Goal: Task Accomplishment & Management: Use online tool/utility

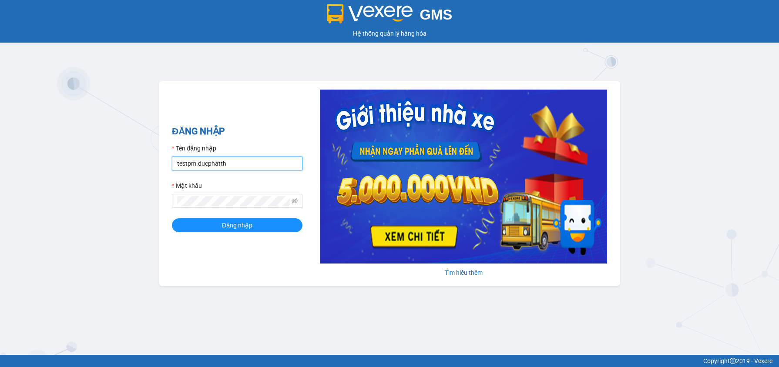
drag, startPoint x: 232, startPoint y: 164, endPoint x: 148, endPoint y: 160, distance: 84.5
click at [148, 160] on div "GMS Hệ thống quản lý hàng hóa ĐĂNG NHẬP Tên đăng nhập testpm.ducphatth Mật khẩu…" at bounding box center [389, 177] width 779 height 355
type input "testpm.anhhuyvip"
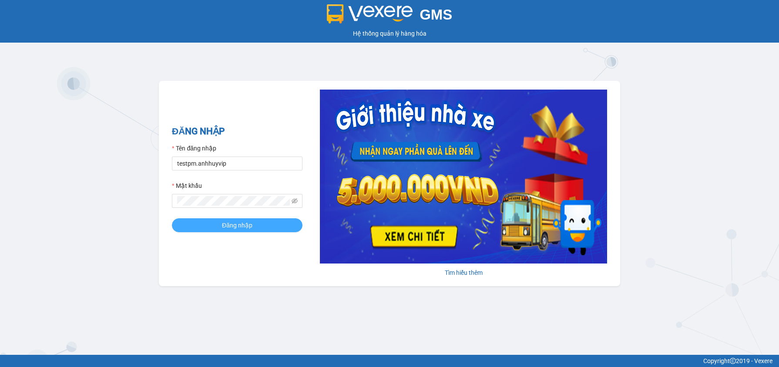
click at [249, 229] on span "Đăng nhập" at bounding box center [237, 226] width 30 height 10
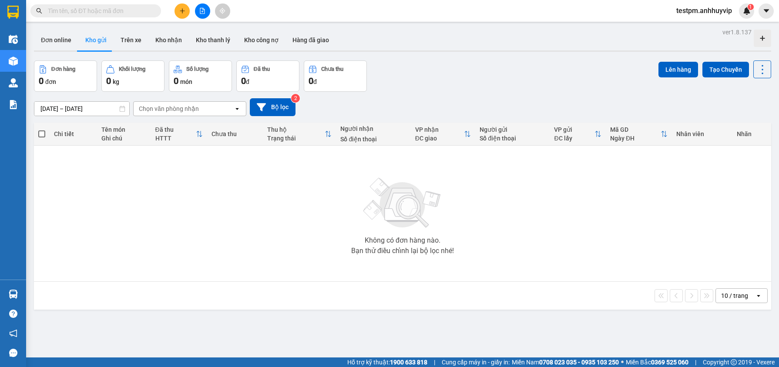
click at [729, 10] on span "testpm.anhhuyvip" at bounding box center [705, 10] width 70 height 11
click at [707, 25] on span "Đăng xuất" at bounding box center [707, 27] width 53 height 10
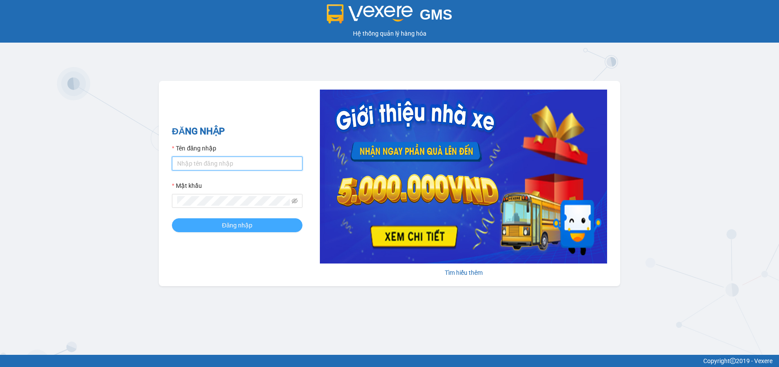
type input "testpm.anhhuyvip"
click at [207, 219] on button "Đăng nhập" at bounding box center [237, 226] width 131 height 14
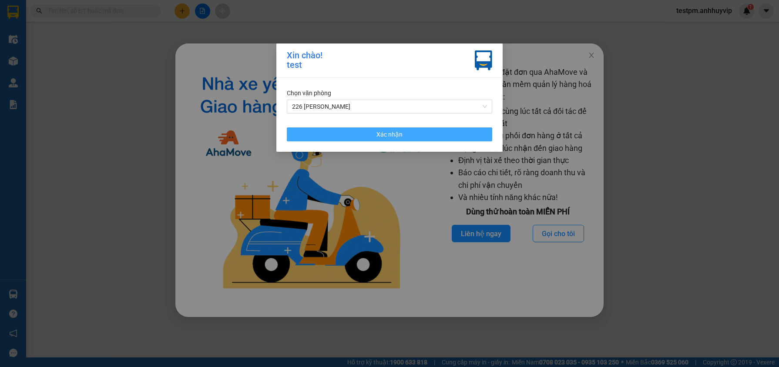
click at [416, 129] on button "Xác nhận" at bounding box center [389, 135] width 205 height 14
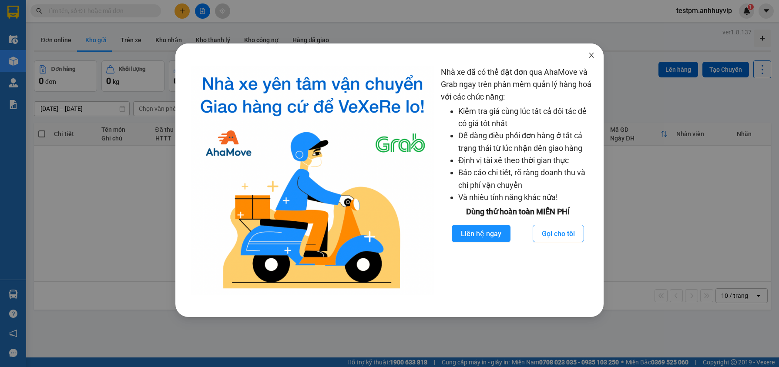
click at [595, 57] on icon "close" at bounding box center [591, 55] width 7 height 7
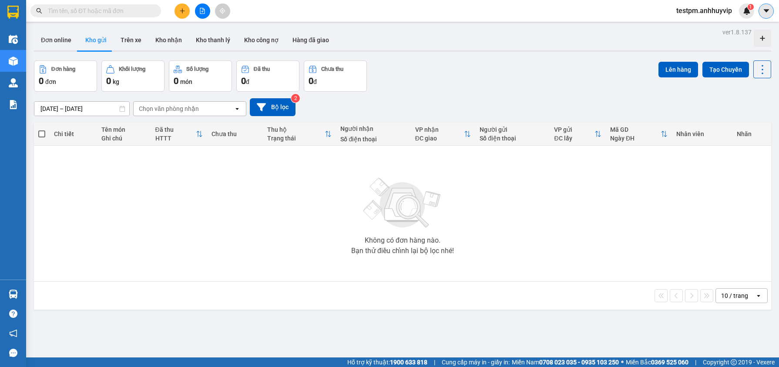
click at [762, 12] on button at bounding box center [766, 10] width 15 height 15
click at [726, 27] on div "Cấu hình nhà xe" at bounding box center [735, 32] width 65 height 17
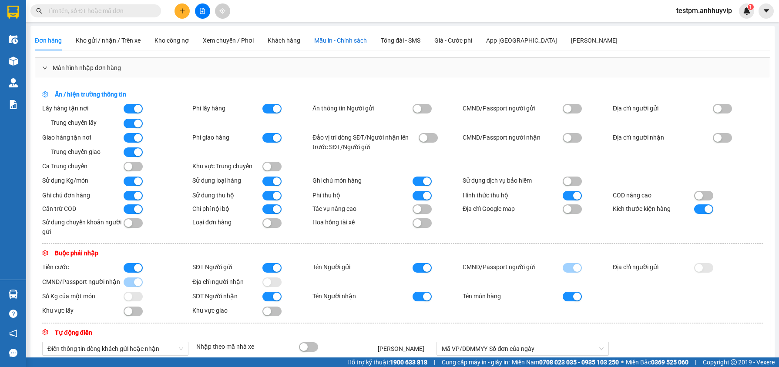
click at [350, 40] on span "Mẫu in - Chính sách" at bounding box center [340, 40] width 53 height 7
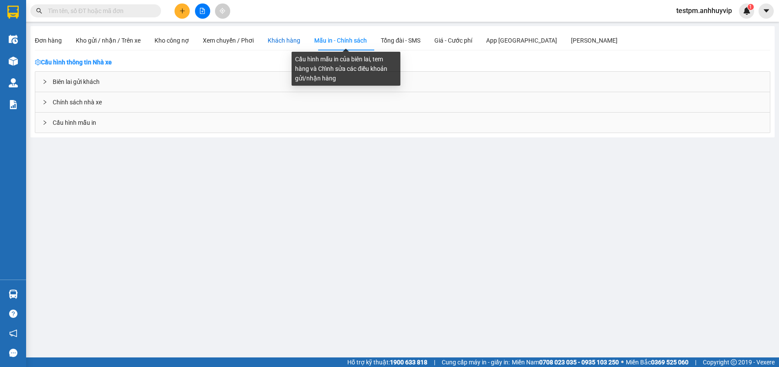
click at [280, 42] on div "Khách hàng" at bounding box center [284, 41] width 33 height 10
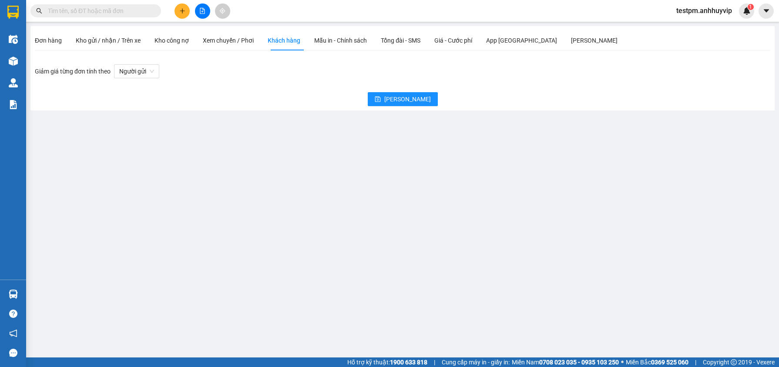
click at [436, 41] on div "Đơn hàng Kho gửi / nhận / Trên xe Kho công nợ Xem chuyến / Phơi Khách hàng Mẫu …" at bounding box center [326, 40] width 583 height 20
click at [472, 40] on span "Giá - Cước phí" at bounding box center [453, 40] width 38 height 7
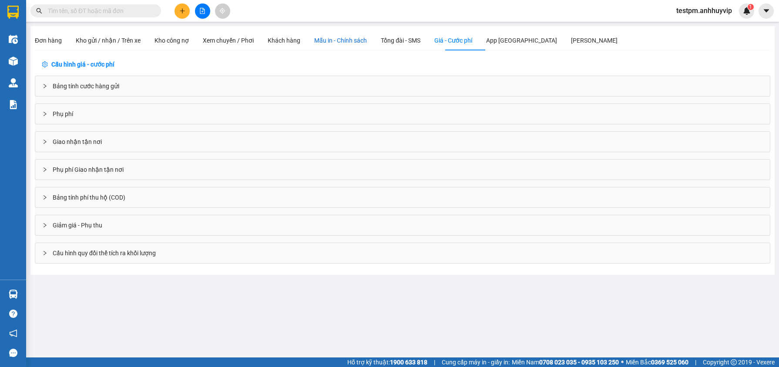
click at [338, 42] on span "Mẫu in - Chính sách" at bounding box center [340, 40] width 53 height 7
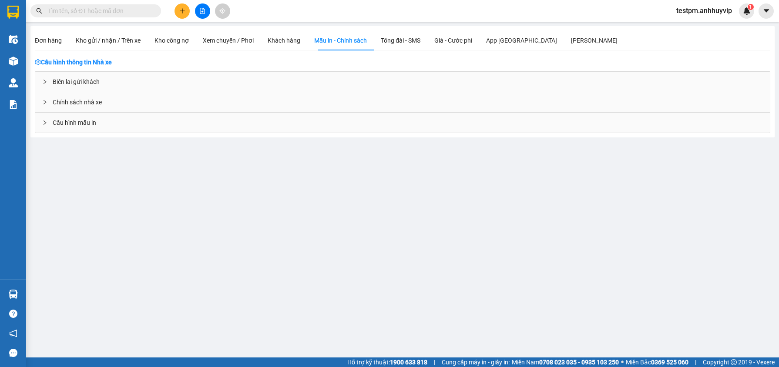
click at [77, 123] on span "Cấu hình mẫu in" at bounding box center [75, 123] width 44 height 10
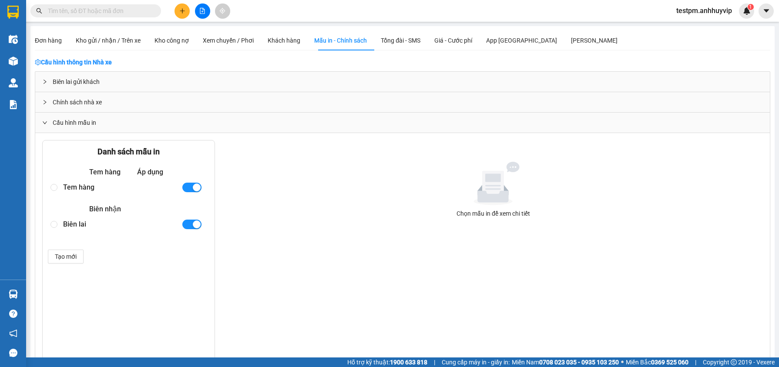
click at [72, 190] on div "Tem hàng" at bounding box center [118, 187] width 111 height 15
radio input "true"
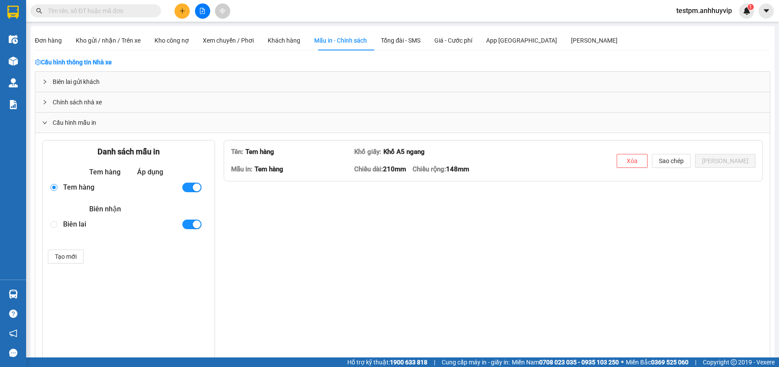
type textarea "<table style="border-collapse: collapse; width: 97.8975%; height: 37.6094px; ma…"
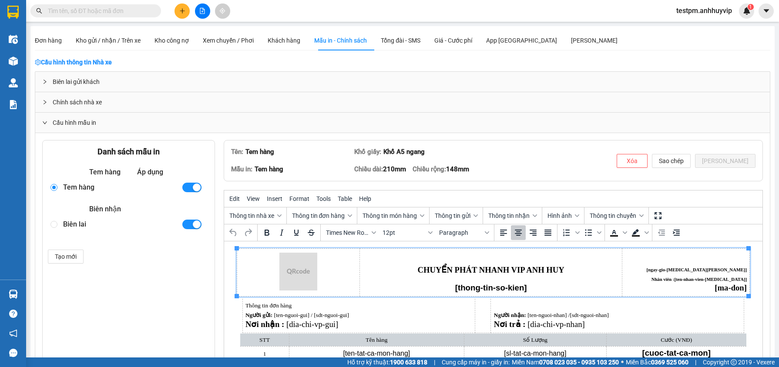
click at [349, 254] on p "Rich Text Area. Press ALT-0 for help." at bounding box center [297, 272] width 117 height 39
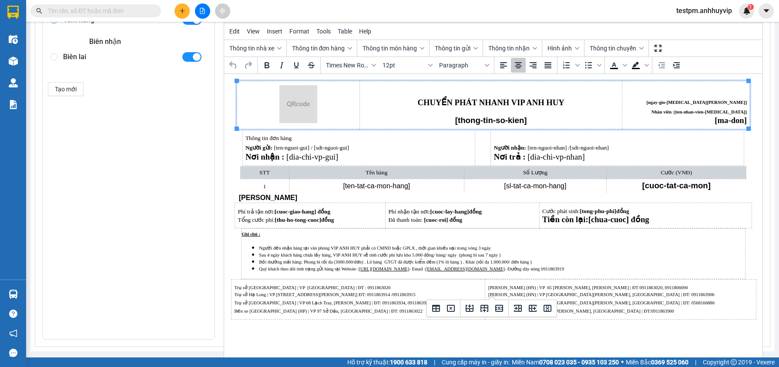
scroll to position [179, 0]
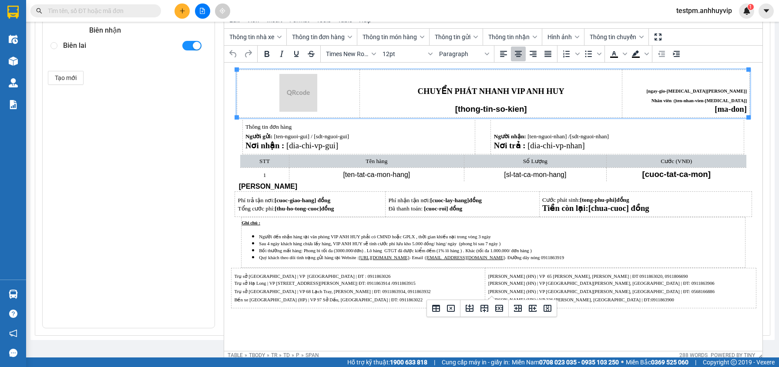
click at [387, 310] on html "CHUYỂN PHÁT NHANH VIP ANH HUY [thong-tin-so-kien] [ngay-gio-tao-don] Nhân viên …" at bounding box center [493, 189] width 538 height 253
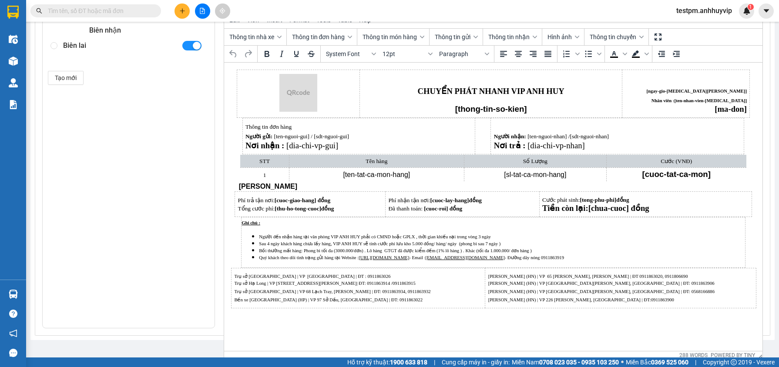
click at [393, 300] on p "Bến xe [GEOGRAPHIC_DATA] (HP) | VP 97 Sở Dầu, [GEOGRAPHIC_DATA] | ĐT: 0911863022" at bounding box center [358, 299] width 248 height 7
click at [386, 316] on html "CHUYỂN PHÁT NHANH VIP ANH HUY [thong-tin-so-kien] [ngay-gio-tao-don] Nhân viên …" at bounding box center [493, 189] width 538 height 253
click at [380, 316] on html "CHUYỂN PHÁT NHANH VIP ANH HUY [thong-tin-so-kien] [ngay-gio-tao-don] Nhân viên …" at bounding box center [493, 189] width 538 height 253
click at [488, 283] on span "Khuất Duy Tiến (HN) | VP 65 Khuất Duy Tiến, Thanh Xuân | ĐT 0911863020, 0911806…" at bounding box center [601, 280] width 226 height 12
click at [624, 298] on p "Minh Khai (HN) | VP 226 Minh Khai, Hai Bà Trưng | ĐT:0911863900" at bounding box center [620, 299] width 265 height 7
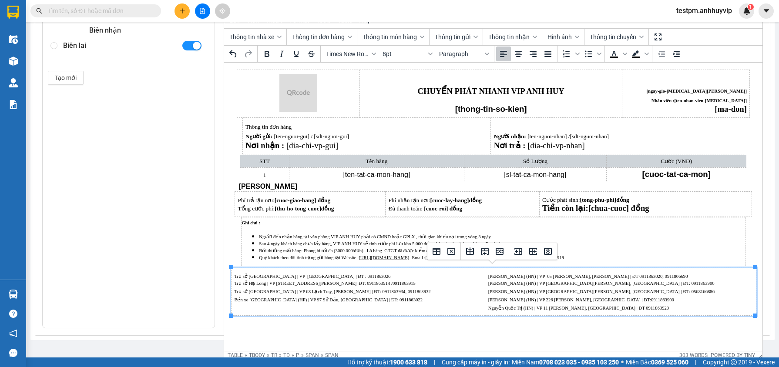
click at [596, 302] on span "Minh Khai (HN) | VP 226 Minh Khai, Hai Bà Trưng | ĐT:0911863900" at bounding box center [581, 300] width 186 height 5
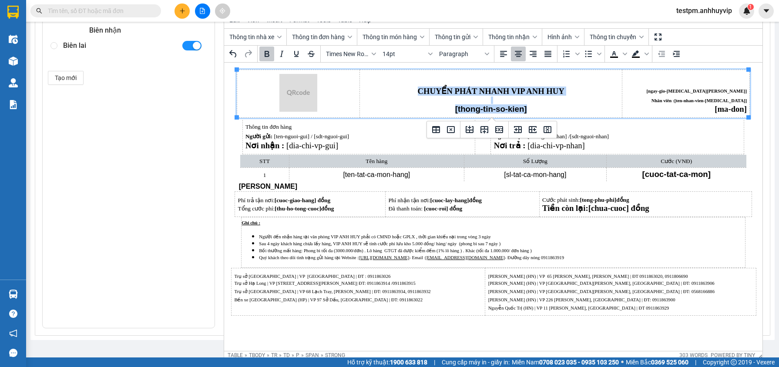
drag, startPoint x: 408, startPoint y: 80, endPoint x: 566, endPoint y: 109, distance: 160.8
click at [566, 109] on td "CHUYỂN PHÁT NHANH VIP ANH HUY [thong-tin-so-kien]" at bounding box center [491, 94] width 262 height 48
click at [515, 128] on icon "Insert column before" at bounding box center [518, 130] width 10 height 10
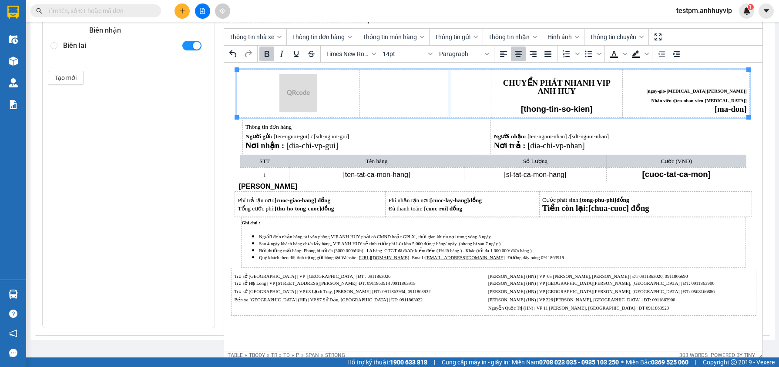
drag, startPoint x: 489, startPoint y: 94, endPoint x: 446, endPoint y: 93, distance: 43.1
drag, startPoint x: 446, startPoint y: 93, endPoint x: 421, endPoint y: 93, distance: 25.2
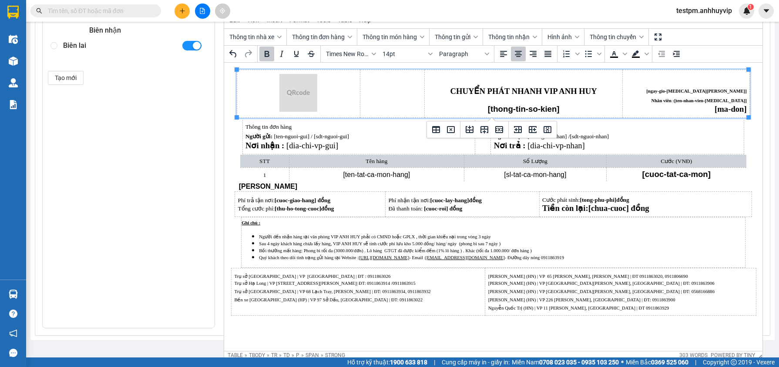
drag, startPoint x: 421, startPoint y: 93, endPoint x: 409, endPoint y: 94, distance: 12.2
click at [409, 94] on td "Rich Text Area. Press ALT-0 for help." at bounding box center [392, 94] width 64 height 48
drag, startPoint x: 359, startPoint y: 93, endPoint x: 322, endPoint y: 93, distance: 37.0
drag, startPoint x: 320, startPoint y: 94, endPoint x: 313, endPoint y: 94, distance: 7.8
click at [313, 94] on td "Rich Text Area. Press ALT-0 for help." at bounding box center [279, 94] width 87 height 48
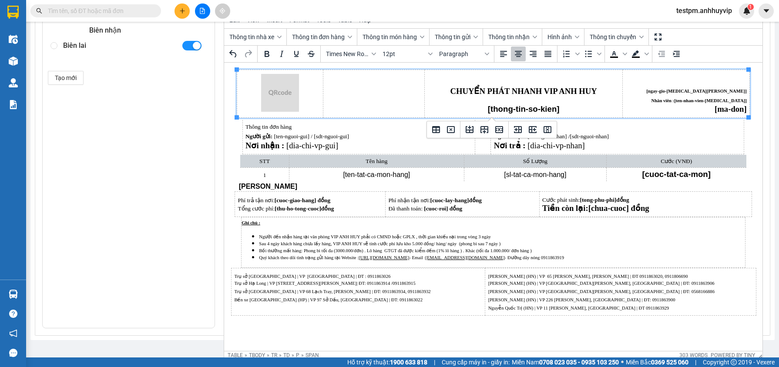
click at [353, 92] on td "Rich Text Area. Press ALT-0 for help." at bounding box center [373, 94] width 101 height 48
click at [572, 37] on span "Hình ảnh" at bounding box center [560, 37] width 24 height 7
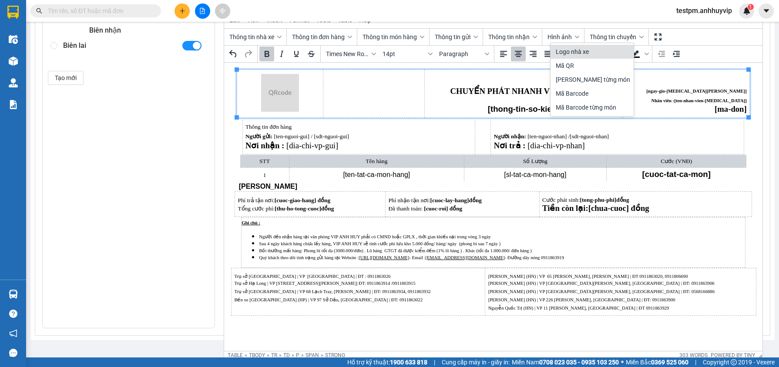
click at [583, 53] on div "Logo nhà xe" at bounding box center [593, 52] width 74 height 10
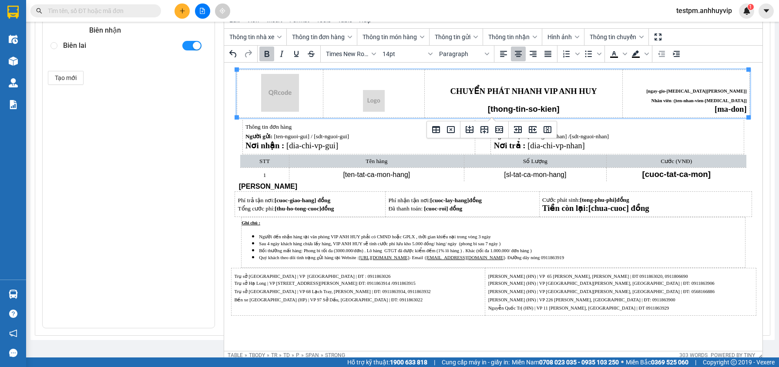
click at [373, 102] on img "Rich Text Area. Press ALT-0 for help." at bounding box center [374, 101] width 22 height 22
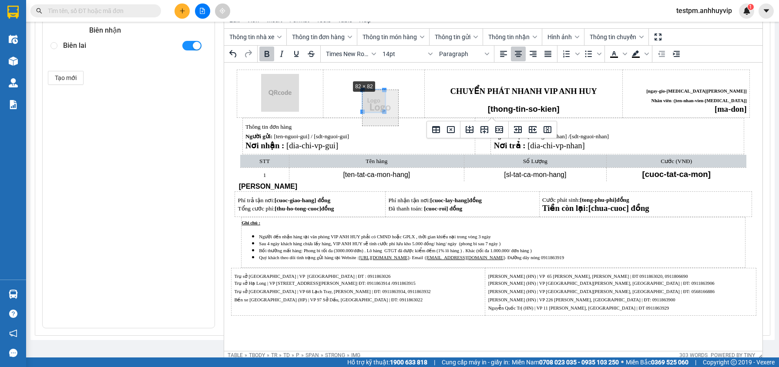
drag, startPoint x: 361, startPoint y: 90, endPoint x: 344, endPoint y: 76, distance: 22.0
drag, startPoint x: 423, startPoint y: 95, endPoint x: 413, endPoint y: 95, distance: 10.5
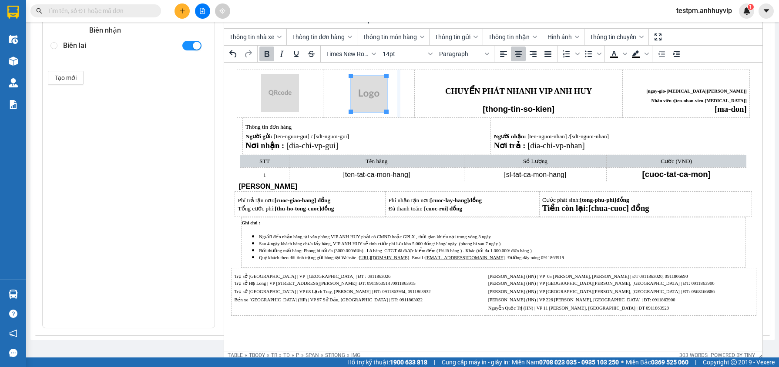
drag, startPoint x: 413, startPoint y: 95, endPoint x: 397, endPoint y: 96, distance: 15.3
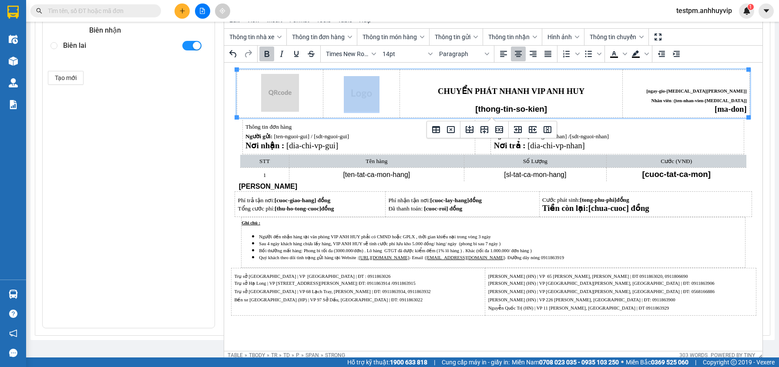
click at [396, 95] on tr "CHUYỂN PHÁT NHANH VIP ANH HUY [thong-tin-so-kien] [ngay-gio-tao-don] Nhân viên …" at bounding box center [492, 94] width 513 height 48
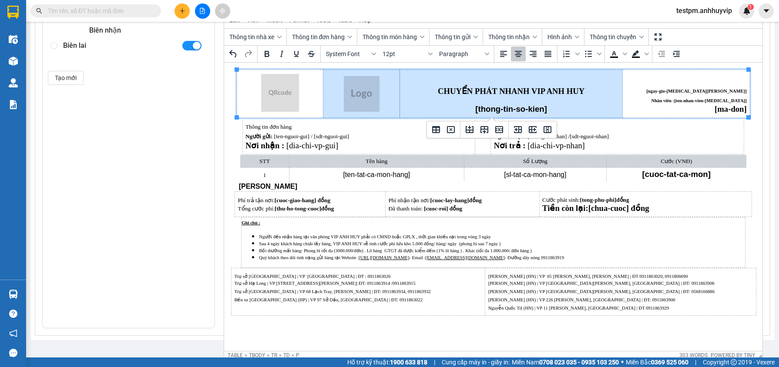
click at [318, 98] on p "Rich Text Area. Press ALT-0 for help." at bounding box center [279, 93] width 81 height 39
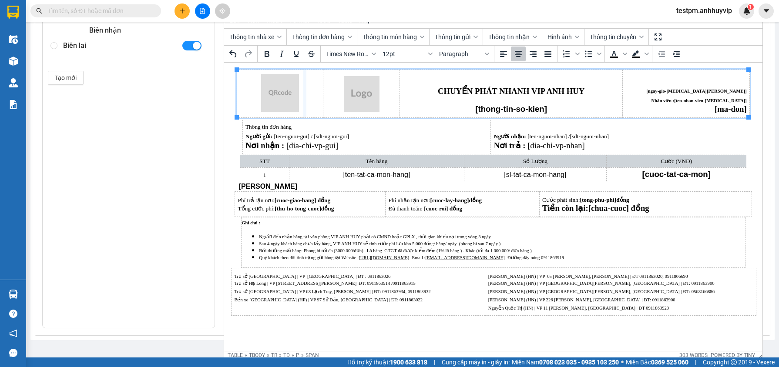
drag, startPoint x: 323, startPoint y: 96, endPoint x: 304, endPoint y: 96, distance: 18.3
drag, startPoint x: 397, startPoint y: 94, endPoint x: 380, endPoint y: 96, distance: 17.5
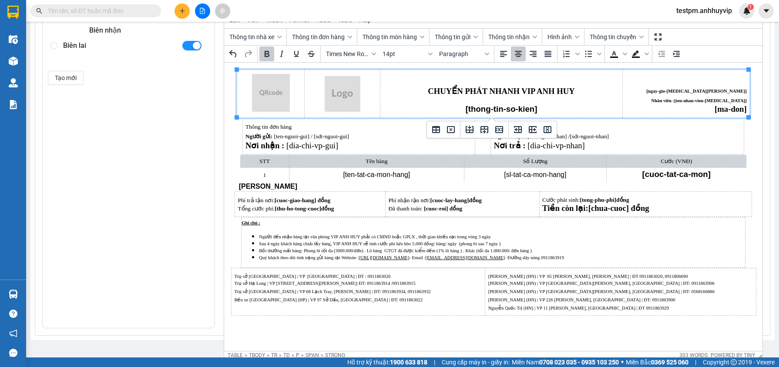
drag, startPoint x: 454, startPoint y: 85, endPoint x: 468, endPoint y: 82, distance: 13.8
click at [455, 85] on td "CHUYỂN PHÁT NHANH VIP ANH HUY [thong-tin-so-kien]" at bounding box center [501, 94] width 243 height 48
click at [491, 77] on td "CHUYỂN PHÁT NHANH VIP ANH HUY [thong-tin-so-kien]" at bounding box center [501, 94] width 243 height 48
drag, startPoint x: 407, startPoint y: 89, endPoint x: 563, endPoint y: 106, distance: 157.2
click at [546, 116] on html "CHUYỂN PHÁT NHANH VIP ANH HUY [thong-tin-so-kien] [ngay-gio-tao-don] Nhân viên …" at bounding box center [493, 193] width 538 height 260
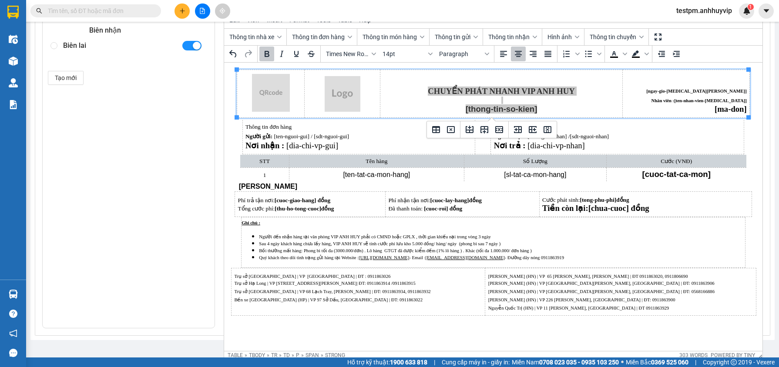
click at [515, 52] on icon "Align center" at bounding box center [518, 54] width 10 height 10
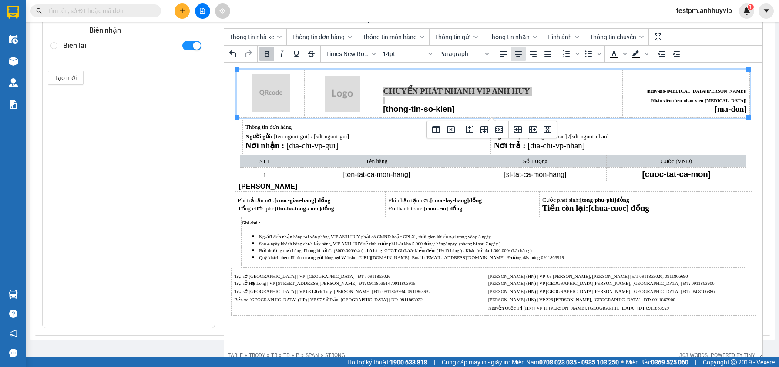
click at [515, 51] on icon "Align center" at bounding box center [518, 54] width 10 height 10
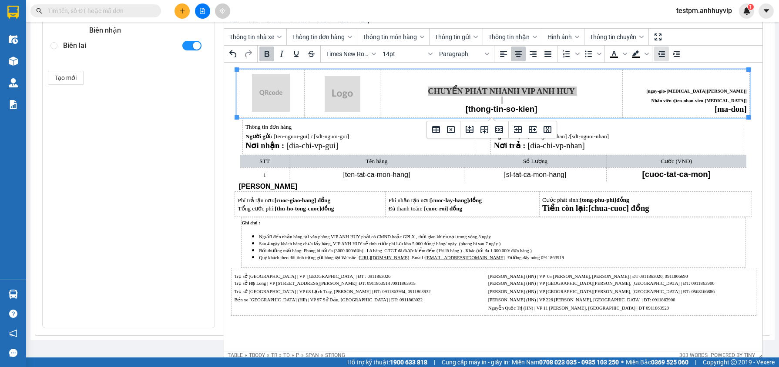
click at [662, 51] on icon "Decrease indent" at bounding box center [661, 54] width 10 height 10
click at [673, 53] on icon "Increase indent" at bounding box center [676, 54] width 7 height 6
click at [661, 54] on icon "Decrease indent" at bounding box center [661, 54] width 10 height 10
click at [583, 96] on td "CHUYỂN PHÁT NHANH VIP ANH HUY [thong-tin-so-kien]" at bounding box center [501, 94] width 243 height 48
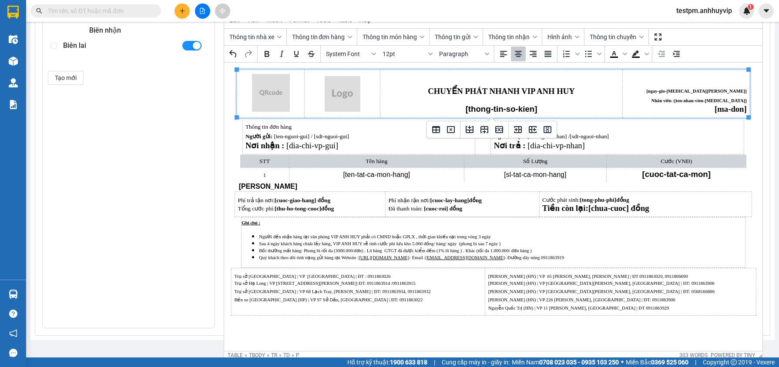
click at [689, 87] on p "[ngay-gio-[MEDICAL_DATA][PERSON_NAME]]" at bounding box center [686, 90] width 121 height 8
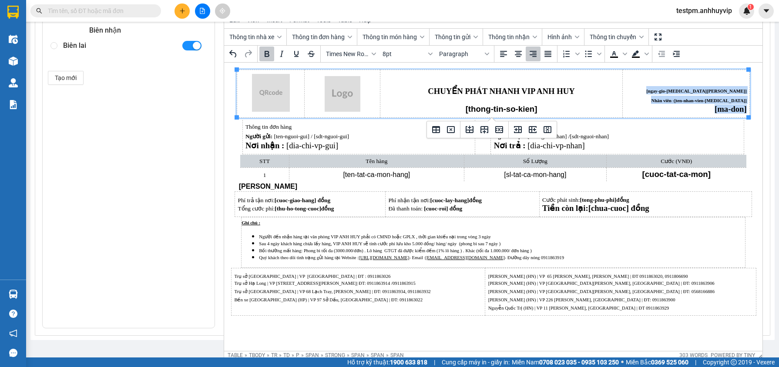
drag, startPoint x: 690, startPoint y: 87, endPoint x: 744, endPoint y: 112, distance: 59.6
click at [744, 112] on td "[ngay-gio-tao-don] Nhân viên : [ten-nhan-vien-tao] [ma-don]" at bounding box center [686, 94] width 127 height 48
click at [455, 93] on strong "CHUYỂN PHÁT NHANH VIP ANH HUY" at bounding box center [500, 91] width 147 height 9
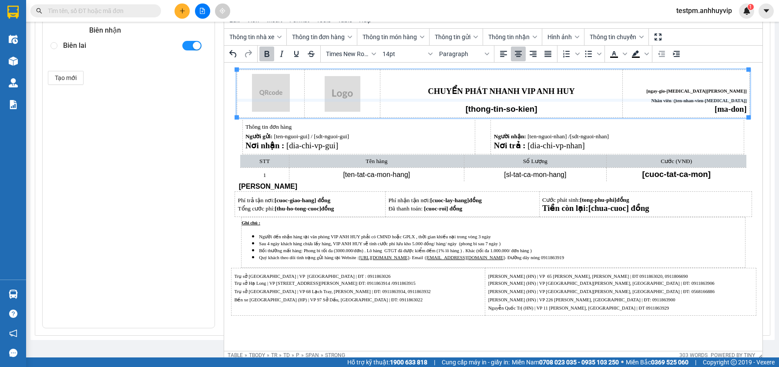
drag, startPoint x: 417, startPoint y: 117, endPoint x: 414, endPoint y: 98, distance: 18.5
click at [538, 100] on p "Rich Text Area. Press ALT-0 for help." at bounding box center [501, 100] width 237 height 7
click at [491, 82] on td "CHUYỂN PHÁT NHANH VIP ANH HUY [thong-tin-so-kien]" at bounding box center [501, 94] width 243 height 48
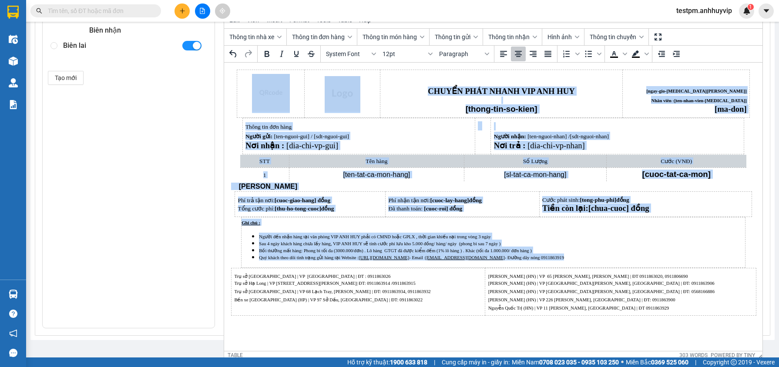
click at [408, 99] on p "Rich Text Area. Press ALT-0 for help." at bounding box center [501, 100] width 237 height 7
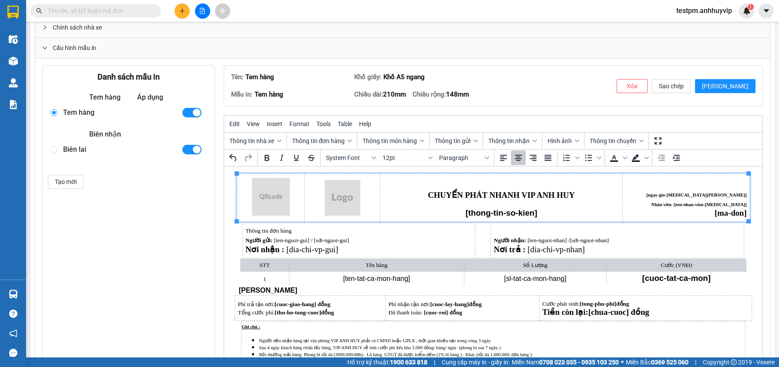
scroll to position [39, 0]
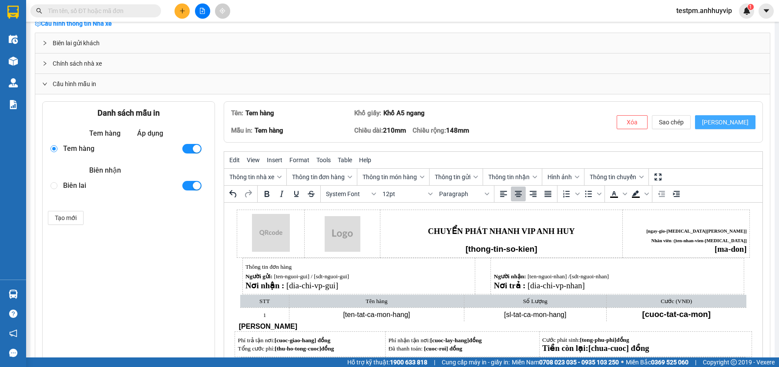
click at [734, 118] on span "[PERSON_NAME]" at bounding box center [725, 123] width 47 height 10
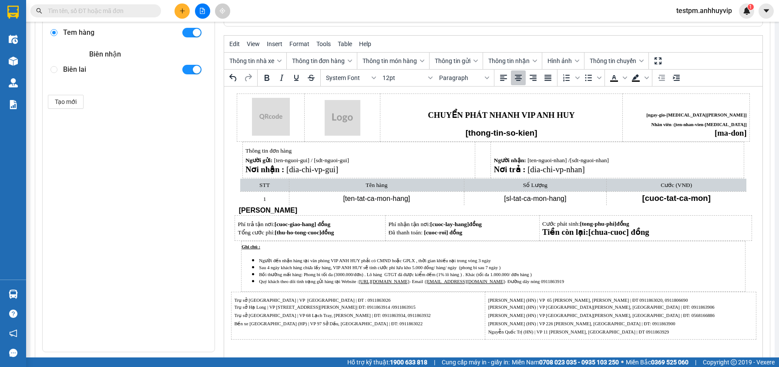
scroll to position [94, 0]
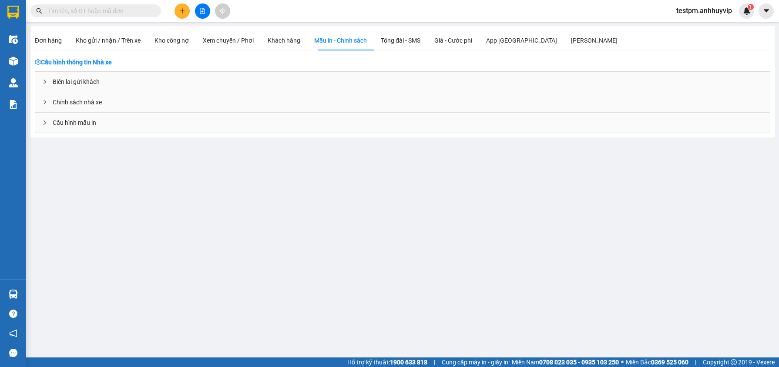
click at [95, 118] on span "Cấu hình mẫu in" at bounding box center [75, 123] width 44 height 10
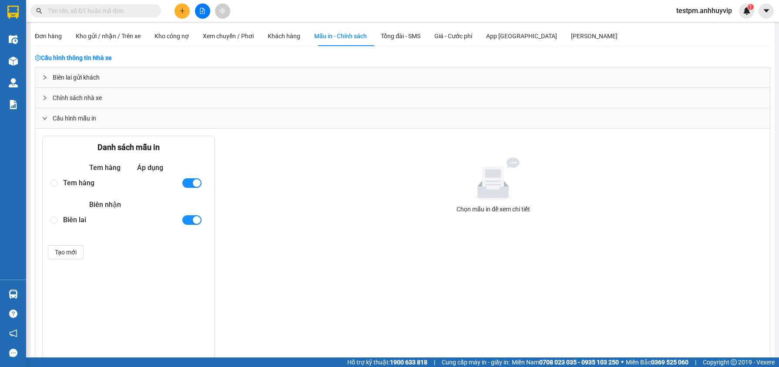
click at [82, 186] on div "Tem hàng" at bounding box center [118, 182] width 111 height 15
radio input "true"
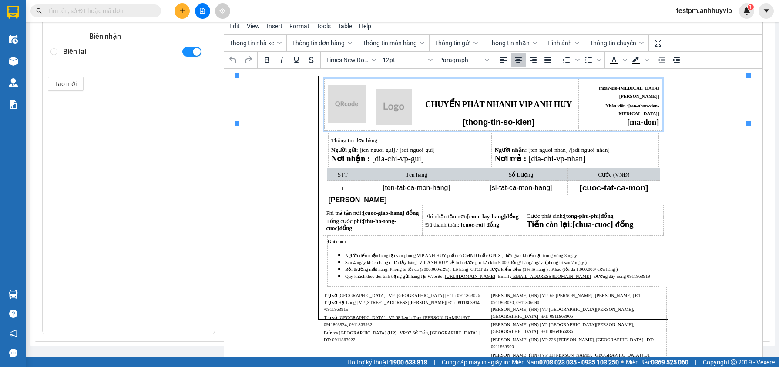
scroll to position [179, 0]
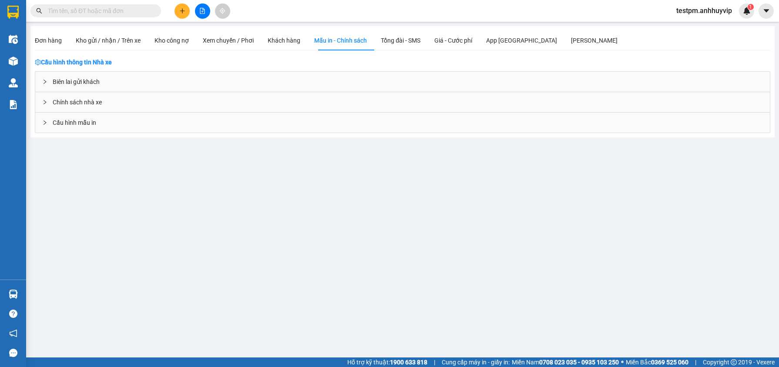
click at [72, 121] on span "Cấu hình mẫu in" at bounding box center [75, 123] width 44 height 10
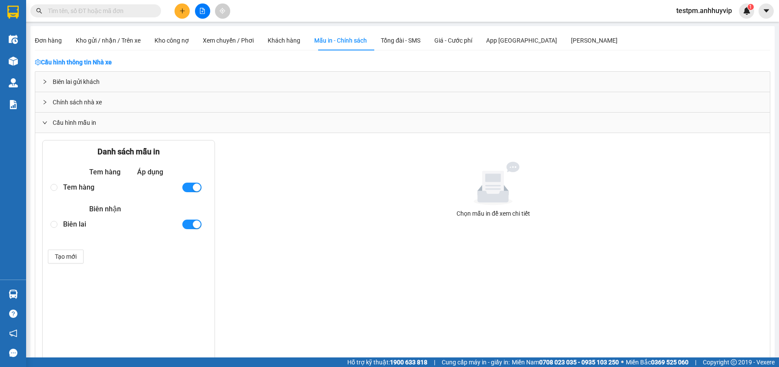
click at [85, 189] on div "Tem hàng" at bounding box center [118, 187] width 111 height 15
radio input "true"
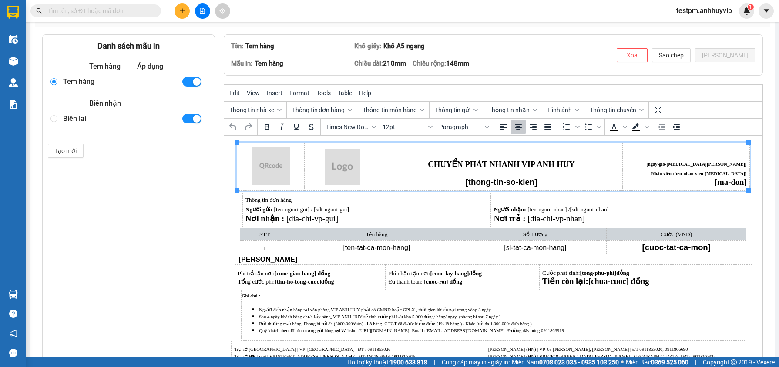
scroll to position [179, 0]
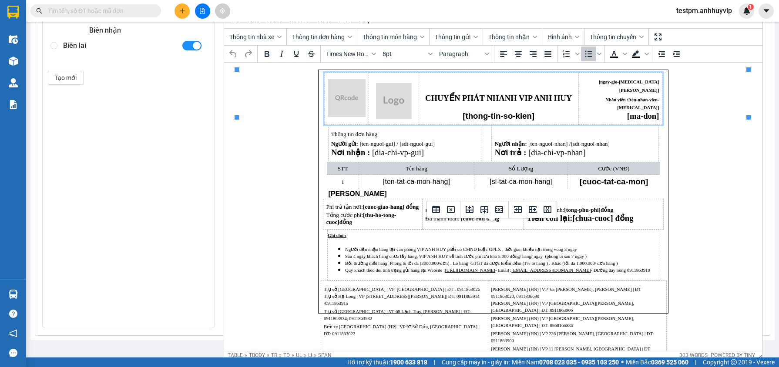
click at [466, 247] on span "Người đến nhận hàng tại văn phòng VIP ANH HUY phải có CMND hoặc GPLX , thời gia…" at bounding box center [461, 249] width 232 height 5
click at [368, 237] on td "Ghi chú : Người đến nhận hàng tại văn phòng VIP ANH HUY phải có CMND hoặc GPLX …" at bounding box center [493, 255] width 332 height 50
click at [630, 246] on li "Người đến nhận hàng tại văn phòng VIP ANH HUY phải có CMND hoặc GPLX , thời gia…" at bounding box center [502, 249] width 314 height 7
click at [659, 206] on p "Cước phát sinh: [tong-phu-phi] đồng" at bounding box center [593, 209] width 134 height 7
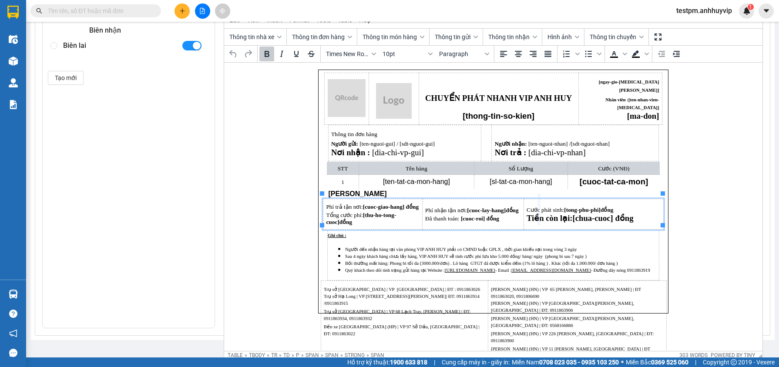
drag, startPoint x: 522, startPoint y: 211, endPoint x: 539, endPoint y: 211, distance: 16.5
drag, startPoint x: 525, startPoint y: 213, endPoint x: 558, endPoint y: 212, distance: 32.7
drag, startPoint x: 421, startPoint y: 212, endPoint x: 444, endPoint y: 209, distance: 22.3
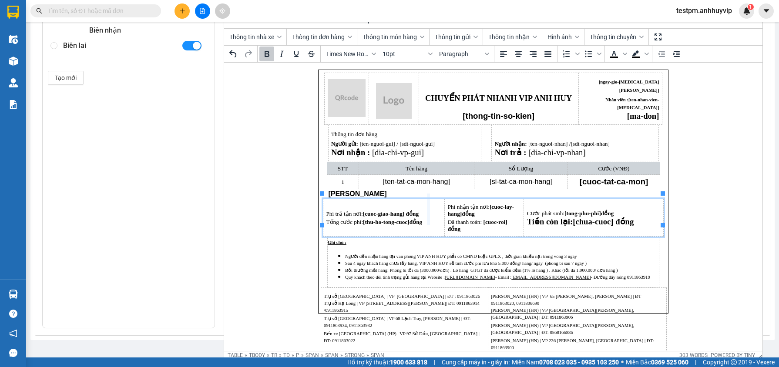
drag, startPoint x: 444, startPoint y: 209, endPoint x: 427, endPoint y: 210, distance: 16.1
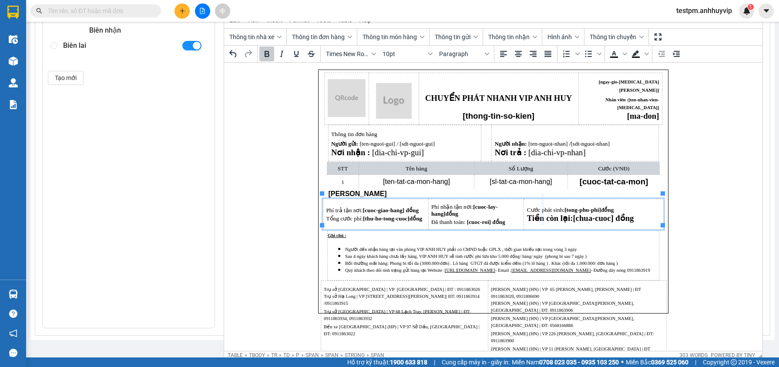
drag, startPoint x: 522, startPoint y: 210, endPoint x: 543, endPoint y: 208, distance: 21.1
drag, startPoint x: 525, startPoint y: 213, endPoint x: 548, endPoint y: 209, distance: 23.4
drag, startPoint x: 427, startPoint y: 210, endPoint x: 440, endPoint y: 209, distance: 12.3
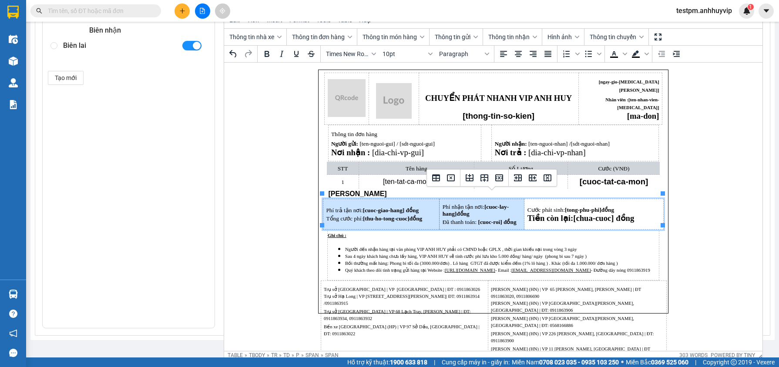
drag, startPoint x: 439, startPoint y: 209, endPoint x: 430, endPoint y: 209, distance: 9.2
click at [430, 209] on tr "Phí trả tận nơi: [cuoc-giao-hang] đồng Tổng cước phí: [thu-ho-tong-cuoc] đồng P…" at bounding box center [493, 214] width 340 height 31
click at [432, 213] on td "Phí trả tận nơi: [cuoc-giao-hang] đồng Tổng cước phí: [thu-ho-tong-cuoc] đồng" at bounding box center [381, 214] width 116 height 31
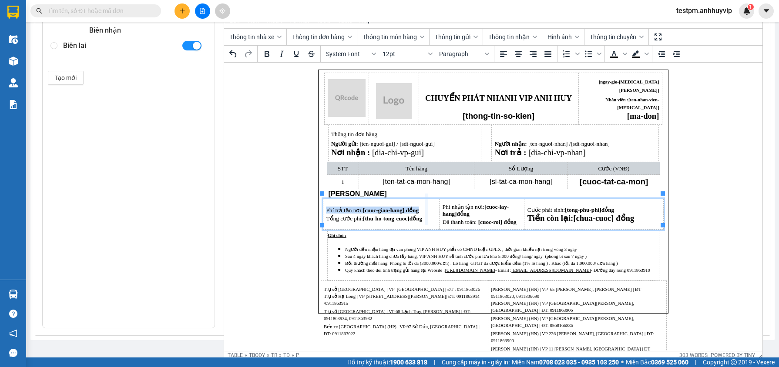
drag, startPoint x: 438, startPoint y: 209, endPoint x: 426, endPoint y: 211, distance: 12.3
drag, startPoint x: 524, startPoint y: 209, endPoint x: 539, endPoint y: 209, distance: 14.8
click at [528, 214] on span "Tiền còn lại: [chua-cuoc] đồng" at bounding box center [581, 218] width 107 height 9
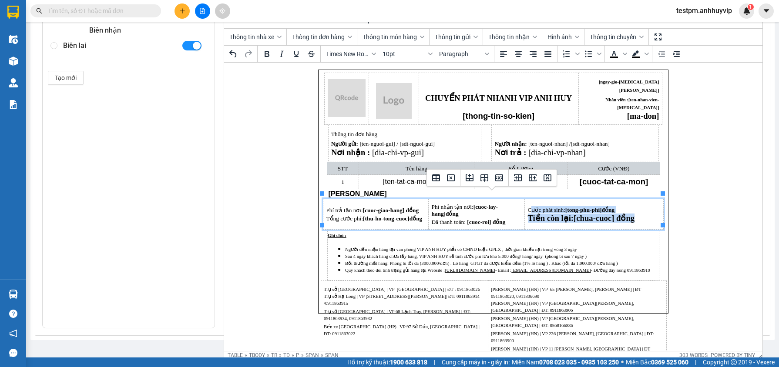
drag, startPoint x: 529, startPoint y: 206, endPoint x: 638, endPoint y: 219, distance: 109.6
click at [638, 219] on td "Cước phát sinh: [tong-phu-phi] đồng Tiền còn lại: [chua-cuoc] đồng" at bounding box center [594, 214] width 139 height 31
click at [559, 207] on span "Cước phát sinh: [tong-phu-phi] đồng" at bounding box center [571, 210] width 87 height 7
drag, startPoint x: 527, startPoint y: 207, endPoint x: 636, endPoint y: 219, distance: 109.9
click at [636, 219] on td "Cước phát sinh: [tong-phu-phi] đồng Tiền còn lại: [chua-cuoc] đồng" at bounding box center [594, 214] width 139 height 31
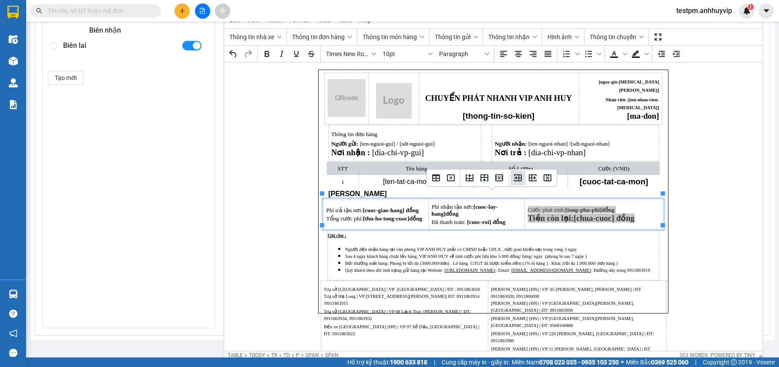
click at [516, 177] on icon "Insert column before" at bounding box center [518, 178] width 10 height 10
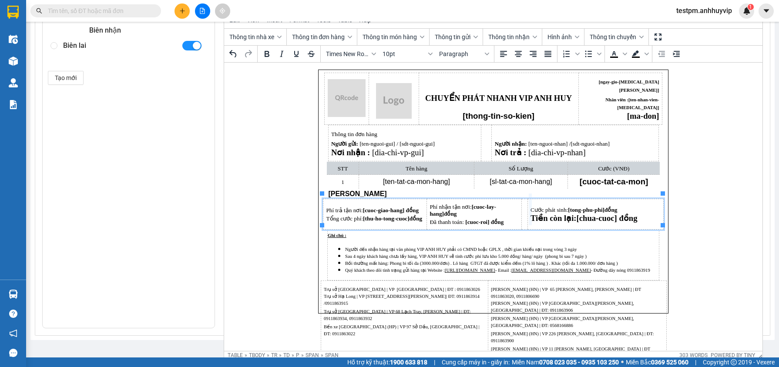
drag, startPoint x: 521, startPoint y: 211, endPoint x: 532, endPoint y: 207, distance: 11.2
drag, startPoint x: 526, startPoint y: 211, endPoint x: 541, endPoint y: 212, distance: 14.8
drag, startPoint x: 521, startPoint y: 212, endPoint x: 542, endPoint y: 212, distance: 21.3
drag, startPoint x: 522, startPoint y: 212, endPoint x: 538, endPoint y: 212, distance: 15.2
click at [503, 219] on p "Đã thanh toán: [cuoc-roi] đồng" at bounding box center [476, 222] width 91 height 7
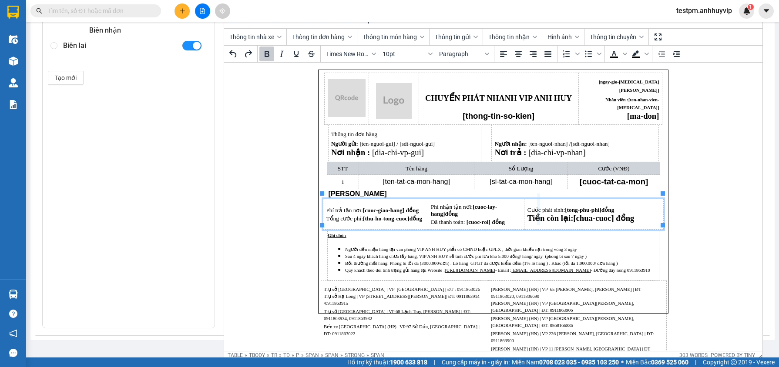
drag, startPoint x: 523, startPoint y: 209, endPoint x: 539, endPoint y: 206, distance: 15.8
drag, startPoint x: 528, startPoint y: 213, endPoint x: 630, endPoint y: 216, distance: 102.8
click at [630, 216] on span "Tiền còn lại: [chua-cuoc] đồng" at bounding box center [580, 218] width 107 height 9
click at [400, 57] on button "14pt" at bounding box center [407, 54] width 57 height 15
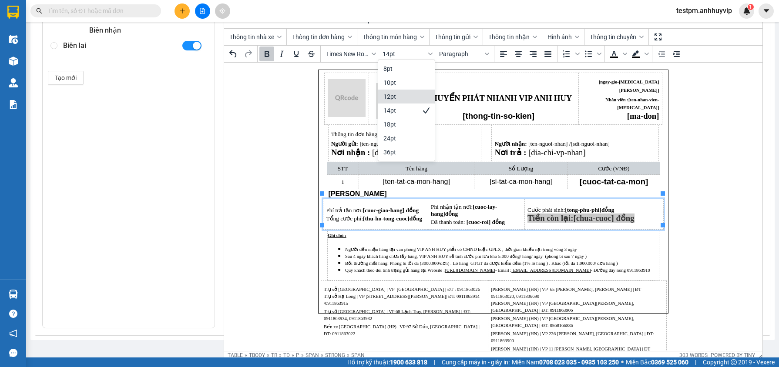
click at [403, 100] on div "12pt" at bounding box center [401, 96] width 34 height 10
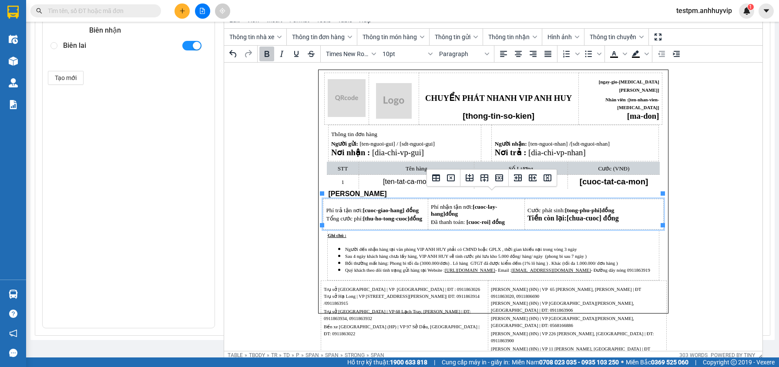
click at [506, 207] on p "Phí nhận tận nơi: [cuoc-lay-hang] đồng" at bounding box center [476, 210] width 91 height 14
drag, startPoint x: 523, startPoint y: 210, endPoint x: 549, endPoint y: 209, distance: 26.1
drag, startPoint x: 522, startPoint y: 209, endPoint x: 574, endPoint y: 210, distance: 51.8
click at [609, 209] on span "đồng" at bounding box center [608, 210] width 13 height 7
drag, startPoint x: 663, startPoint y: 209, endPoint x: 694, endPoint y: 206, distance: 30.6
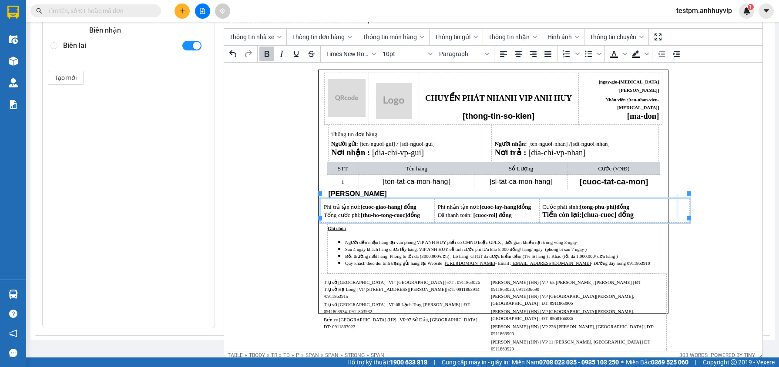
drag, startPoint x: 690, startPoint y: 205, endPoint x: 678, endPoint y: 205, distance: 11.8
drag, startPoint x: 678, startPoint y: 205, endPoint x: 670, endPoint y: 205, distance: 7.8
drag, startPoint x: 670, startPoint y: 205, endPoint x: 665, endPoint y: 206, distance: 5.2
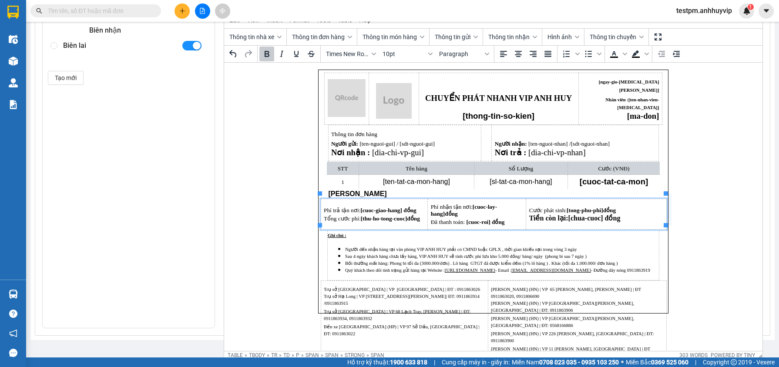
drag, startPoint x: 666, startPoint y: 205, endPoint x: 670, endPoint y: 205, distance: 4.4
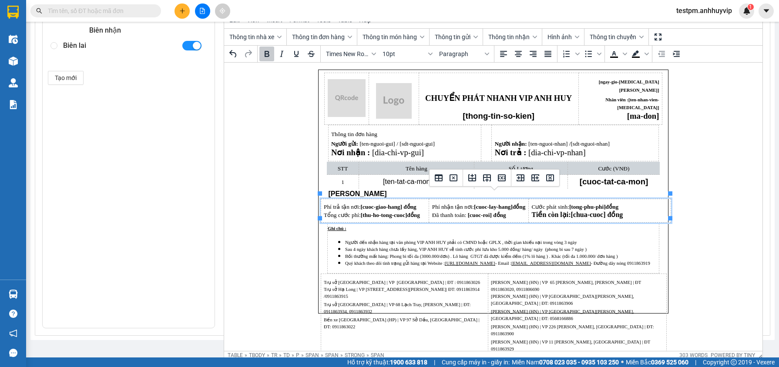
click at [688, 249] on html "CHUYỂN PHÁT NHANH VIP ANH HUY [thong-tin-so-kien] [ngay-gio-tao-don] Nhân viên …" at bounding box center [493, 192] width 538 height 258
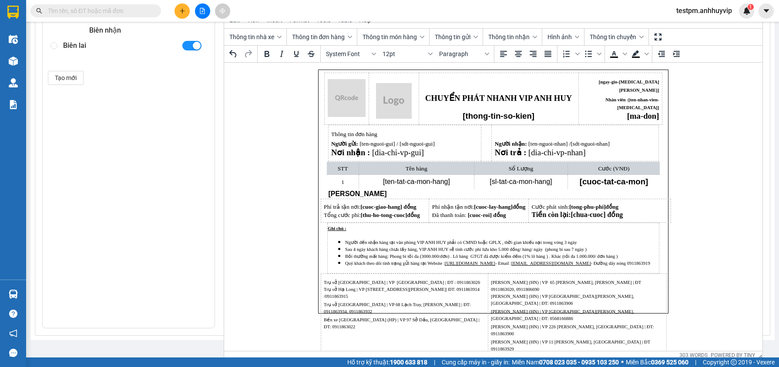
click at [354, 94] on img "Rich Text Area. Press ALT-0 for help." at bounding box center [346, 98] width 38 height 38
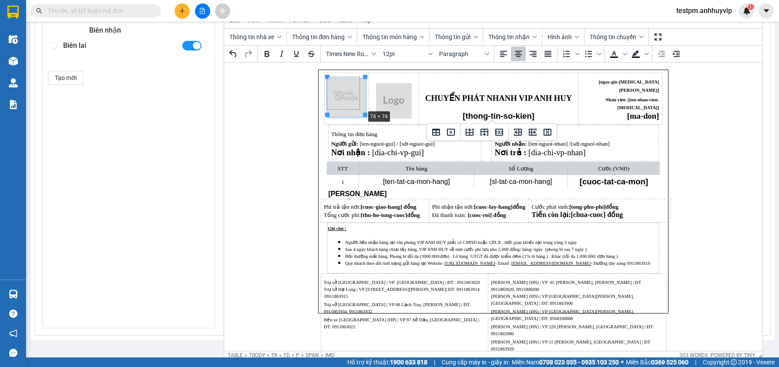
drag, startPoint x: 363, startPoint y: 113, endPoint x: 361, endPoint y: 106, distance: 7.2
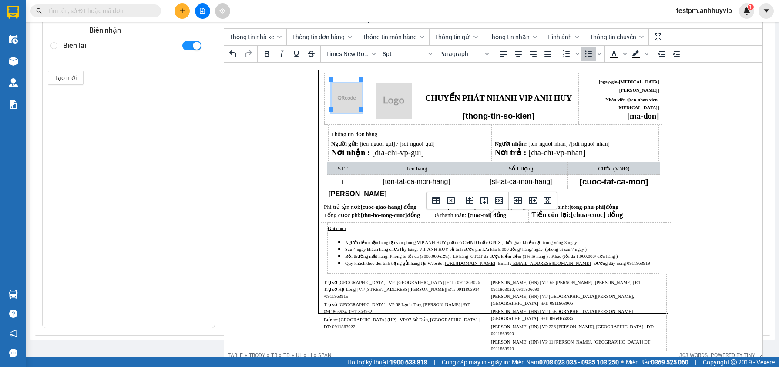
click at [347, 247] on span "Sau 4 ngày khách hàng chưa lấy hàng, VIP ANH HUY sẽ tính cước phí lưu kho 5.000…" at bounding box center [466, 249] width 242 height 5
drag, startPoint x: 619, startPoint y: 257, endPoint x: 329, endPoint y: 223, distance: 291.9
click at [329, 223] on td "Ghi chú : Người đến nhận hàng tại văn phòng VIP ANH HUY phải có CMND hoặc GPLX …" at bounding box center [493, 248] width 332 height 50
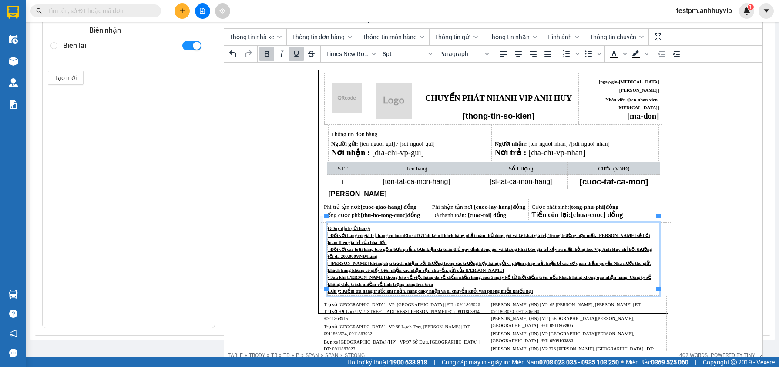
drag, startPoint x: 326, startPoint y: 253, endPoint x: 320, endPoint y: 252, distance: 5.3
drag, startPoint x: 326, startPoint y: 252, endPoint x: 318, endPoint y: 252, distance: 7.4
click at [318, 252] on body "CHUYỂN PHÁT NHANH VIP ANH HUY [thong-tin-so-kien] [ngay-gio-tao-don] Nhân viên …" at bounding box center [493, 192] width 351 height 244
drag, startPoint x: 326, startPoint y: 249, endPoint x: 316, endPoint y: 249, distance: 10.0
click at [406, 251] on p "GQuy định gửi hàng: - Đối với hàng có giá trị, hàng có hóa đơn GTGT đi kèm khác…" at bounding box center [492, 260] width 331 height 70
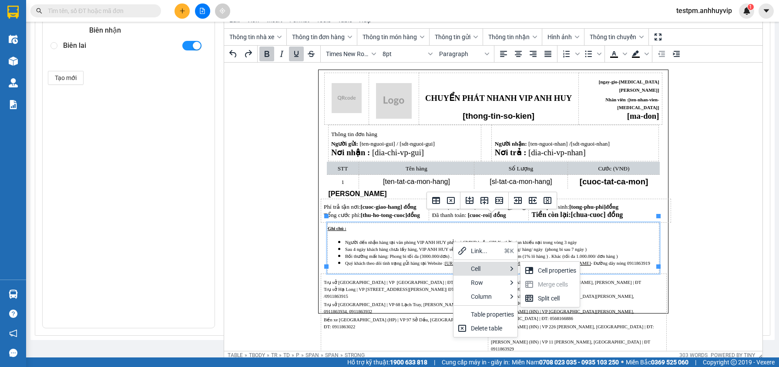
click at [401, 254] on span "Bồi thường mất hàng: Phong bì tối đa (3000.000/đơn) . Lô hàng GTGT đã được kiểm…" at bounding box center [481, 256] width 273 height 5
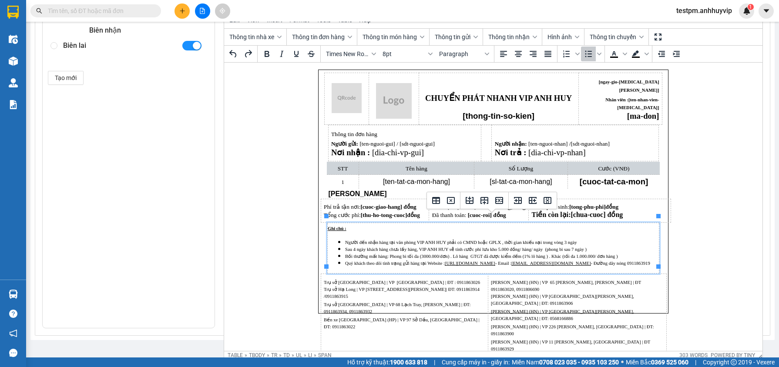
drag, startPoint x: 328, startPoint y: 222, endPoint x: 429, endPoint y: 240, distance: 102.1
click at [429, 240] on td "Ghi chú : Người đến nhận hàng tại văn phòng VIP ANH HUY phải có CMND hoặc GPLX …" at bounding box center [493, 248] width 332 height 50
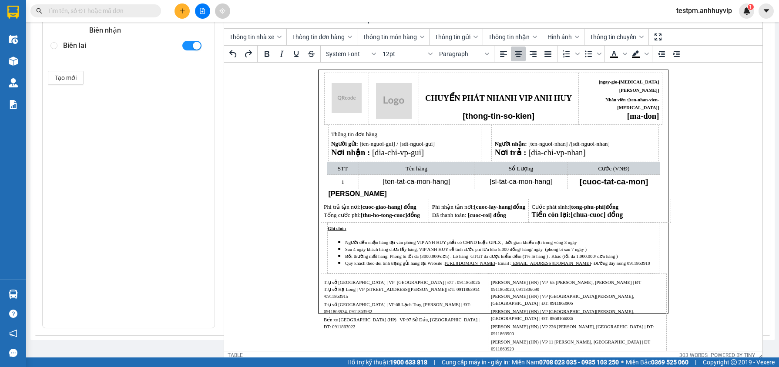
drag, startPoint x: 429, startPoint y: 252, endPoint x: 296, endPoint y: 237, distance: 133.6
click at [296, 237] on html "CHUYỂN PHÁT NHANH VIP ANH HUY [thong-tin-so-kien] [ngay-gio-tao-don] Nhân viên …" at bounding box center [493, 192] width 538 height 258
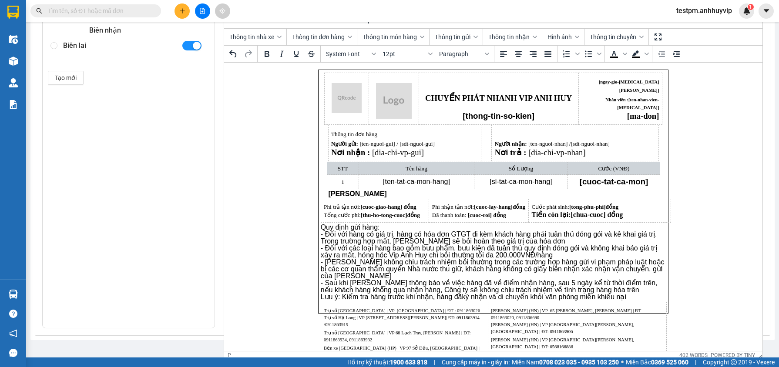
click at [348, 238] on p "Quy định gửi hàng: - Đối với hàng có giá trị, hàng có hóa đơn GTGT đi kèm khách…" at bounding box center [493, 262] width 346 height 77
click at [434, 310] on span "Trụ sở Hà Nội | VP 26 Láng Hạ , Đống Đa | ĐT : 0911863026 Trụ sở Hạ Long | VP 1…" at bounding box center [401, 318] width 156 height 19
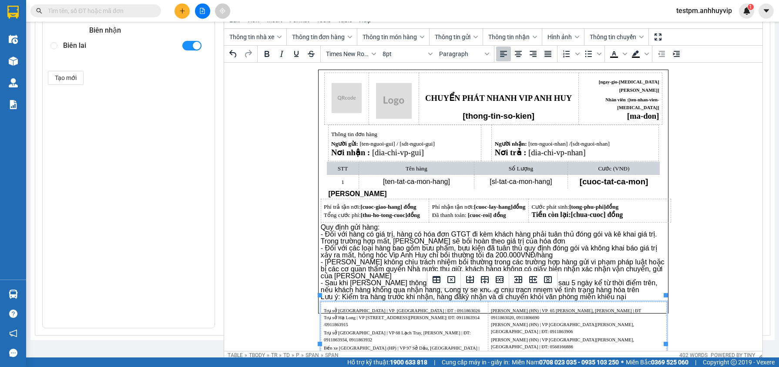
click at [426, 260] on p "Quy định gửi hàng: - Đối với hàng có giá trị, hàng có hóa đơn GTGT đi kèm khách…" at bounding box center [493, 262] width 346 height 77
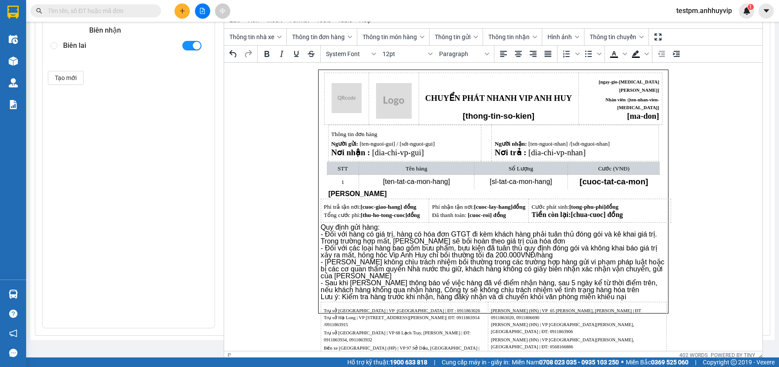
click at [400, 241] on p "Quy định gửi hàng: - Đối với hàng có giá trị, hàng có hóa đơn GTGT đi kèm khách…" at bounding box center [493, 262] width 346 height 77
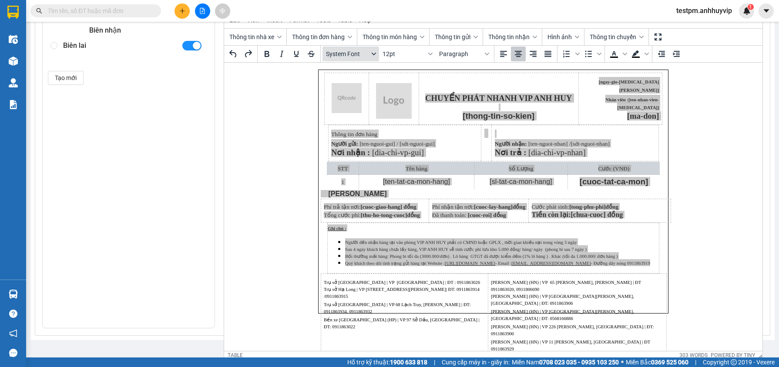
click at [354, 50] on span "System Font" at bounding box center [347, 53] width 43 height 7
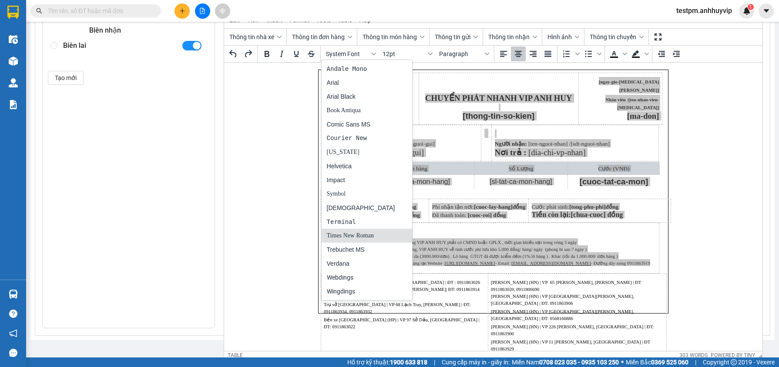
click at [360, 233] on div "Times New Roman" at bounding box center [361, 236] width 68 height 10
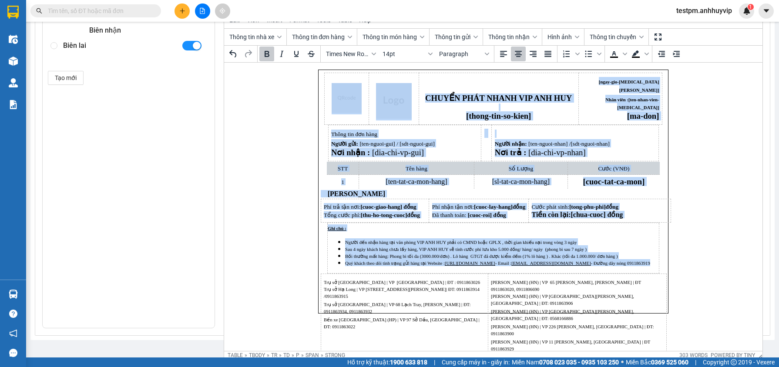
click at [386, 240] on span "Người đến nhận hàng tại văn phòng VIP ANH HUY phải có CMND hoặc GPLX , thời gia…" at bounding box center [461, 242] width 232 height 5
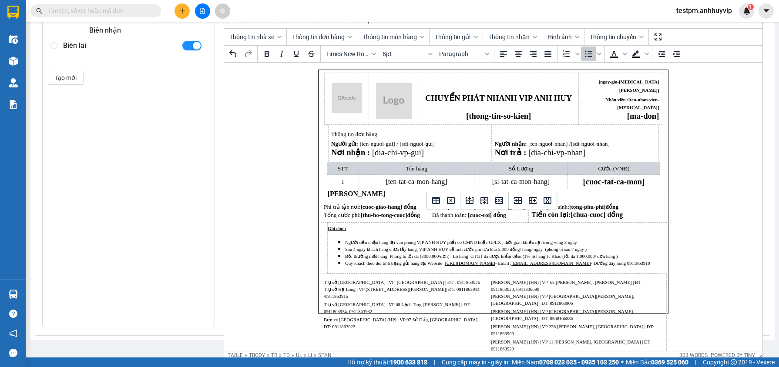
click at [367, 191] on p "[PERSON_NAME]" at bounding box center [493, 194] width 346 height 7
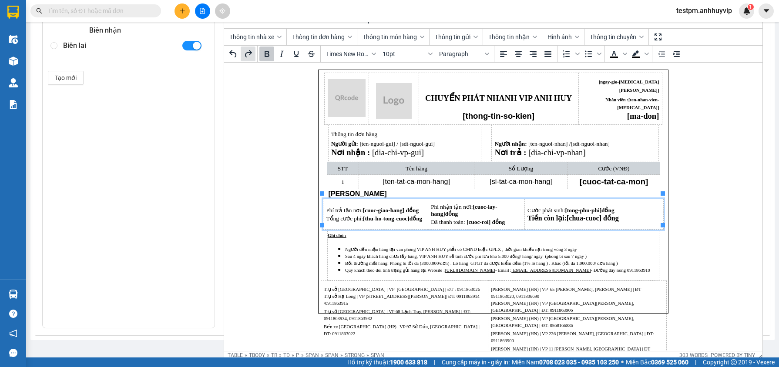
click at [246, 49] on icon "Redo" at bounding box center [248, 54] width 10 height 10
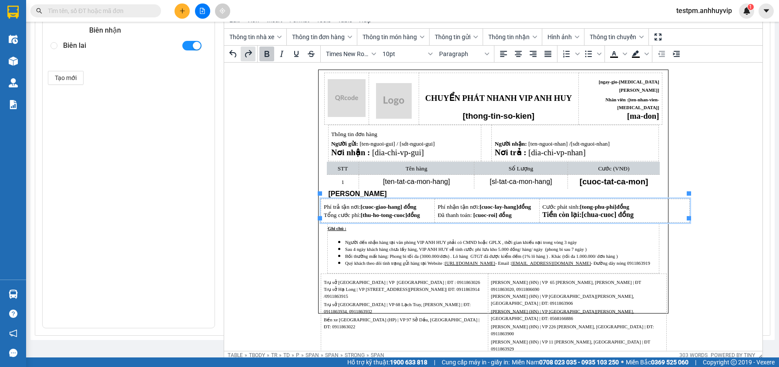
click at [246, 49] on icon "Redo" at bounding box center [248, 54] width 10 height 10
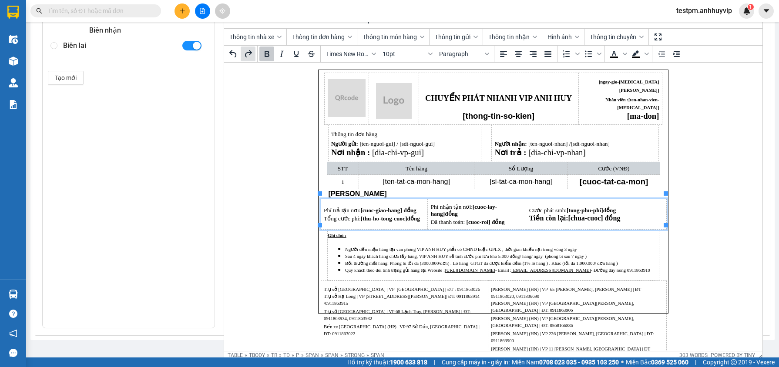
click at [246, 49] on icon "Redo" at bounding box center [248, 54] width 10 height 10
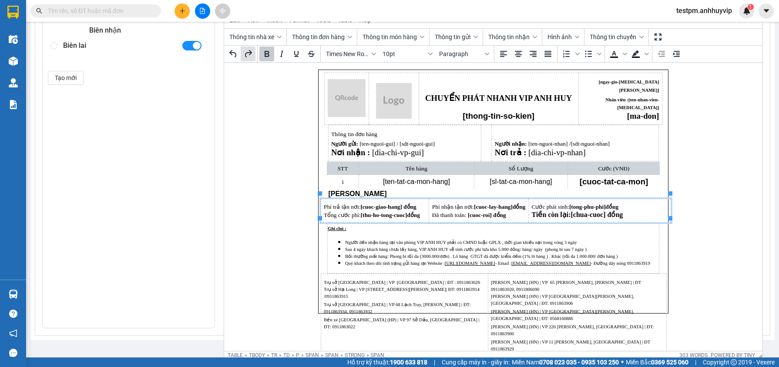
click at [246, 49] on icon "Redo" at bounding box center [248, 54] width 10 height 10
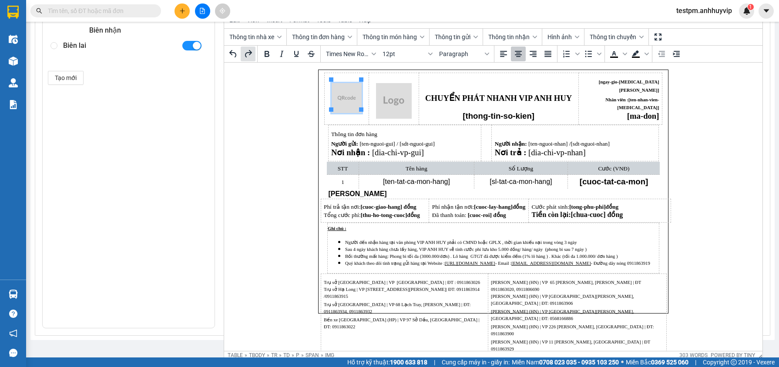
click at [246, 49] on icon "Redo" at bounding box center [248, 54] width 10 height 10
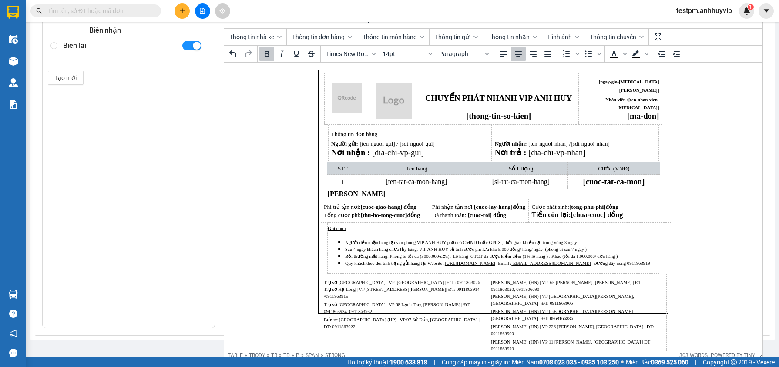
click at [246, 49] on icon "Redo" at bounding box center [248, 54] width 10 height 10
click at [232, 66] on html "CHUYỂN PHÁT NHANH VIP ANH HUY [thong-tin-so-kien] [ngay-gio-tao-don] Nhân viên …" at bounding box center [493, 192] width 538 height 258
click at [341, 89] on img "Rich Text Area. Press ALT-0 for help." at bounding box center [346, 98] width 30 height 30
click at [390, 99] on img "Rich Text Area. Press ALT-0 for help." at bounding box center [394, 101] width 36 height 36
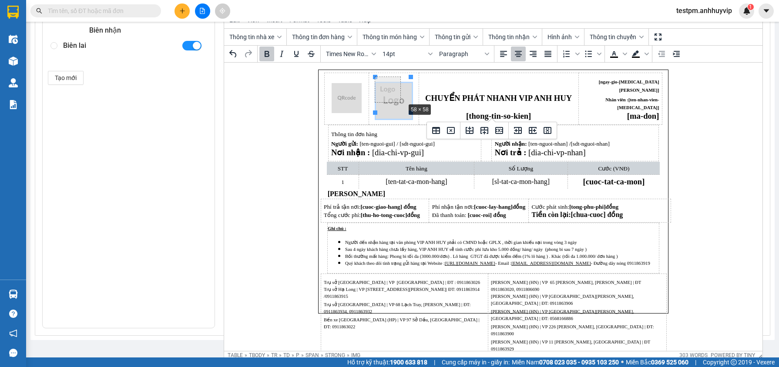
drag, startPoint x: 411, startPoint y: 111, endPoint x: 403, endPoint y: 97, distance: 15.8
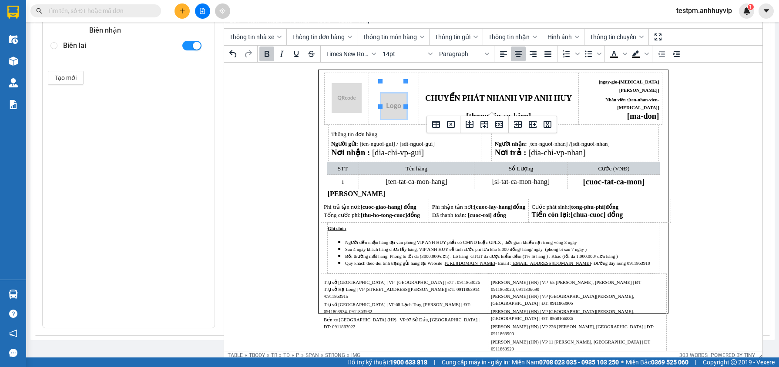
click at [390, 97] on img "Rich Text Area. Press ALT-0 for help." at bounding box center [393, 106] width 25 height 25
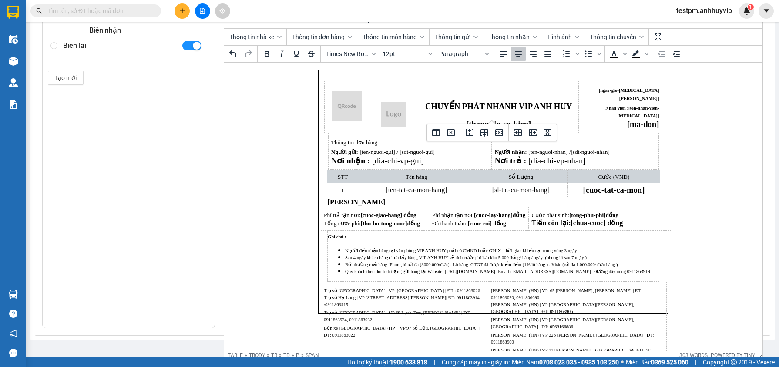
click at [347, 76] on p "Rich Text Area. Press ALT-0 for help." at bounding box center [493, 74] width 346 height 7
click at [321, 83] on body "CHUYỂN PHÁT NHANH VIP ANH HUY [thong-tin-so-kien] [ngay-gio-tao-don] Nhân viên …" at bounding box center [493, 192] width 351 height 244
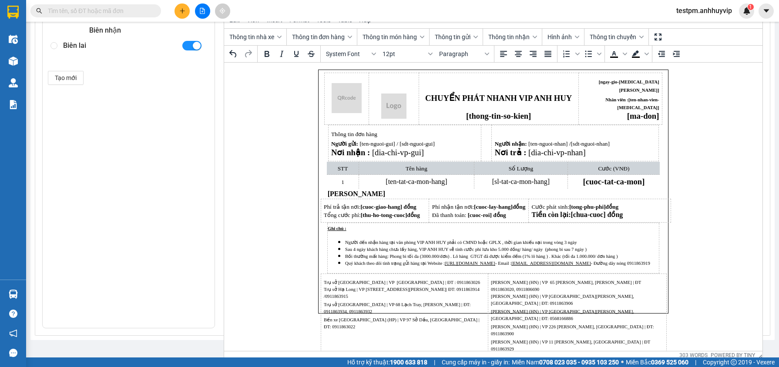
click at [343, 84] on img "Rich Text Area. Press ALT-0 for help." at bounding box center [346, 98] width 30 height 30
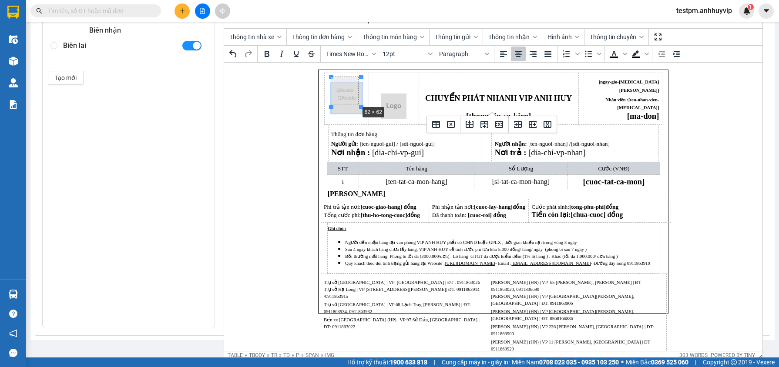
drag, startPoint x: 361, startPoint y: 106, endPoint x: 357, endPoint y: 103, distance: 4.7
click at [384, 94] on img "Rich Text Area. Press ALT-0 for help." at bounding box center [393, 106] width 25 height 25
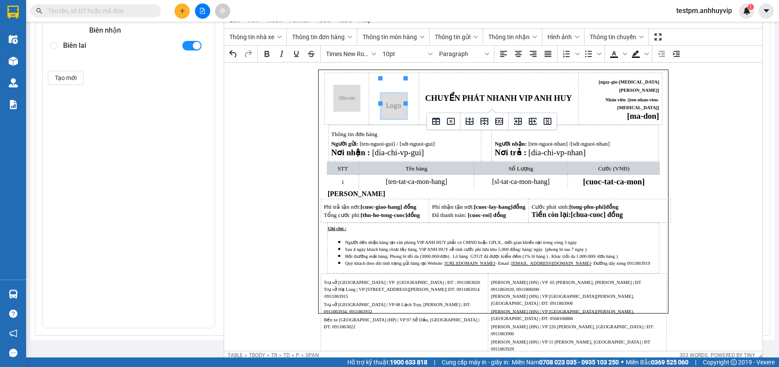
click at [416, 130] on p "Thông tin đơn hàng" at bounding box center [404, 134] width 147 height 8
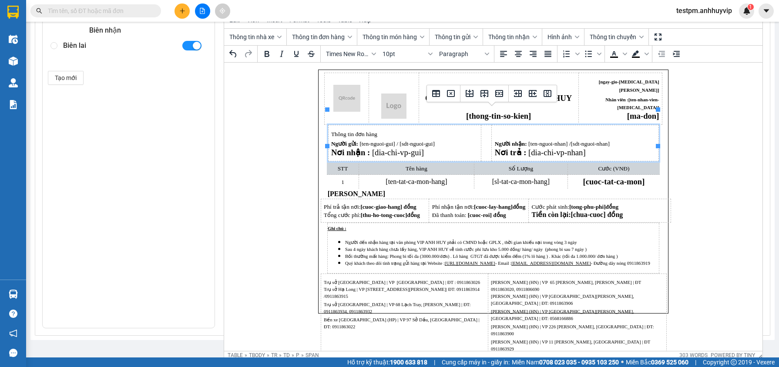
click at [397, 94] on img "Rich Text Area. Press ALT-0 for help." at bounding box center [393, 106] width 25 height 25
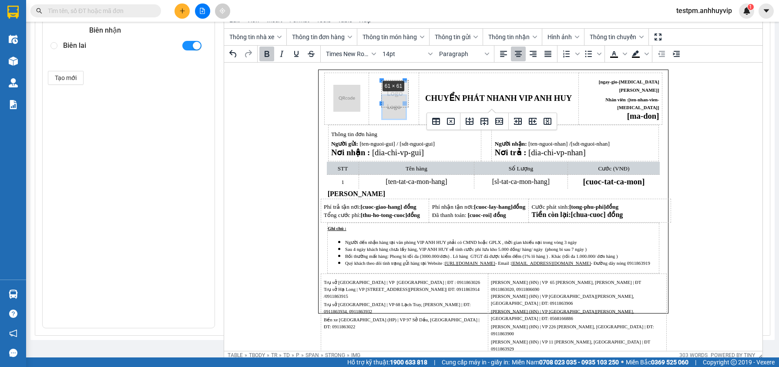
drag, startPoint x: 381, startPoint y: 81, endPoint x: 377, endPoint y: 79, distance: 4.9
click at [352, 95] on img "Rich Text Area. Press ALT-0 for help." at bounding box center [346, 98] width 27 height 27
click at [387, 148] on span "[dia-chi-vp-gui]" at bounding box center [398, 152] width 52 height 9
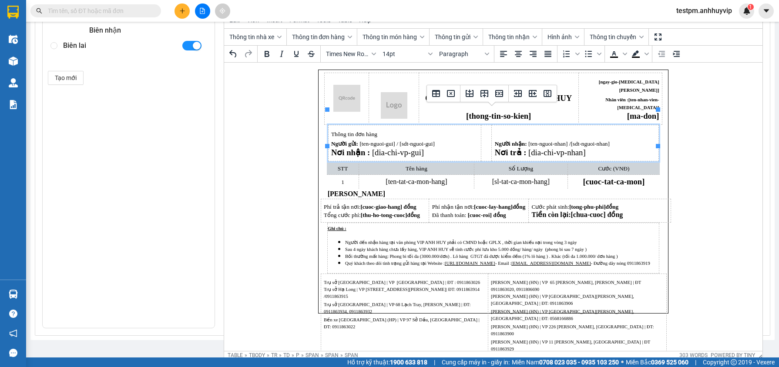
click at [633, 98] on span "[ten-nhan-vien-[MEDICAL_DATA]]" at bounding box center [638, 104] width 42 height 13
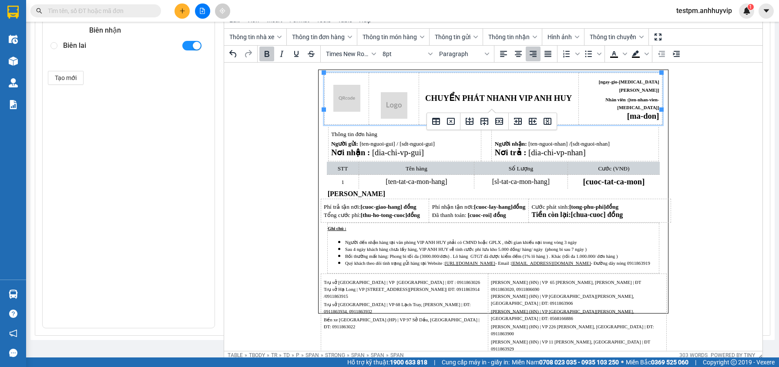
click at [603, 177] on span "[cuoc-tat-ca-mon]" at bounding box center [614, 181] width 62 height 9
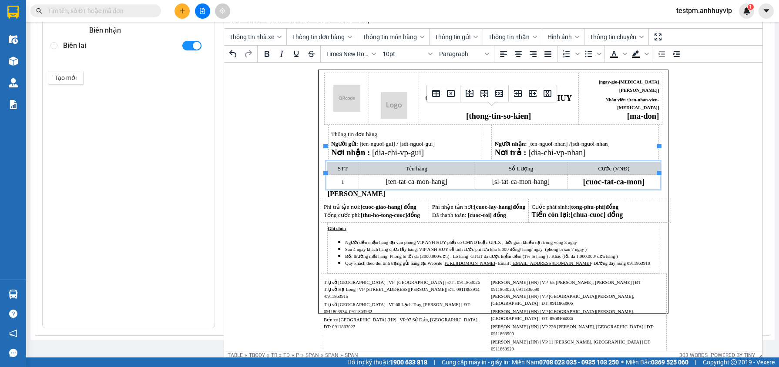
click at [619, 139] on p "Người nhận: [ten-nguoi-nhan] / [sdt-nguoi-nhan]" at bounding box center [575, 143] width 161 height 8
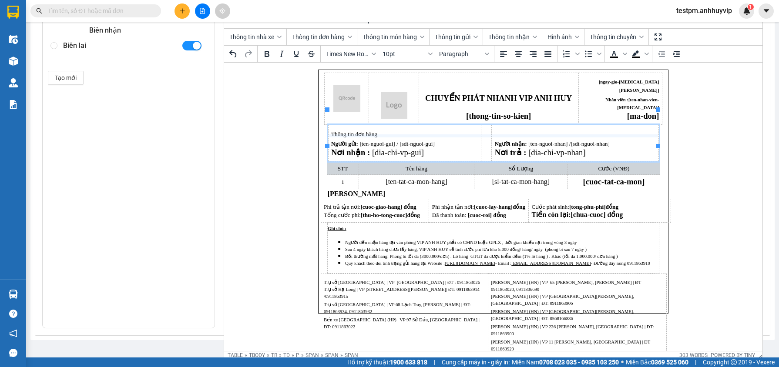
drag, startPoint x: 503, startPoint y: 145, endPoint x: 503, endPoint y: 135, distance: 10.5
click at [397, 130] on p "Thông tin đơn hàng" at bounding box center [404, 134] width 147 height 8
click at [321, 82] on body "CHUYỂN PHÁT NHANH VIP ANH HUY [thong-tin-so-kien] [ngay-gio-tao-don] Nhân viên …" at bounding box center [493, 192] width 351 height 244
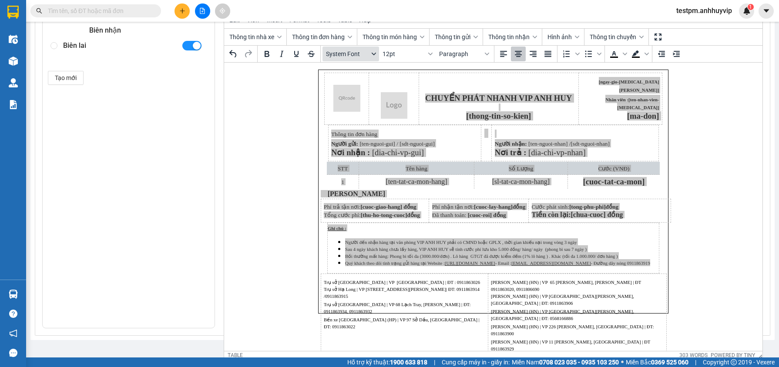
click at [359, 51] on span "System Font" at bounding box center [347, 53] width 43 height 7
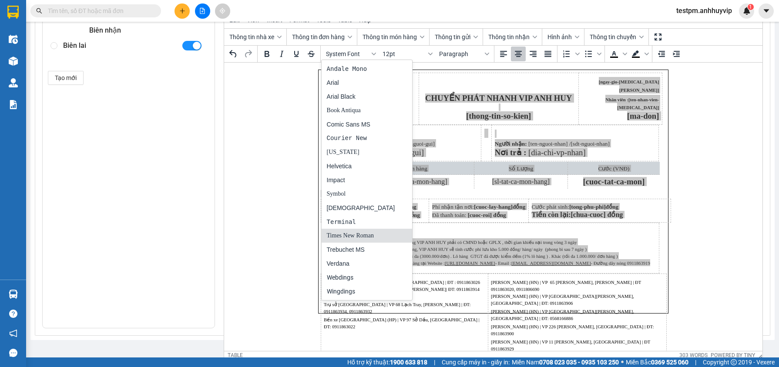
click at [357, 238] on div "Times New Roman" at bounding box center [361, 236] width 68 height 10
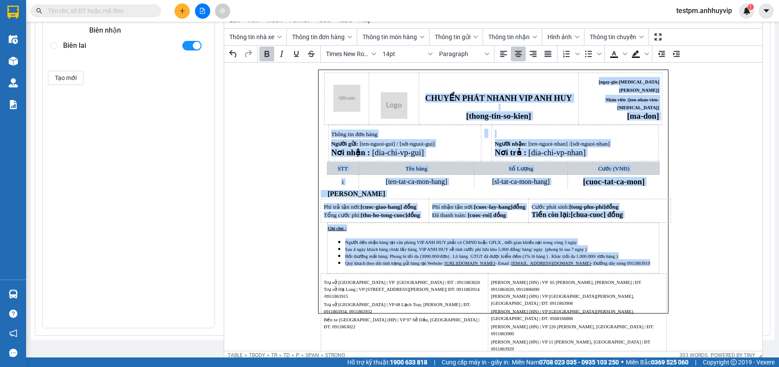
click at [409, 247] on span "Sau 4 ngày khách hàng chưa lấy hàng, VIP ANH HUY sẽ tính cước phí lưu kho 5.000…" at bounding box center [466, 249] width 242 height 5
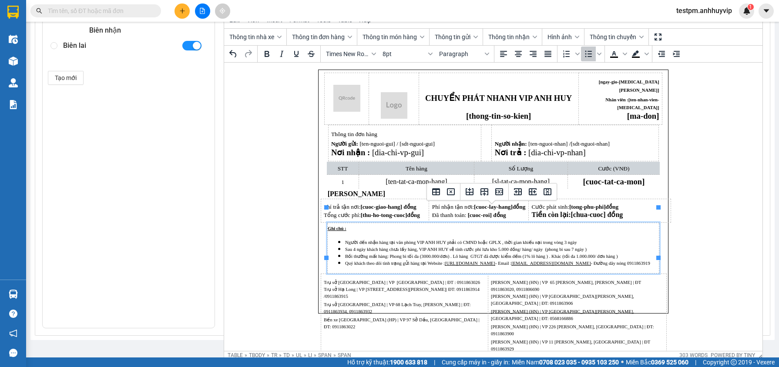
drag, startPoint x: 328, startPoint y: 215, endPoint x: 595, endPoint y: 252, distance: 269.4
click at [595, 252] on td "Ghi chú : Người đến nhận hàng tại văn phòng VIP ANH HUY phải có CMND hoặc GPLX …" at bounding box center [493, 248] width 332 height 50
drag, startPoint x: 611, startPoint y: 244, endPoint x: 339, endPoint y: 212, distance: 274.0
click at [339, 223] on td "Ghi chú : Người đến nhận hàng tại văn phòng VIP ANH HUY phải có CMND hoặc GPLX …" at bounding box center [493, 248] width 332 height 50
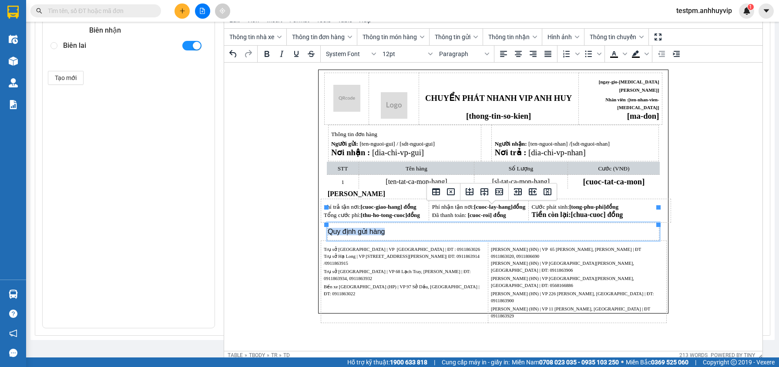
drag, startPoint x: 400, startPoint y: 215, endPoint x: 327, endPoint y: 215, distance: 73.1
click at [327, 215] on html "CHUYỂN PHÁT NHANH VIP ANH HUY [thong-tin-so-kien] [ngay-gio-tao-don] Nhân viên …" at bounding box center [493, 192] width 538 height 258
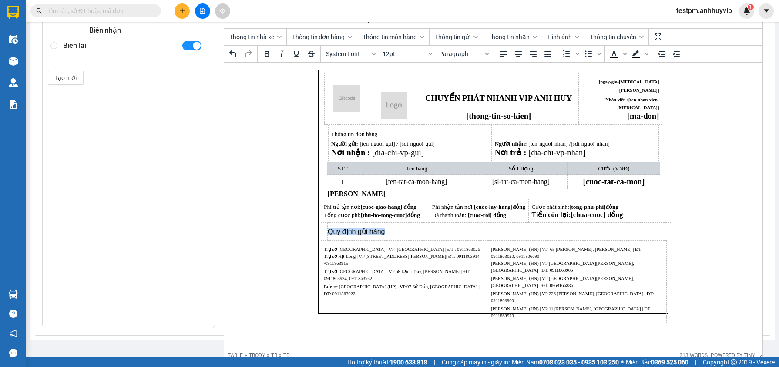
drag, startPoint x: 329, startPoint y: 216, endPoint x: 385, endPoint y: 216, distance: 56.2
click at [385, 223] on td "Quy định gửi hàng" at bounding box center [493, 231] width 332 height 17
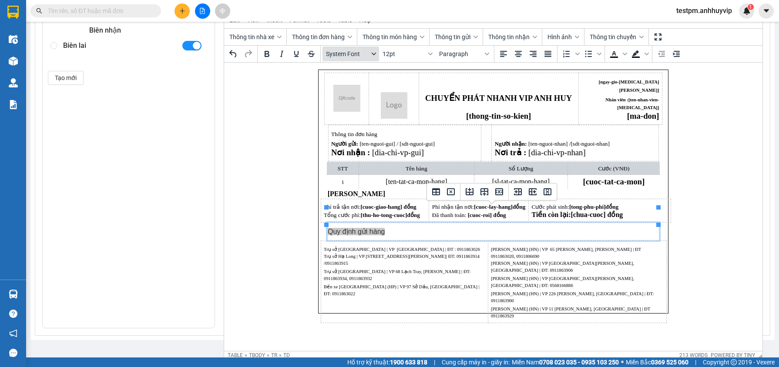
click at [350, 56] on button "System Font" at bounding box center [351, 54] width 57 height 15
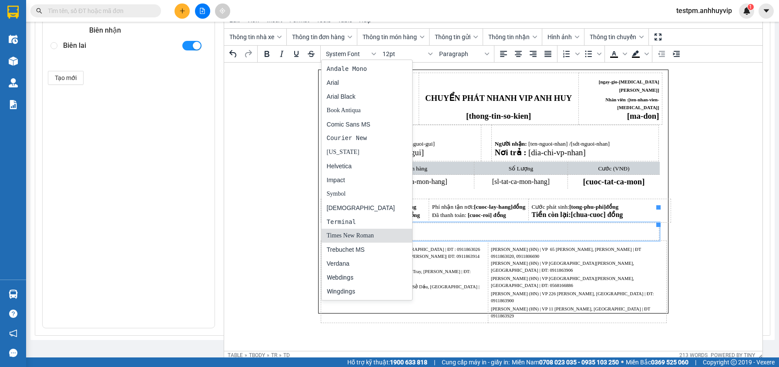
drag, startPoint x: 356, startPoint y: 239, endPoint x: 135, endPoint y: 175, distance: 229.5
click at [356, 239] on div "Times New Roman" at bounding box center [361, 236] width 68 height 10
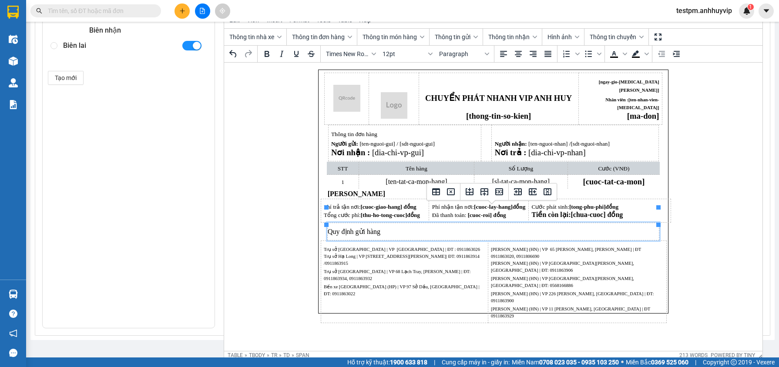
click at [381, 223] on td "Quy định gửi hàng" at bounding box center [493, 231] width 332 height 17
click at [585, 52] on icon "Bullet list" at bounding box center [588, 54] width 7 height 7
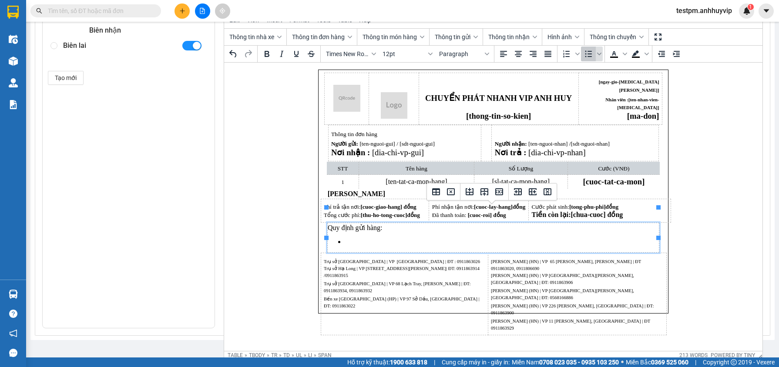
click at [585, 52] on icon "Bullet list" at bounding box center [588, 54] width 7 height 7
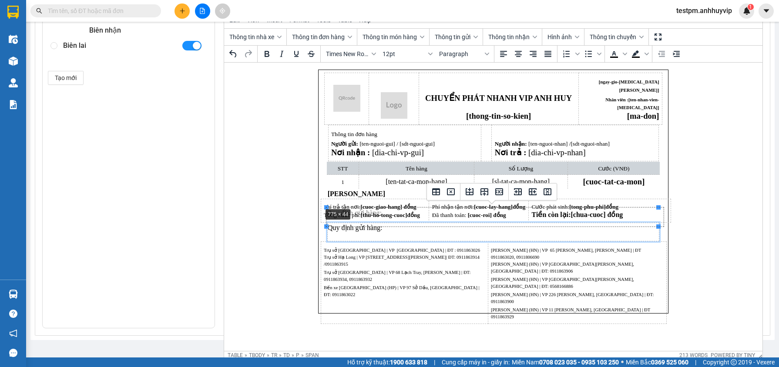
drag, startPoint x: 326, startPoint y: 209, endPoint x: 320, endPoint y: 209, distance: 7.0
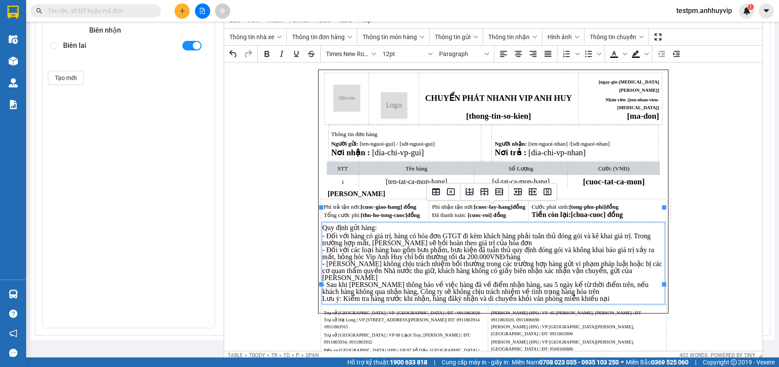
click at [331, 232] on span "- Đối với hàng có giá trị, hàng có hóa đơn GTGT đi kèm khách hàng phải tuân thủ…" at bounding box center [492, 267] width 340 height 70
click at [571, 250] on span "- Đối với hàng có giá trị, hàng có hóa đơn GTGT đi kèm khách hàng phải tuân thủ…" at bounding box center [492, 267] width 340 height 70
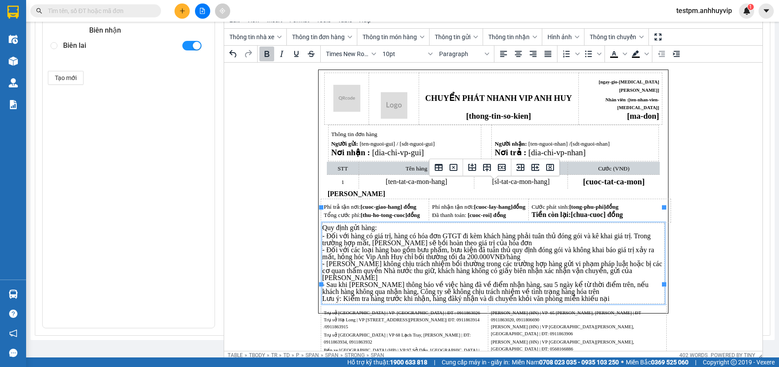
click at [594, 204] on span "[tong-phu-phi]" at bounding box center [587, 207] width 37 height 7
click at [574, 245] on p "- Đối với hàng có giá trị, hàng có hóa đơn GTGT đi kèm khách hàng phải tuân thủ…" at bounding box center [493, 268] width 342 height 70
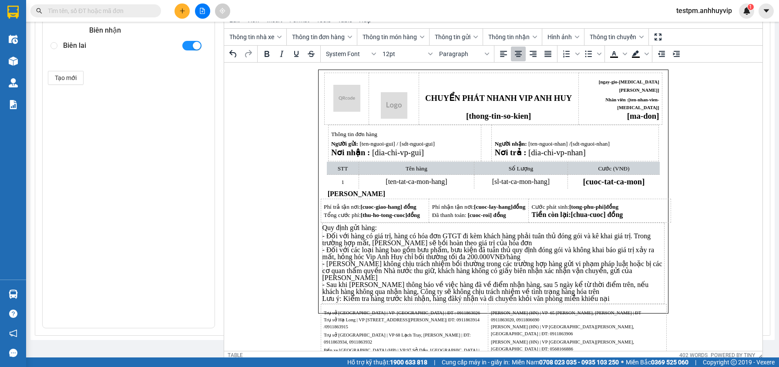
drag, startPoint x: 607, startPoint y: 279, endPoint x: 316, endPoint y: 214, distance: 297.6
click at [318, 214] on body "CHUYỂN PHÁT NHANH VIP ANH HUY [thong-tin-so-kien] [ngay-gio-tao-don] Nhân viên …" at bounding box center [493, 192] width 351 height 244
click at [397, 54] on span "12pt" at bounding box center [404, 53] width 43 height 7
click at [407, 83] on div "10pt" at bounding box center [401, 82] width 34 height 10
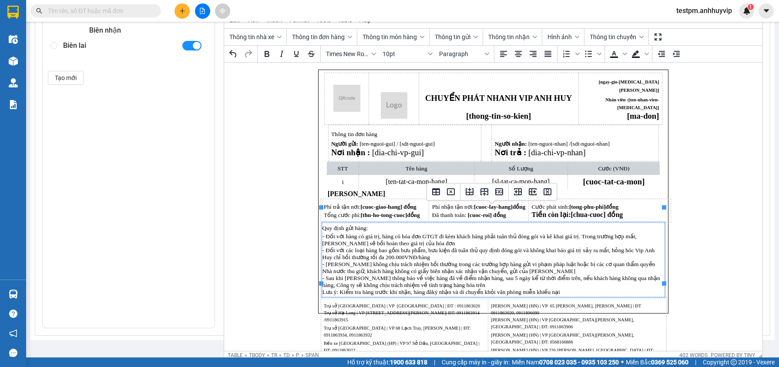
click at [364, 258] on span "- Đối với hàng có giá trị, hàng có hóa đơn GTGT đi kèm khách hàng phải tuân thủ…" at bounding box center [491, 264] width 338 height 62
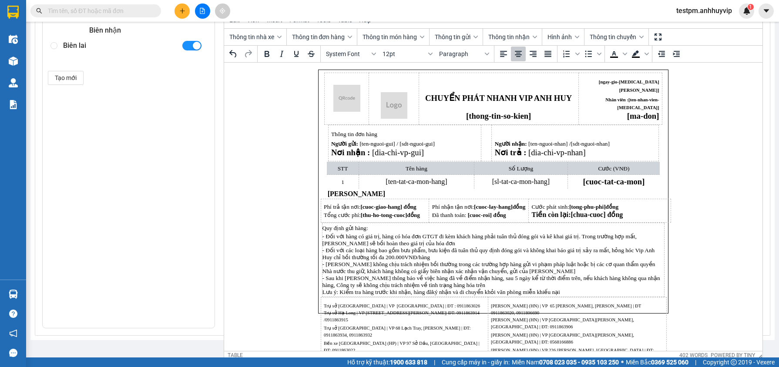
drag, startPoint x: 561, startPoint y: 281, endPoint x: 318, endPoint y: 219, distance: 250.8
click at [318, 219] on body "CHUYỂN PHÁT NHANH VIP ANH HUY [thong-tin-so-kien] [ngay-gio-tao-don] Nhân viên …" at bounding box center [493, 192] width 351 height 244
click at [391, 53] on span "12pt" at bounding box center [404, 53] width 43 height 7
click at [406, 83] on div "10pt" at bounding box center [401, 82] width 34 height 10
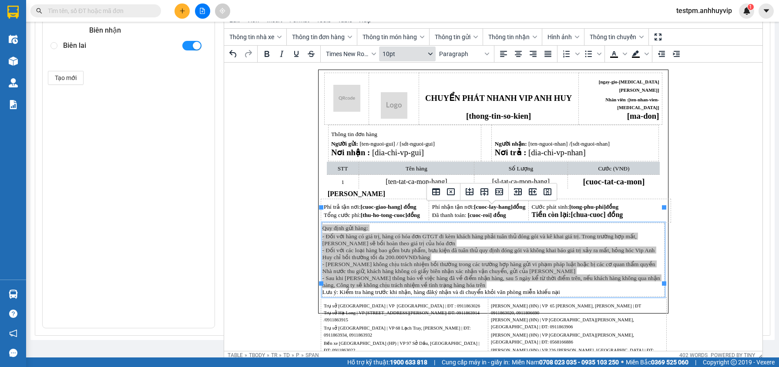
click at [402, 55] on span "10pt" at bounding box center [404, 53] width 43 height 7
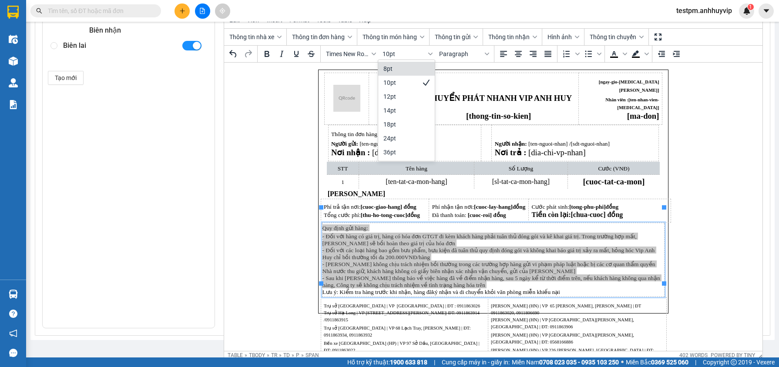
click at [406, 66] on div "8pt" at bounding box center [401, 69] width 34 height 10
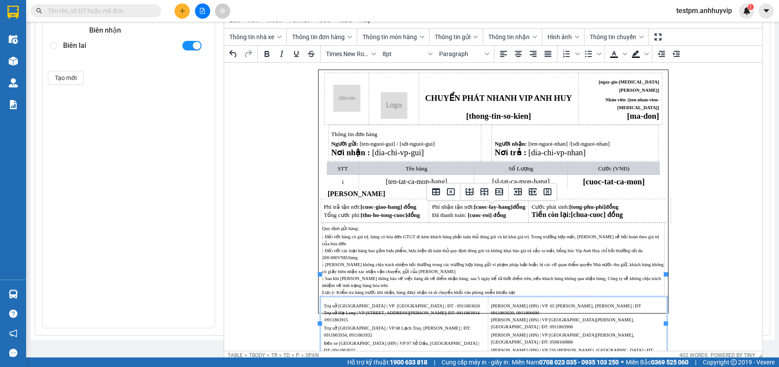
click at [350, 304] on span "Trụ sở Hà Nội | VP 26 Láng Hạ , Đống Đa | ĐT : 0911863026 Trụ sở Hạ Long | VP 1…" at bounding box center [401, 313] width 156 height 19
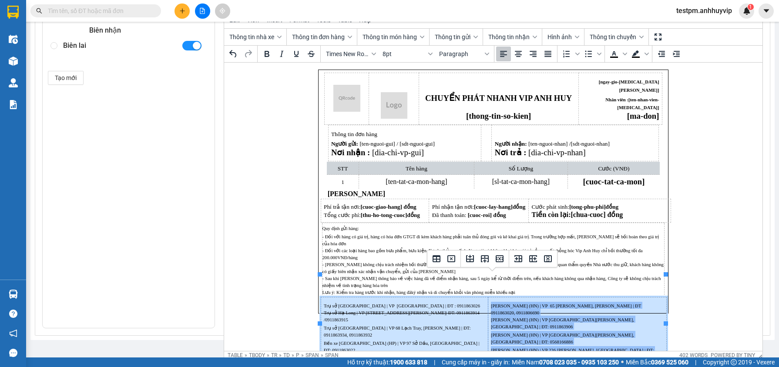
drag, startPoint x: 323, startPoint y: 283, endPoint x: 617, endPoint y: 299, distance: 294.3
click at [617, 299] on tr "Trụ sở Hà Nội | VP 26 Láng Hạ , Đống Đa | ĐT : 0911863026 Trụ sở Hạ Long | VP 1…" at bounding box center [493, 339] width 346 height 82
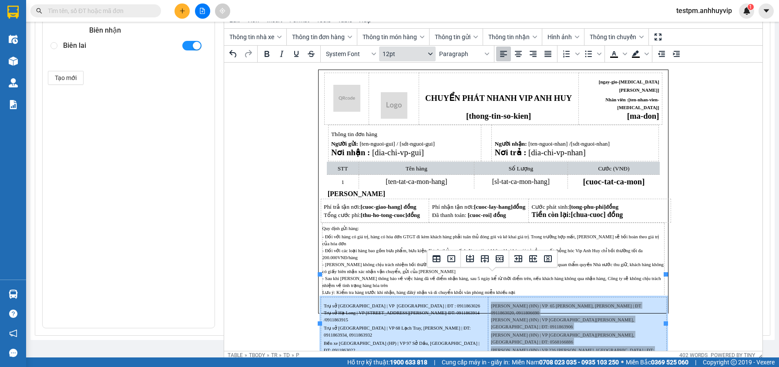
click at [411, 52] on span "12pt" at bounding box center [404, 53] width 43 height 7
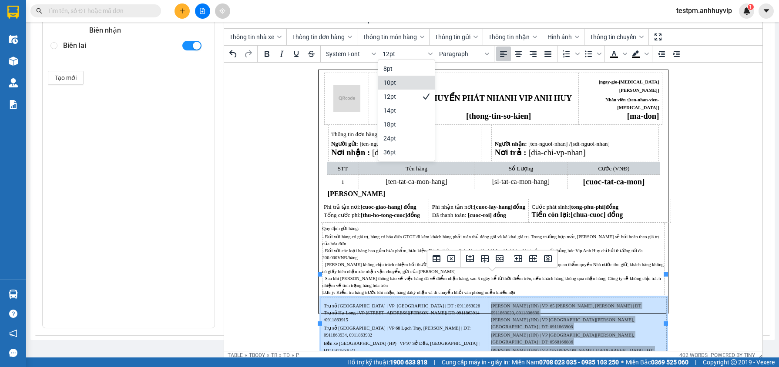
click at [410, 81] on div "10pt" at bounding box center [401, 82] width 34 height 10
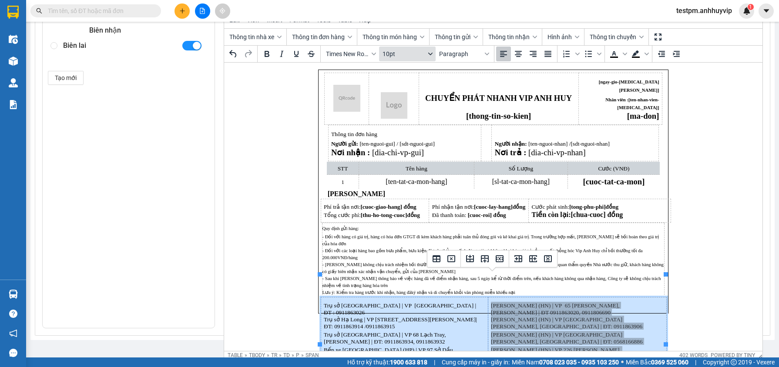
click at [400, 51] on span "10pt" at bounding box center [404, 53] width 43 height 7
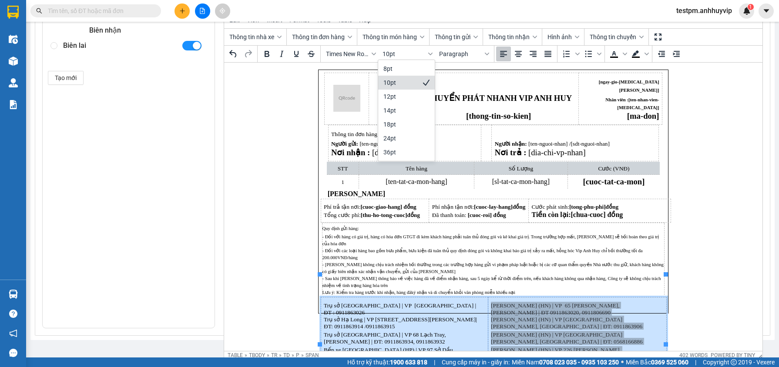
click at [404, 81] on div "10pt" at bounding box center [401, 82] width 34 height 10
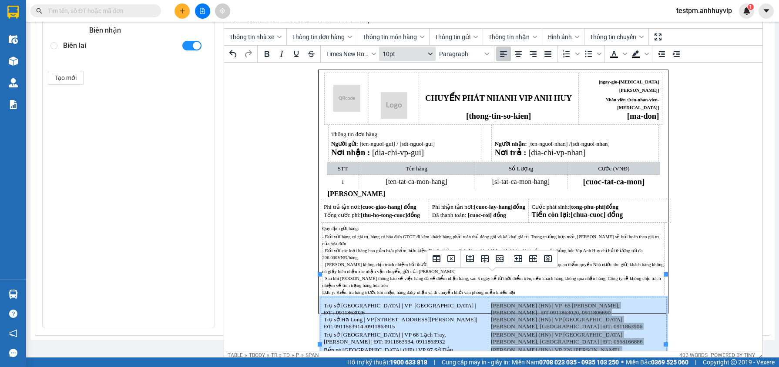
click at [400, 55] on span "10pt" at bounding box center [404, 53] width 43 height 7
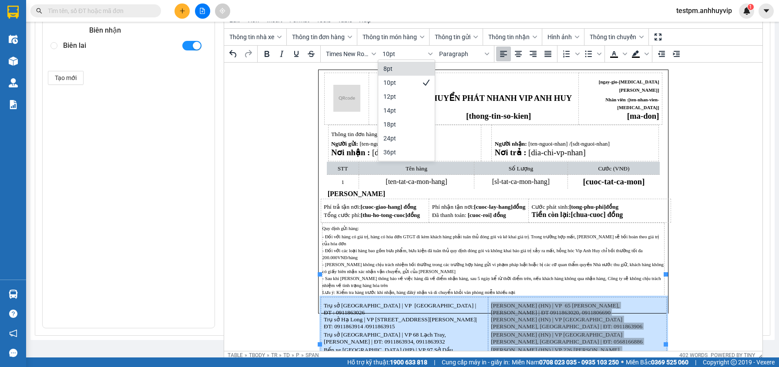
click at [401, 72] on div "8pt" at bounding box center [401, 69] width 34 height 10
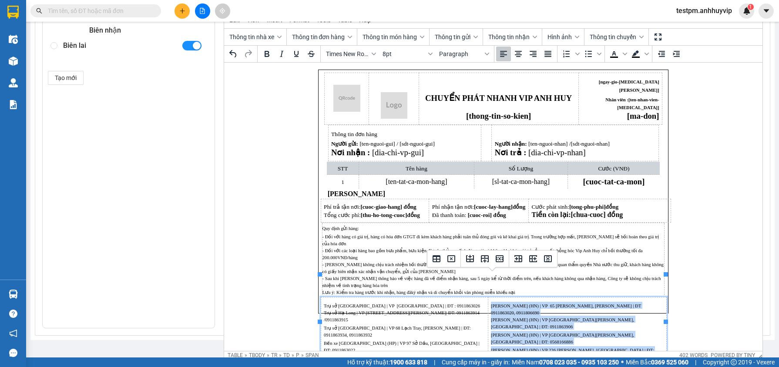
click at [559, 298] on td "Khuất Duy Tiến (HN) | VP 65 Khuất Duy Tiến, Thanh Xuân | ĐT 0911863020, 0911806…" at bounding box center [577, 339] width 178 height 82
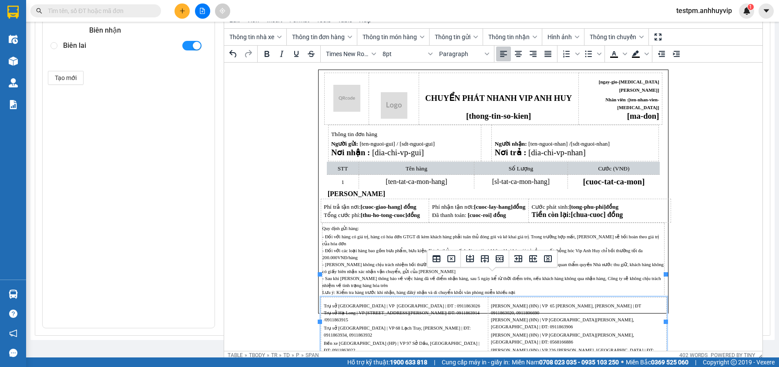
click at [597, 271] on p "- Đối với hàng có giá trị, hàng có hóa đơn GTGT đi kèm khách hàng phải tuân thủ…" at bounding box center [493, 264] width 342 height 63
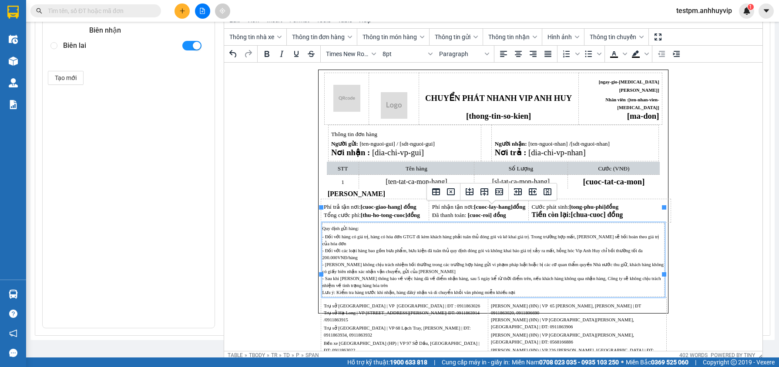
click at [406, 269] on span "- Đối với hàng có giá trị, hàng có hóa đơn GTGT đi kèm khách hàng phải tuân thủ…" at bounding box center [492, 265] width 341 height 61
click at [387, 50] on span "8pt" at bounding box center [404, 53] width 43 height 7
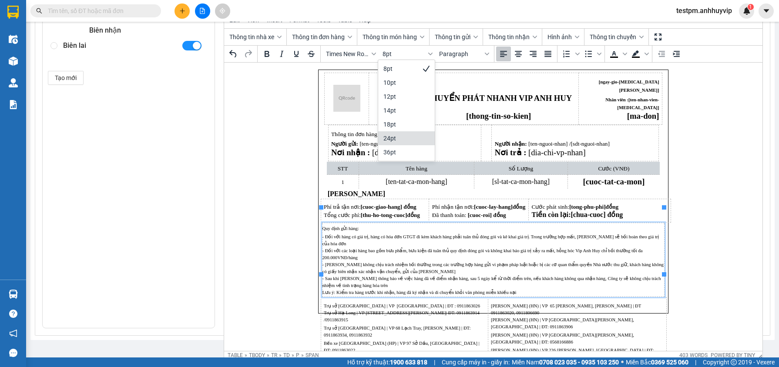
click at [554, 298] on td "Khuất Duy Tiến (HN) | VP 65 Khuất Duy Tiến, Thanh Xuân | ĐT 0911863020, 0911806…" at bounding box center [577, 339] width 178 height 82
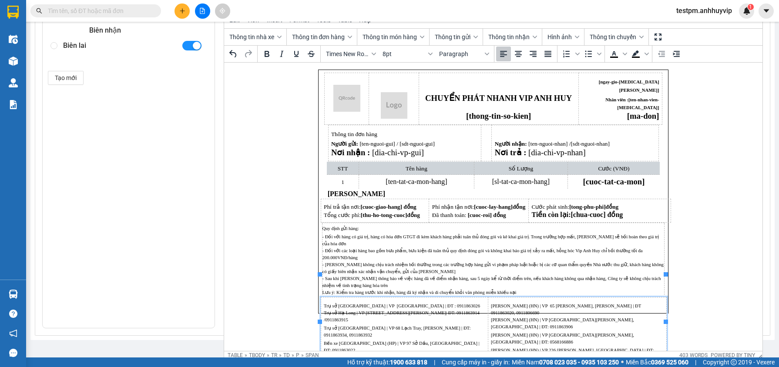
click at [323, 304] on span "Trụ sở Hà Nội | VP 26 Láng Hạ , Đống Đa | ĐT : 0911863026 Trụ sở Hạ Long | VP 1…" at bounding box center [401, 313] width 156 height 19
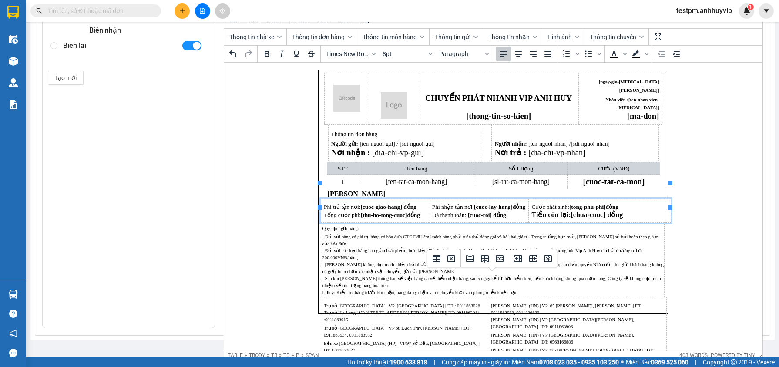
click at [392, 199] on td "Phí trả tận nơi: [cuoc-giao-hang] đồng Tổng cước phí: [thu-ho-tong-cuoc] đồng" at bounding box center [374, 211] width 108 height 24
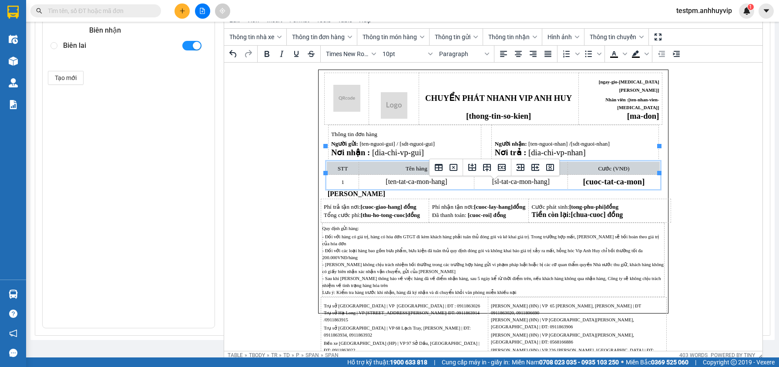
click at [613, 175] on td "[cuoc-tat-ca-mon]" at bounding box center [613, 182] width 92 height 14
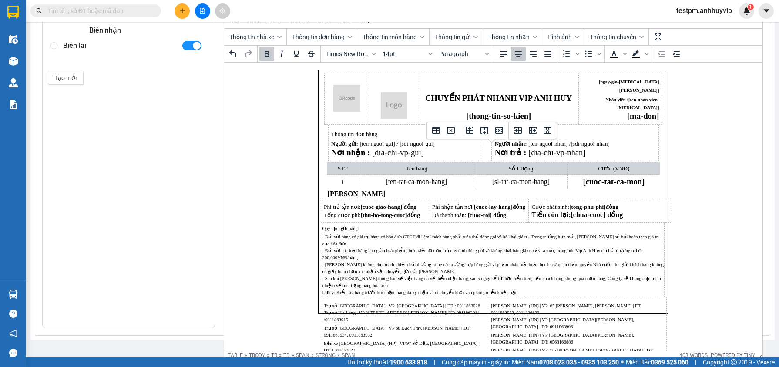
click at [377, 191] on p "Thanh Toán" at bounding box center [493, 194] width 346 height 7
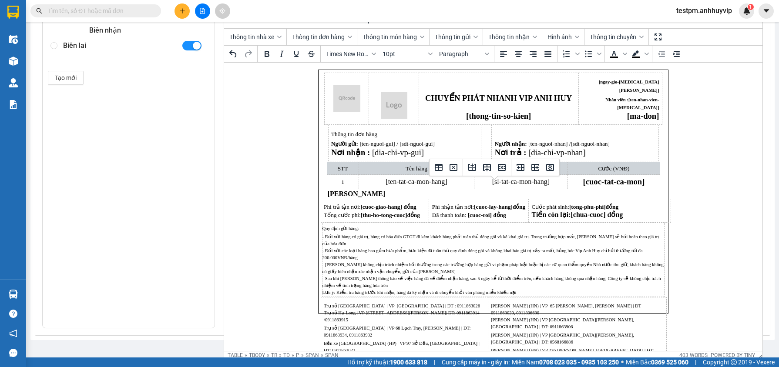
click at [430, 199] on td "Phí nhận tận nơi: [cuoc-lay-hang] đồng Đã thanh toán: [cuoc-roi] đồng" at bounding box center [479, 211] width 100 height 24
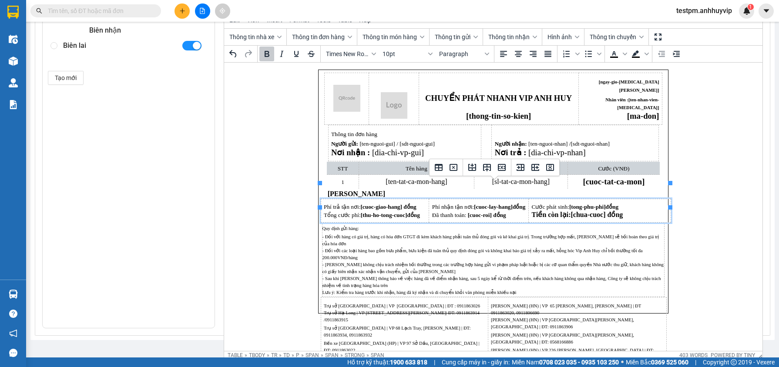
click at [390, 212] on span "[thu-ho-tong-cuoc]" at bounding box center [383, 215] width 47 height 7
click at [405, 236] on p "- Đối với hàng có giá trị, hàng có hóa đơn GTGT đi kèm khách hàng phải tuân thủ…" at bounding box center [493, 264] width 342 height 63
click at [383, 205] on td "Phí trả tận nơi: [cuoc-giao-hang] đồng Tổng cước phí: [thu-ho-tong-cuoc] đồng" at bounding box center [374, 211] width 108 height 24
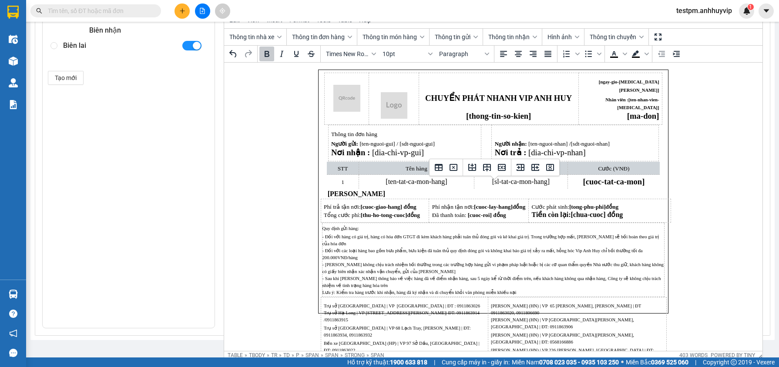
click at [375, 191] on p "Thanh Toán" at bounding box center [493, 194] width 346 height 7
drag, startPoint x: 370, startPoint y: 180, endPoint x: 327, endPoint y: 179, distance: 42.7
click at [327, 191] on p "Thanh Toán" at bounding box center [493, 194] width 346 height 7
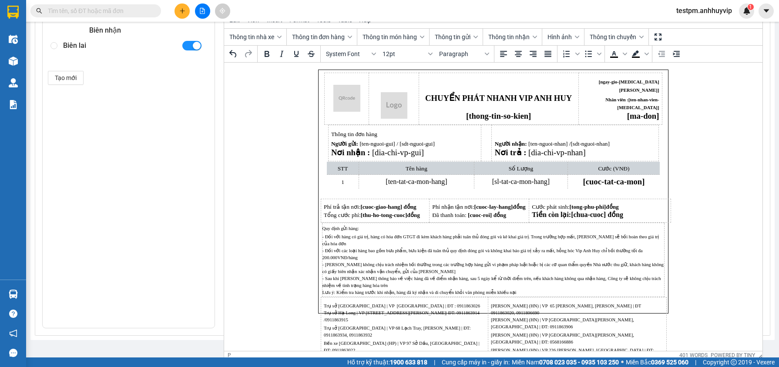
click at [340, 199] on td "Phí trả tận nơi: [cuoc-giao-hang] đồng Tổng cước phí: [thu-ho-tong-cuoc] đồng" at bounding box center [374, 211] width 108 height 24
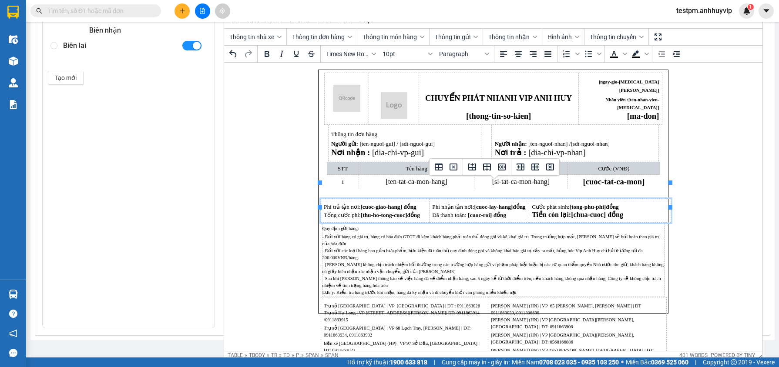
click at [318, 187] on body "CHUYỂN PHÁT NHANH VIP ANH HUY [thong-tin-so-kien] [ngay-gio-tao-don] Nhân viên …" at bounding box center [493, 192] width 351 height 244
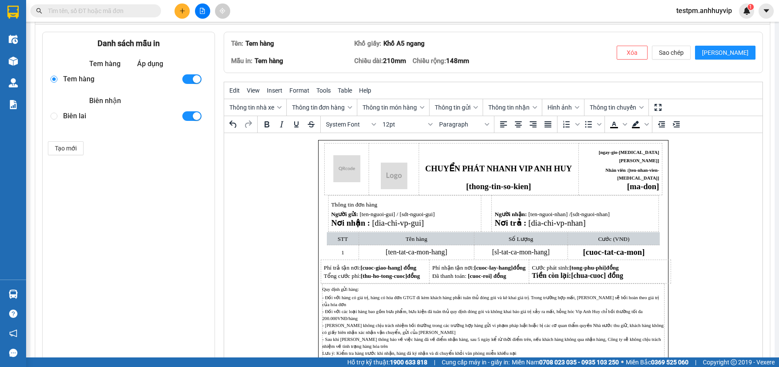
scroll to position [106, 0]
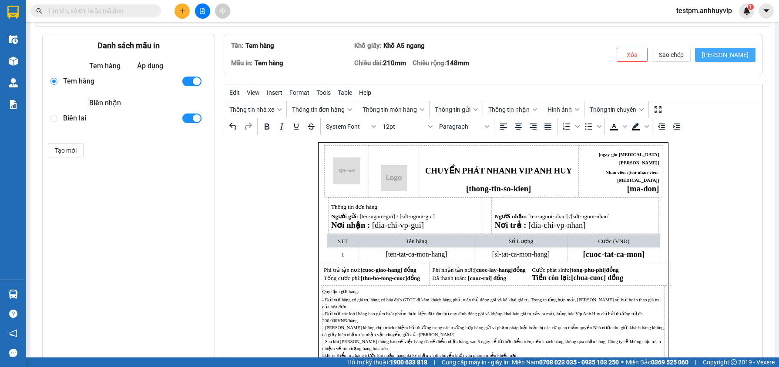
click at [736, 51] on span "[PERSON_NAME]" at bounding box center [725, 55] width 47 height 10
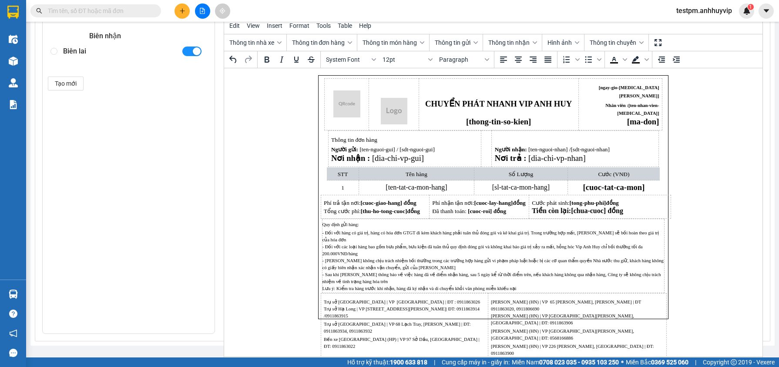
scroll to position [161, 0]
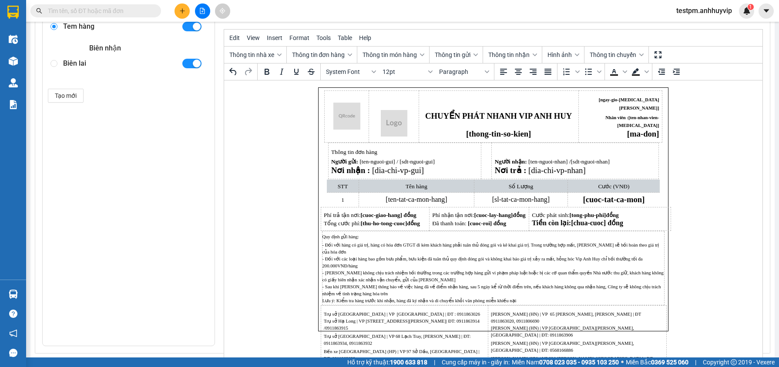
click at [609, 211] on span "Cước phát sinh: [tong-phu-phi] đồng" at bounding box center [575, 214] width 87 height 7
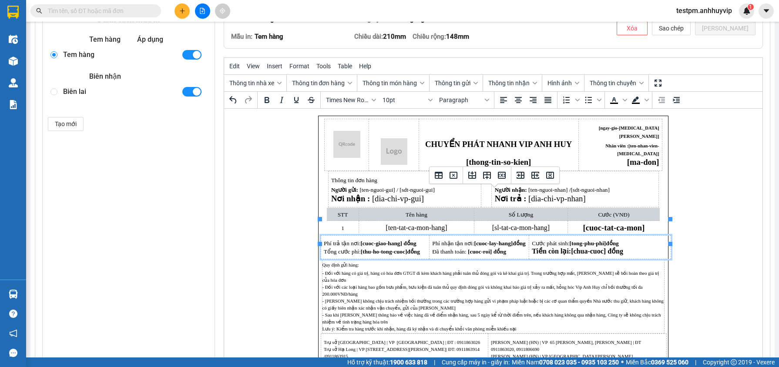
scroll to position [130, 0]
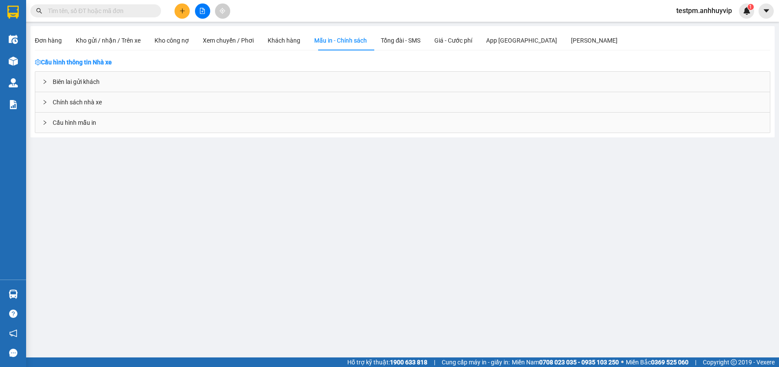
click at [76, 115] on div "Cấu hình mẫu in" at bounding box center [402, 123] width 735 height 20
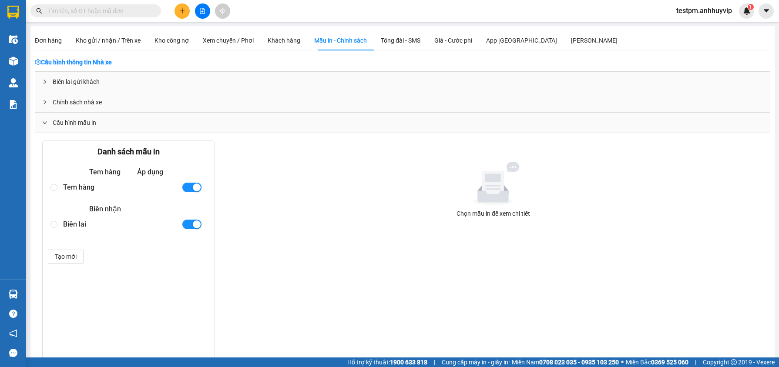
click at [89, 195] on div "Tem hàng Áp dụng Tem hàng Biên nhận Biên lai" at bounding box center [129, 199] width 162 height 65
click at [88, 190] on div "Tem hàng" at bounding box center [118, 187] width 111 height 15
radio input "true"
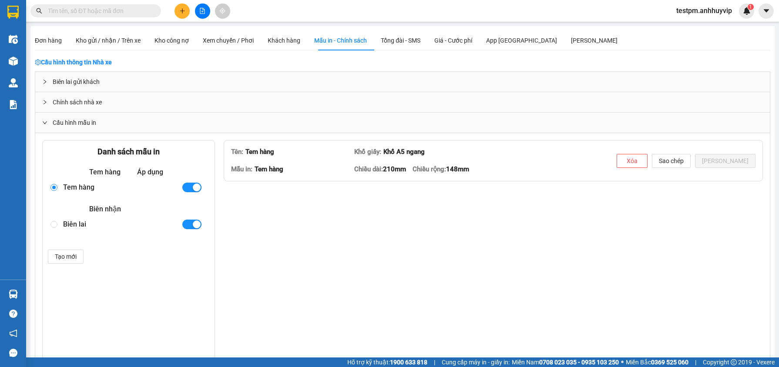
type textarea "<lorem ipsum="dolors-ametcons: adipisci; elits: 61.6545%; doeius: 89.3593te; in…"
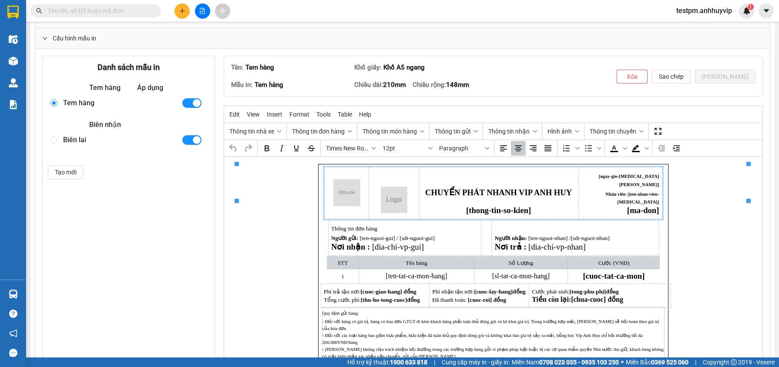
scroll to position [67, 0]
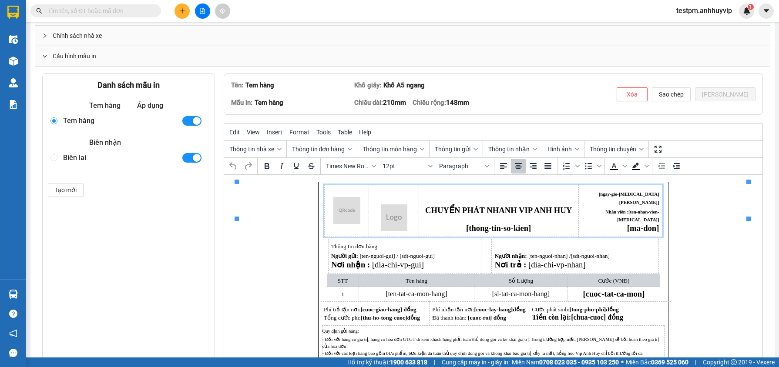
click at [98, 191] on div "Tạo mới" at bounding box center [129, 190] width 162 height 14
click at [71, 159] on div "Biên lai" at bounding box center [118, 158] width 111 height 15
radio input "false"
radio input "true"
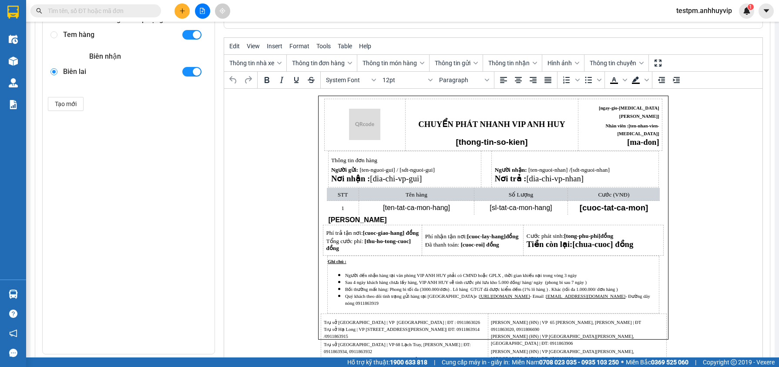
scroll to position [179, 0]
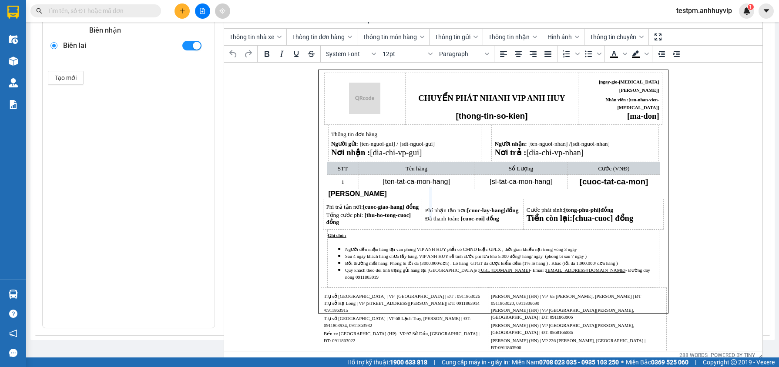
drag, startPoint x: 421, startPoint y: 204, endPoint x: 436, endPoint y: 203, distance: 14.8
drag, startPoint x: 521, startPoint y: 204, endPoint x: 537, endPoint y: 203, distance: 15.7
click at [688, 201] on html "CHUYỂN PHÁT NHANH VIP ANH HUY [thong-tin-so-kien] [ngay-gio-[MEDICAL_DATA]-don]…" at bounding box center [493, 192] width 538 height 258
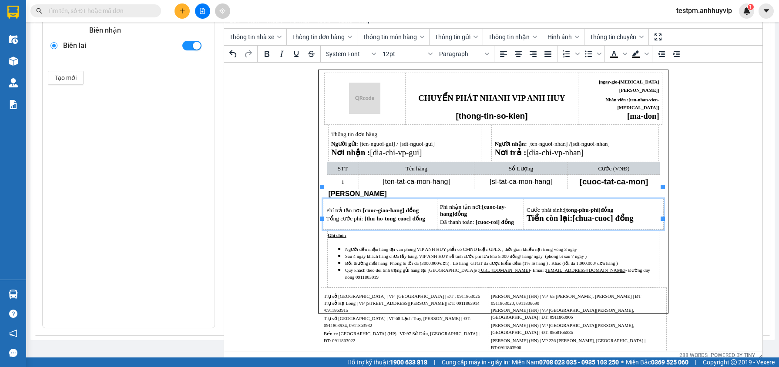
click at [660, 203] on td "Cước phát sinh: [tong-phu-phi] đồng Tiền còn lại: [chua-cuoc] đồng" at bounding box center [593, 214] width 140 height 31
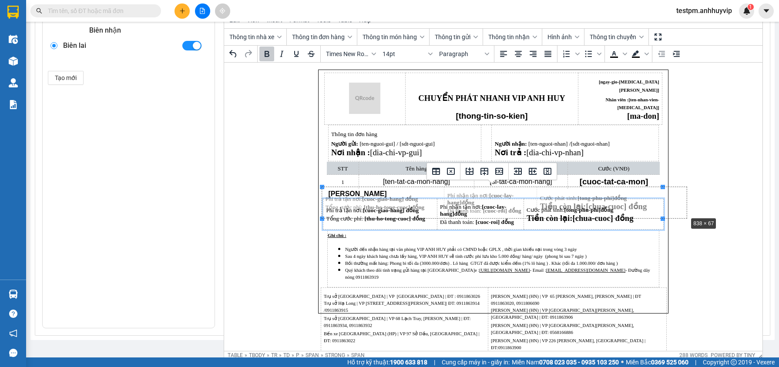
drag, startPoint x: 662, startPoint y: 217, endPoint x: 692, endPoint y: 214, distance: 30.6
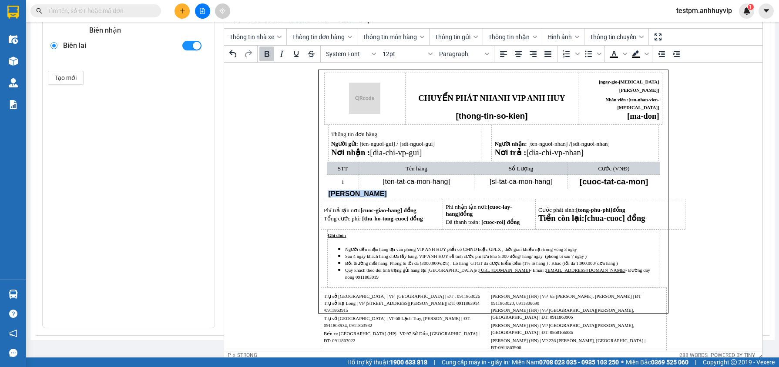
drag, startPoint x: 649, startPoint y: 208, endPoint x: 327, endPoint y: 184, distance: 322.6
click at [327, 184] on body "CHUYỂN PHÁT NHANH VIP ANH HUY [thong-tin-so-kien] [ngay-gio-[MEDICAL_DATA]-don]…" at bounding box center [493, 192] width 351 height 244
click at [334, 199] on td "Phí trả tận nơi: [cuoc-giao-hang] đồng Tổng cước phí: [thu-ho-tong-cuoc] đồng" at bounding box center [381, 214] width 122 height 31
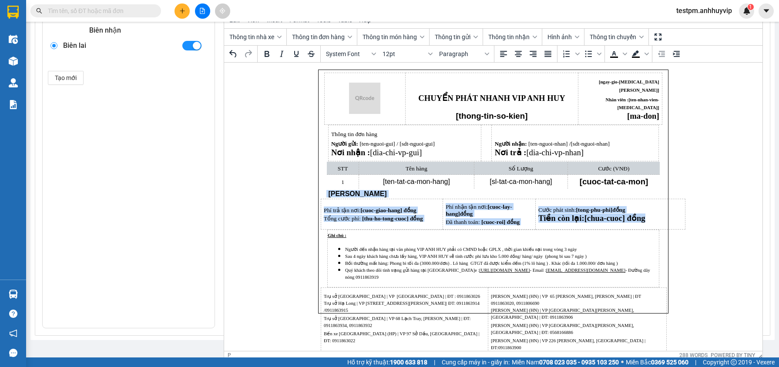
drag, startPoint x: 325, startPoint y: 182, endPoint x: 653, endPoint y: 207, distance: 328.8
click at [653, 207] on body "CHUYỂN PHÁT NHANH VIP ANH HUY [thong-tin-so-kien] [ngay-gio-[MEDICAL_DATA]-don]…" at bounding box center [493, 192] width 351 height 244
copy body "Thanh Toán Phí trả tận nơi: [cuoc-giao-hang] đồng Tổng cước phí: [thu-ho-tong-c…"
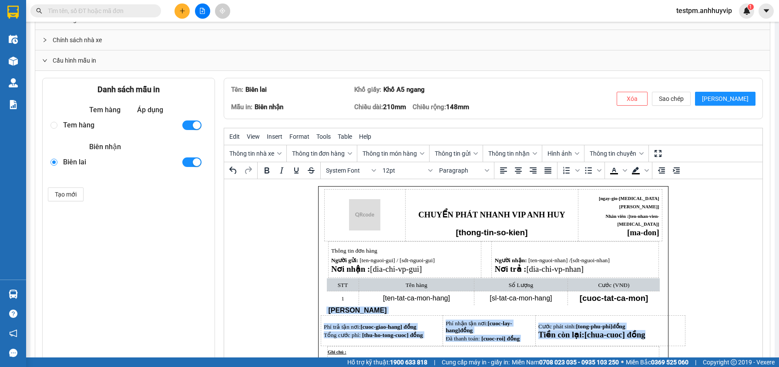
scroll to position [46, 0]
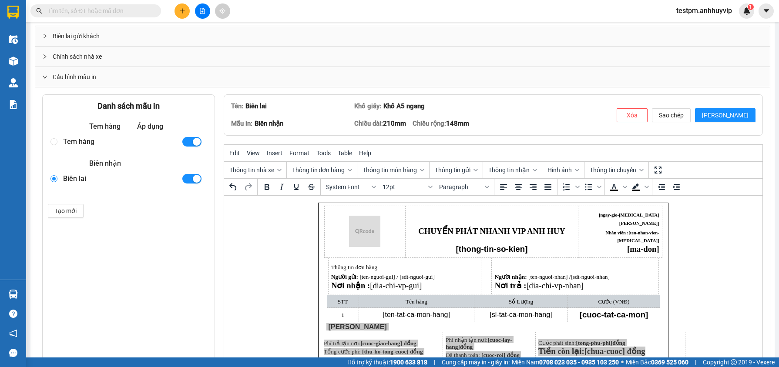
click at [64, 144] on div "Tem hàng" at bounding box center [118, 141] width 111 height 15
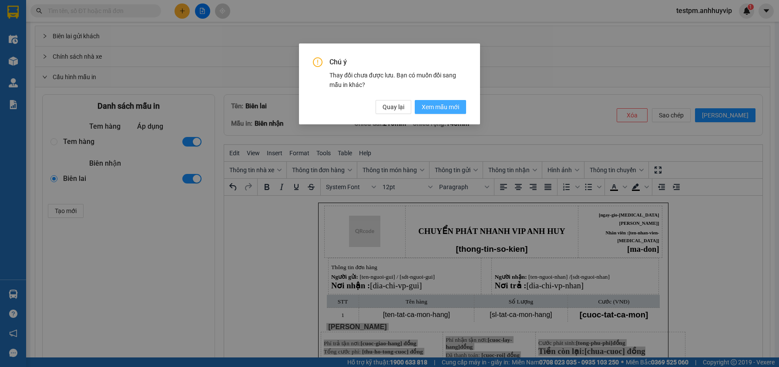
click at [437, 108] on span "Xem mẫu mới" at bounding box center [440, 107] width 37 height 10
radio input "true"
radio input "false"
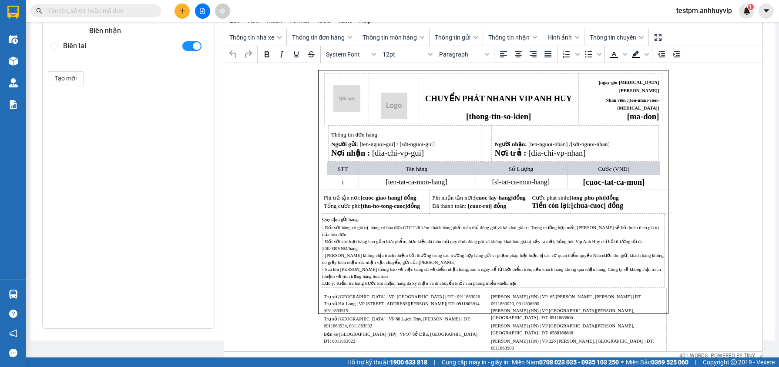
scroll to position [179, 0]
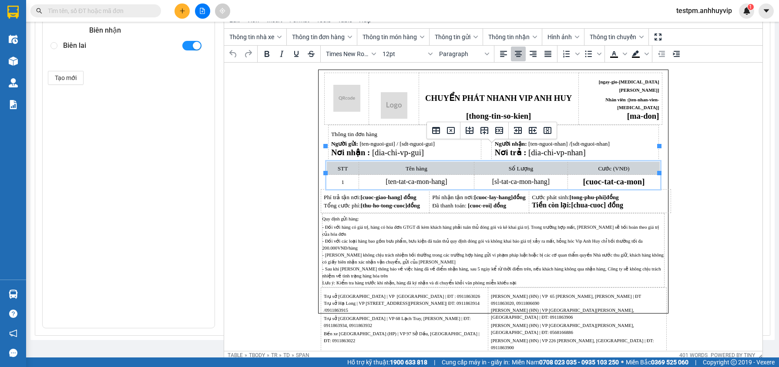
click at [363, 175] on td "[ten-tat-ca-mon-hang]" at bounding box center [415, 182] width 115 height 14
click at [313, 128] on html "CHUYỂN PHÁT NHANH VIP ANH HUY [thong-tin-so-kien] [ngay-gio-[MEDICAL_DATA]-don]…" at bounding box center [493, 192] width 538 height 258
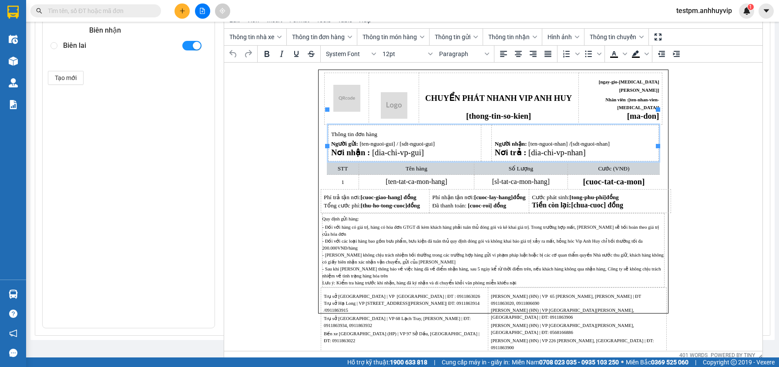
click at [328, 125] on td "Thông tin đơn hàng Người gửi: [ten-nguoi-gui] / [sdt-nguoi-gui] Nơi nhận : [dia…" at bounding box center [404, 143] width 153 height 36
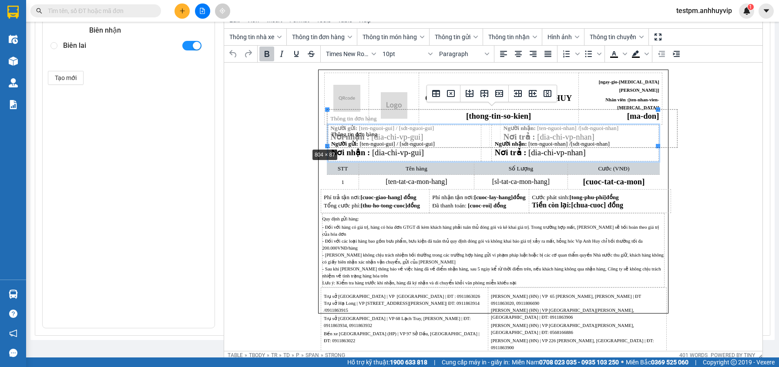
drag, startPoint x: 326, startPoint y: 145, endPoint x: 302, endPoint y: 146, distance: 24.0
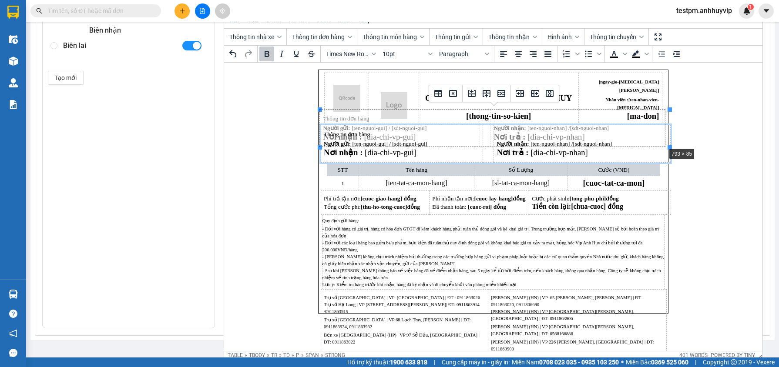
drag, startPoint x: 669, startPoint y: 146, endPoint x: 663, endPoint y: 145, distance: 5.8
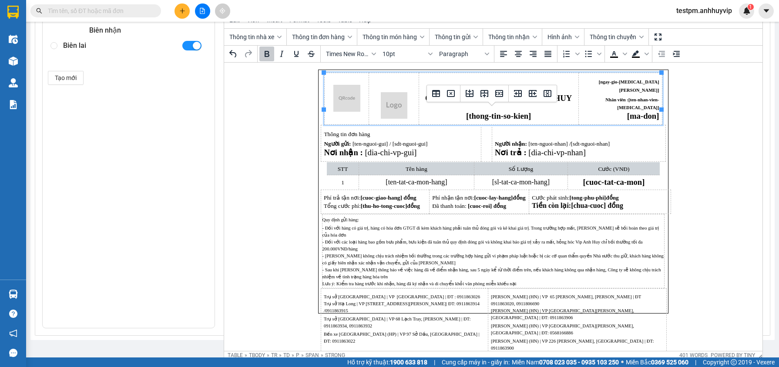
click at [327, 91] on p "Rich Text Area. Press ALT-0 for help." at bounding box center [346, 99] width 39 height 28
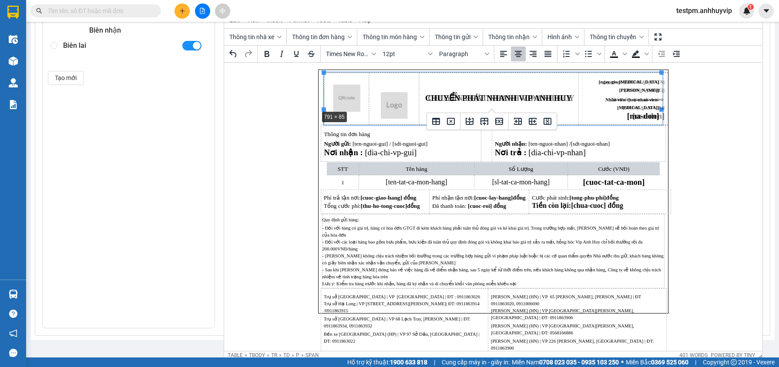
drag, startPoint x: 321, startPoint y: 108, endPoint x: 314, endPoint y: 108, distance: 7.4
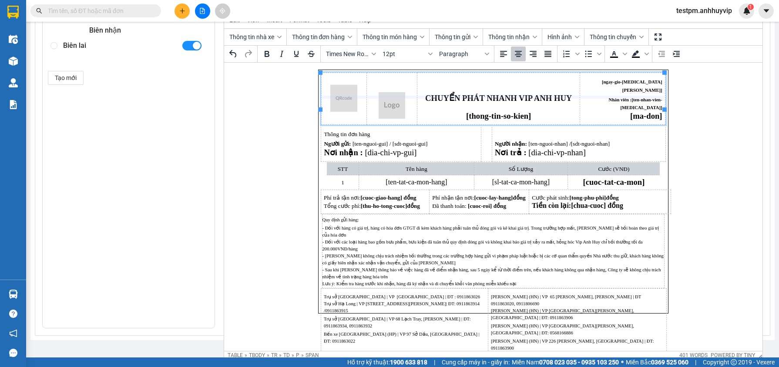
drag, startPoint x: 505, startPoint y: 110, endPoint x: 505, endPoint y: 98, distance: 11.8
click at [346, 139] on p "Người gửi: [ten-nguoi-gui] / [sdt-nguoi-gui]" at bounding box center [400, 143] width 154 height 8
click at [347, 166] on span "STT" at bounding box center [342, 169] width 10 height 7
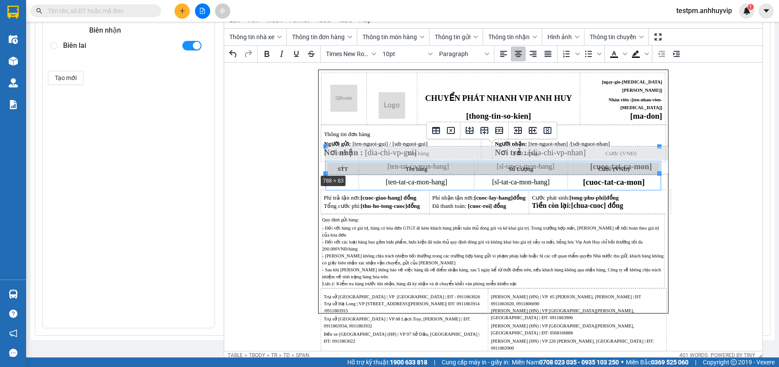
drag, startPoint x: 324, startPoint y: 174, endPoint x: 313, endPoint y: 175, distance: 11.3
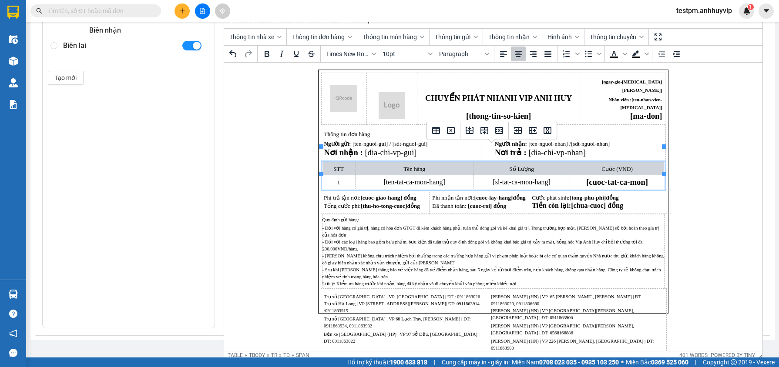
click at [459, 226] on span "- Đối với hàng có giá trị, hàng có hóa đơn GTGT đi kèm khách hàng phải tuân thủ…" at bounding box center [492, 256] width 341 height 61
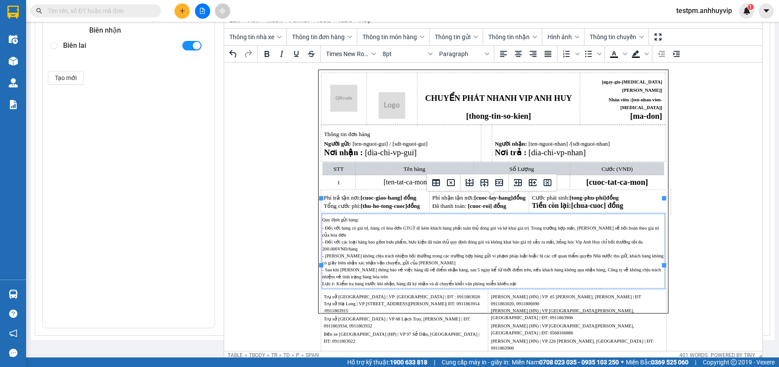
click at [628, 322] on p "[PERSON_NAME] (HN) | VP [GEOGRAPHIC_DATA][PERSON_NAME], [GEOGRAPHIC_DATA] | ĐT:…" at bounding box center [577, 329] width 172 height 14
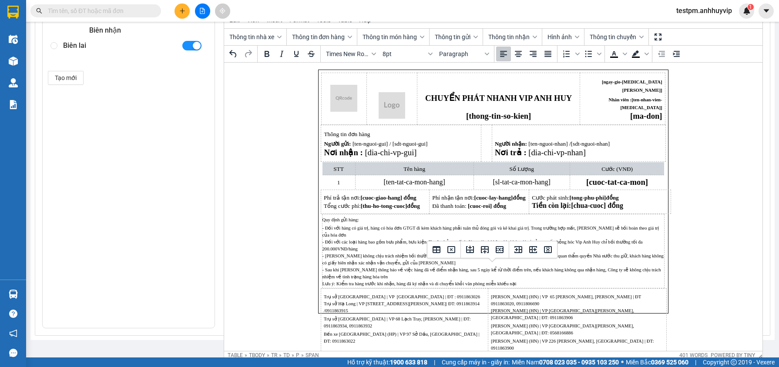
click at [705, 216] on html "CHUYỂN PHÁT NHANH VIP ANH HUY [thong-tin-so-kien] [ngay-gio-[MEDICAL_DATA]-don]…" at bounding box center [493, 192] width 538 height 258
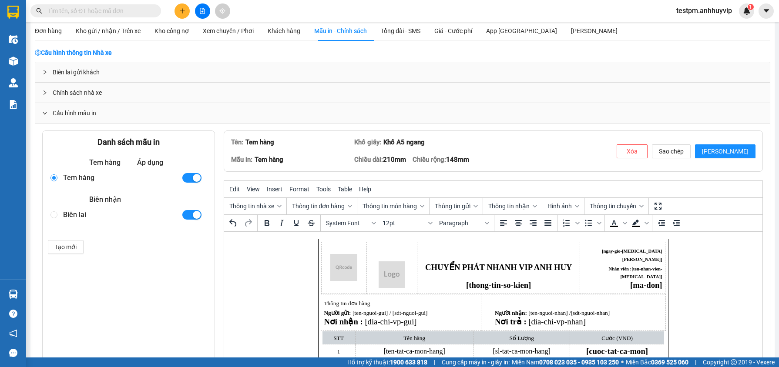
scroll to position [0, 0]
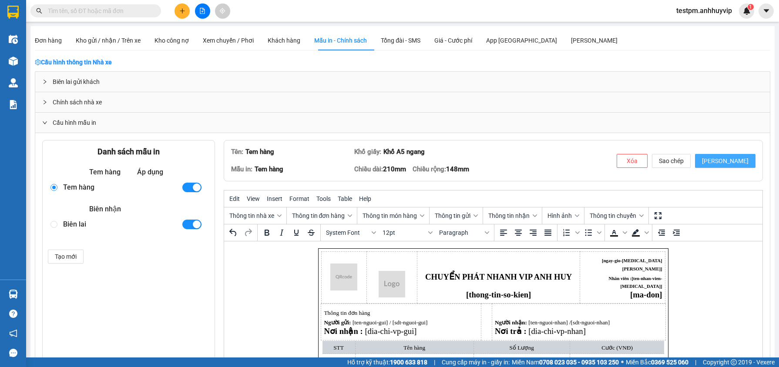
click at [730, 158] on span "[PERSON_NAME]" at bounding box center [725, 161] width 47 height 10
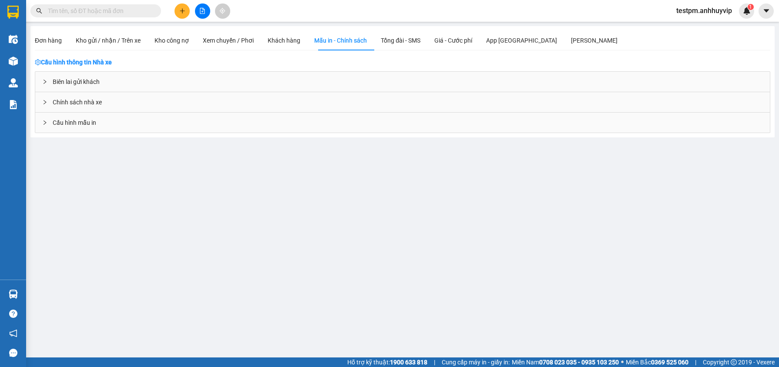
click at [95, 111] on div "Chính sách nhà xe" at bounding box center [402, 102] width 735 height 20
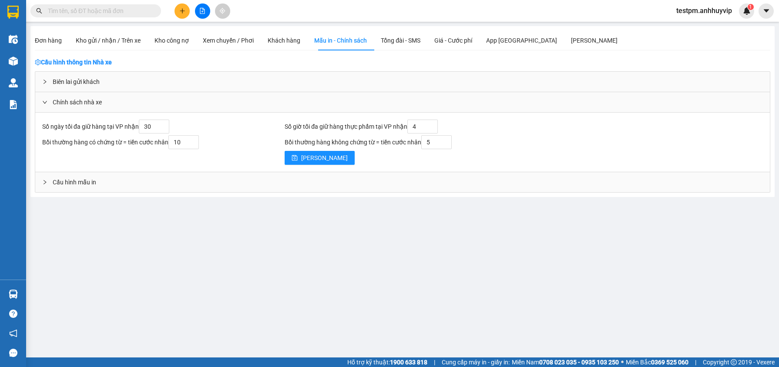
click at [79, 192] on div "Đơn hàng Kho gửi / nhận / Trên xe Kho công nợ Xem chuyến / Phơi Khách hàng Mẫu …" at bounding box center [402, 111] width 744 height 171
click at [82, 189] on div "Cấu hình mẫu in" at bounding box center [402, 182] width 735 height 20
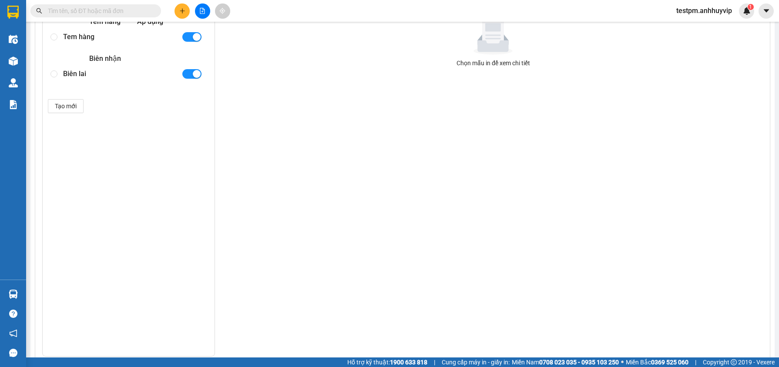
scroll to position [217, 0]
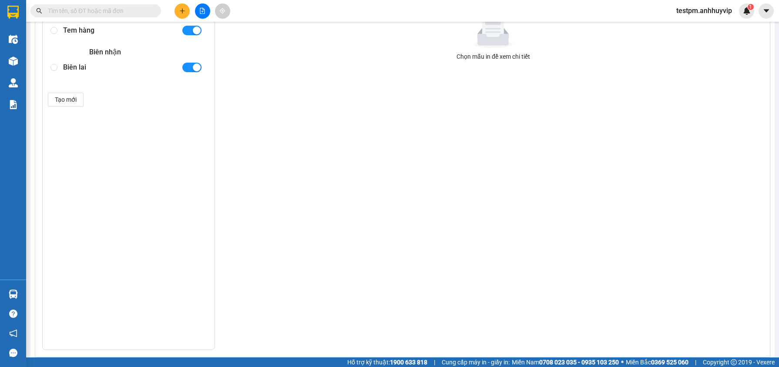
click at [79, 34] on div "Tem hàng" at bounding box center [118, 30] width 111 height 15
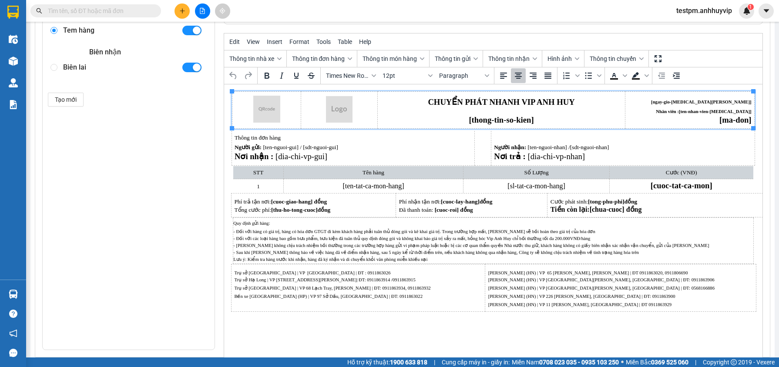
scroll to position [0, 0]
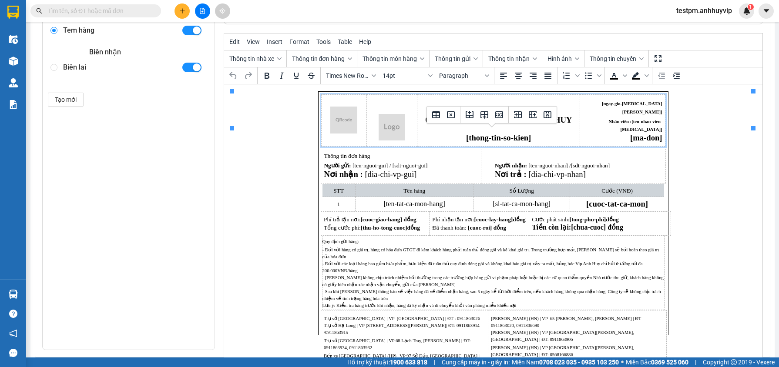
click at [463, 171] on p "Nơi nhận : [dia-chi-vp-gui]" at bounding box center [400, 175] width 154 height 8
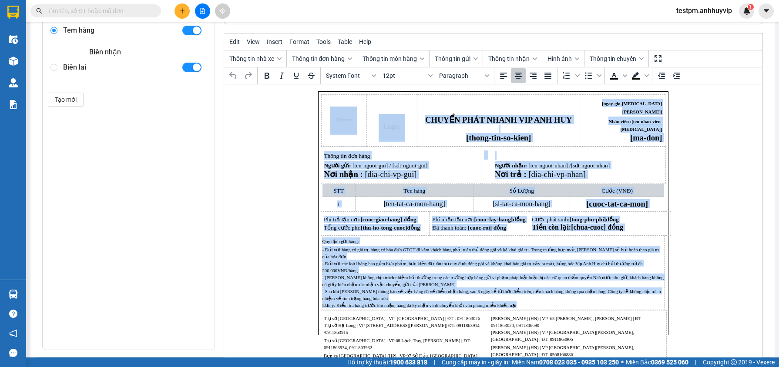
copy body "LOREMI DOLO SITAM CON ADI ELI [seddo-eiu-te-inci] [utla-etd-mag-ali] Enim admi …"
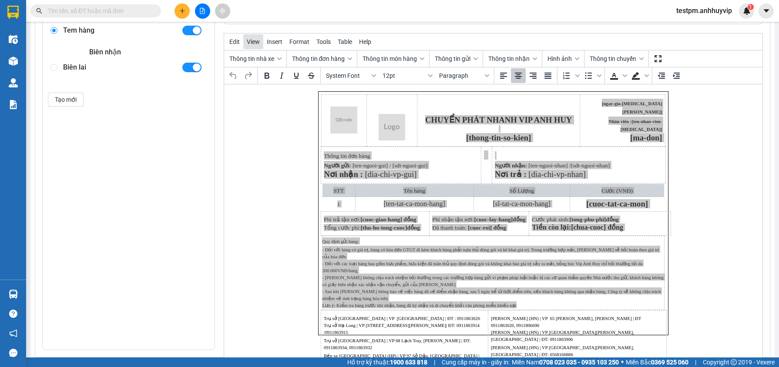
click at [249, 42] on span "View" at bounding box center [253, 41] width 13 height 7
click at [281, 60] on div "Source code" at bounding box center [284, 55] width 48 height 10
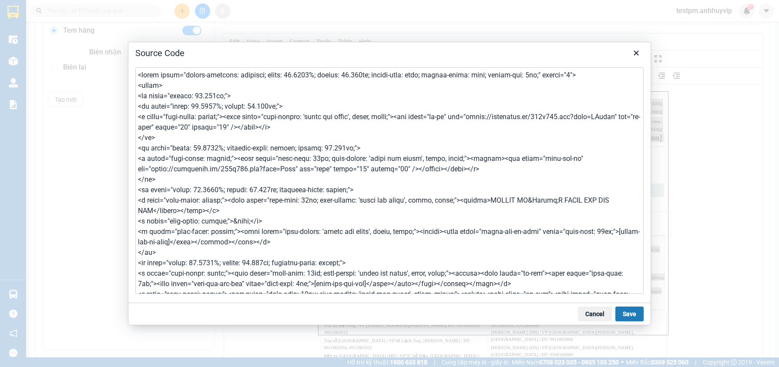
click at [301, 118] on textarea at bounding box center [389, 180] width 508 height 227
click at [633, 313] on button "Save" at bounding box center [630, 314] width 28 height 15
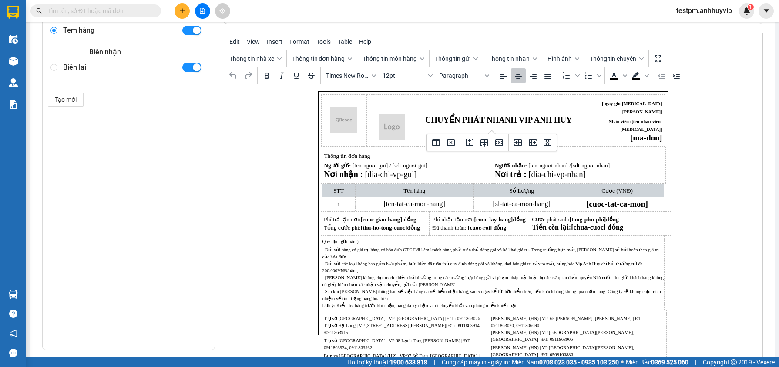
click at [76, 65] on div "Biên lai" at bounding box center [118, 67] width 111 height 15
radio input "false"
radio input "true"
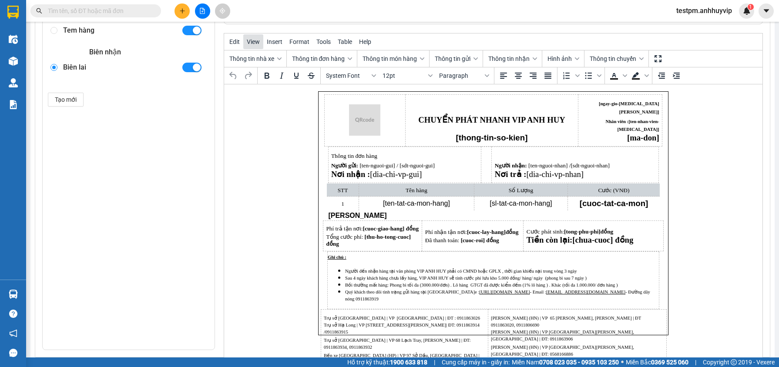
click at [252, 38] on span "View" at bounding box center [253, 41] width 13 height 7
click at [270, 60] on div "Source code" at bounding box center [284, 55] width 48 height 10
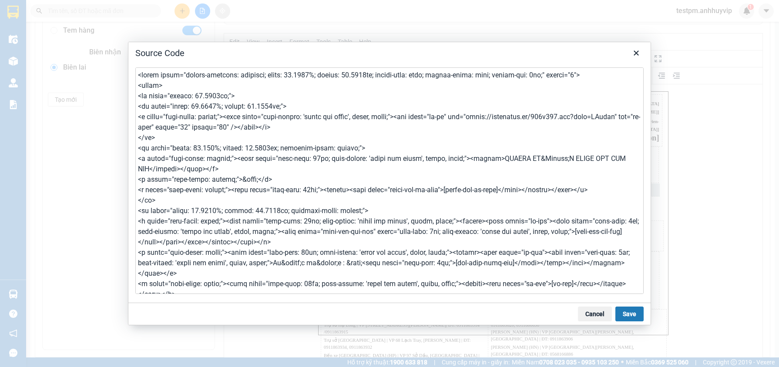
click at [258, 107] on textarea at bounding box center [389, 180] width 508 height 227
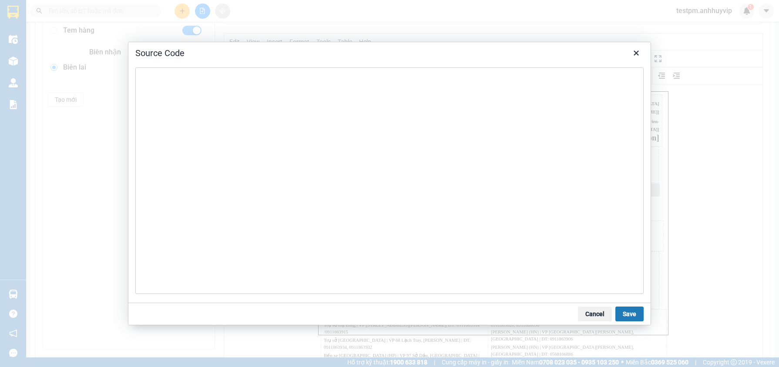
type textarea "<lorem ipsum="dolors-ametcons: adipisci; elits: 51.3262%; doeius: 24.838te; inc…"
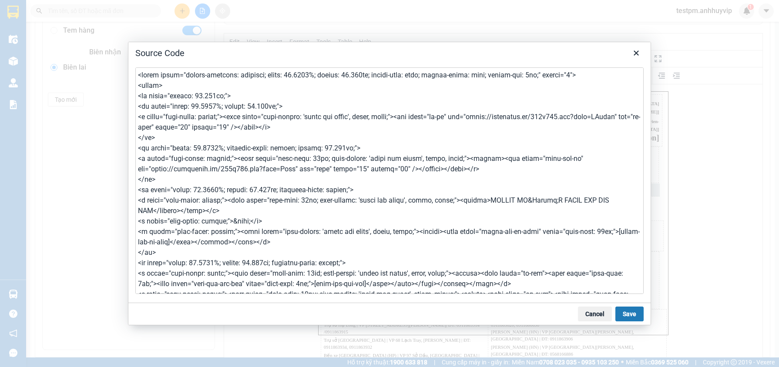
scroll to position [1341, 0]
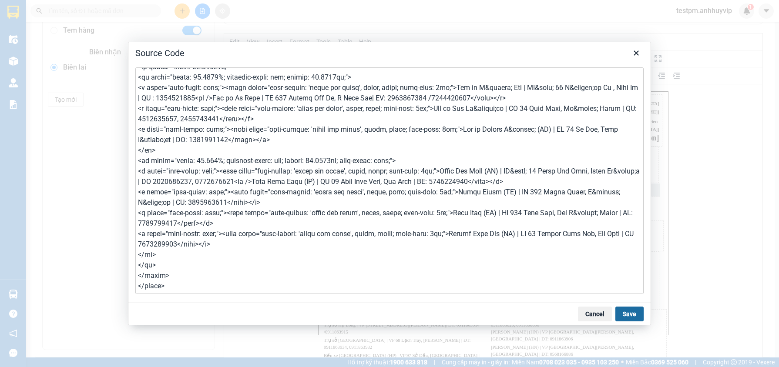
click at [638, 312] on button "Save" at bounding box center [630, 314] width 28 height 15
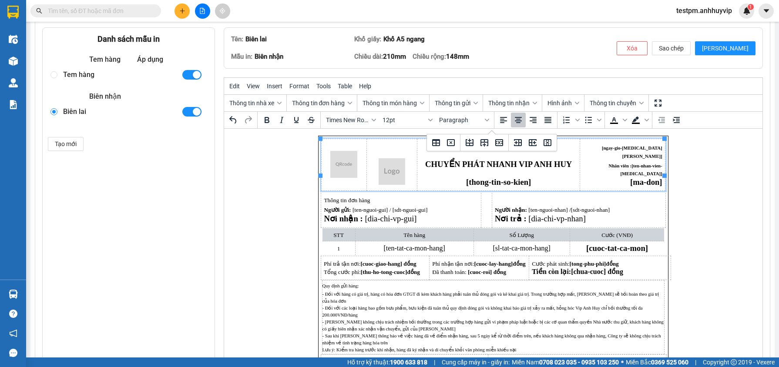
scroll to position [171, 0]
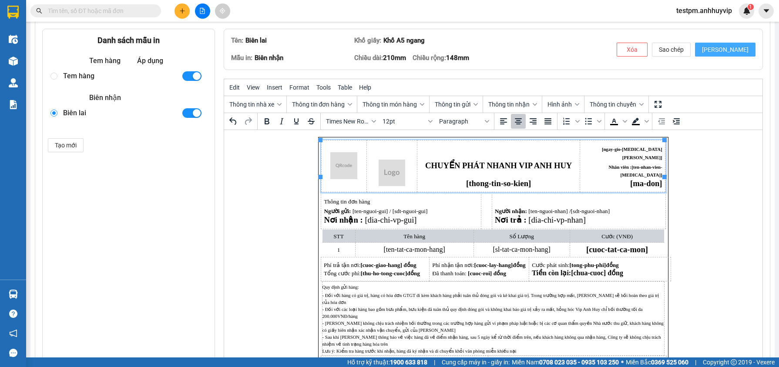
click at [742, 45] on button "[PERSON_NAME]" at bounding box center [725, 50] width 61 height 14
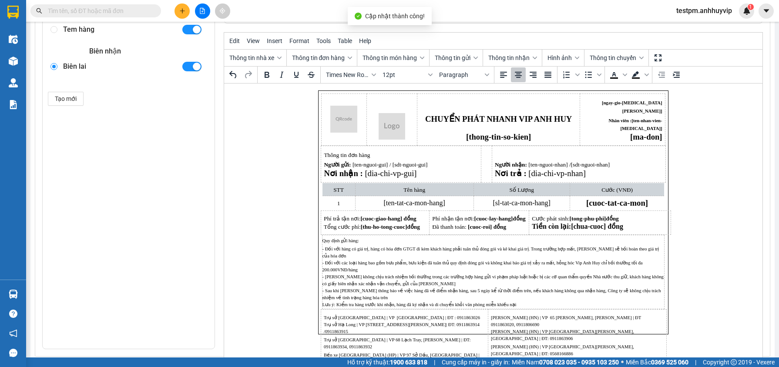
scroll to position [219, 0]
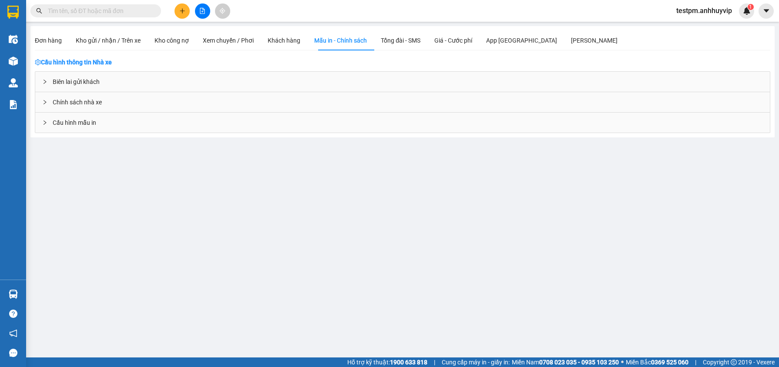
click at [87, 124] on span "Cấu hình mẫu in" at bounding box center [75, 123] width 44 height 10
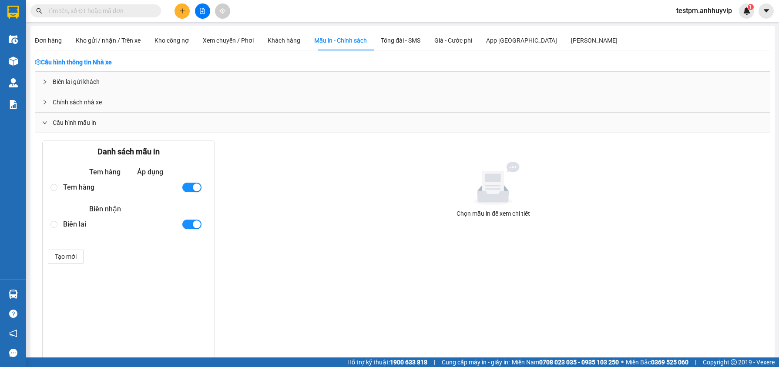
click at [63, 224] on div "Biên lai" at bounding box center [118, 224] width 111 height 15
radio input "true"
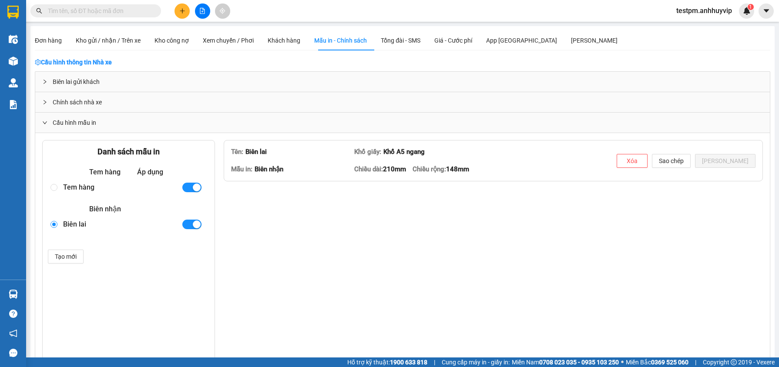
type textarea "<lorem ipsum="dolors-ametcons: adipisci; elits: 23.0413%; doeius: 10.528te; inc…"
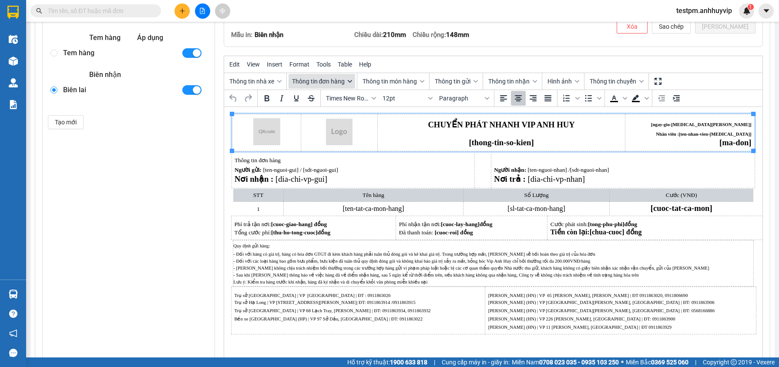
scroll to position [179, 0]
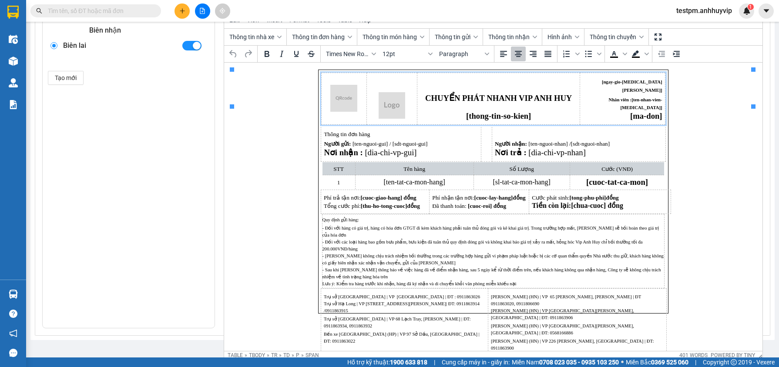
click at [21, 71] on div "Kho hàng mới" at bounding box center [13, 61] width 26 height 22
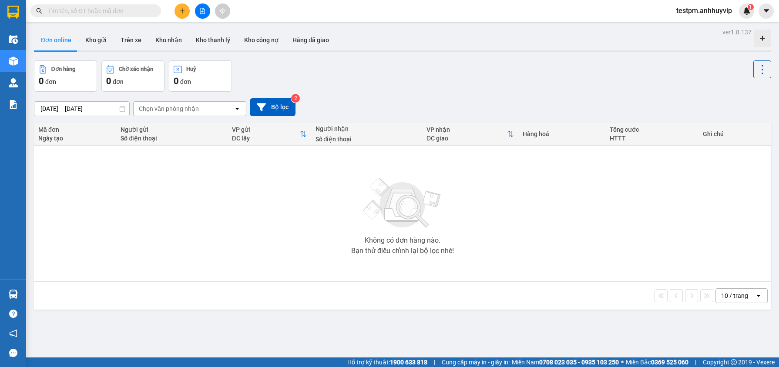
click at [190, 14] on div at bounding box center [202, 10] width 65 height 15
click at [188, 15] on button at bounding box center [182, 10] width 15 height 15
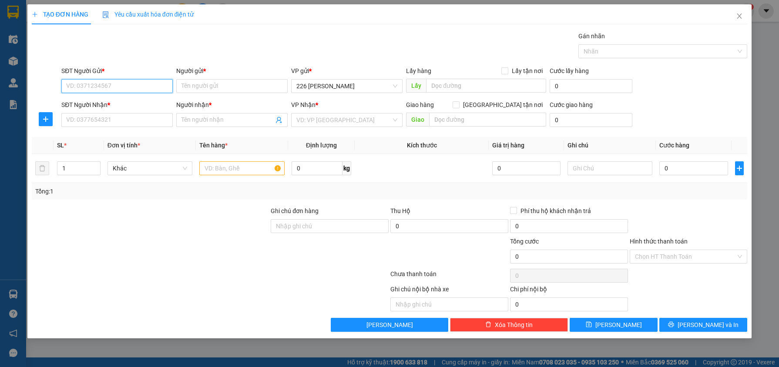
click at [112, 81] on input "SĐT Người Gửi *" at bounding box center [116, 86] width 111 height 14
type input "0762605678"
type input "A Việt"
click at [81, 117] on input "SĐT Người Nhận *" at bounding box center [116, 120] width 111 height 14
type input "0354437767"
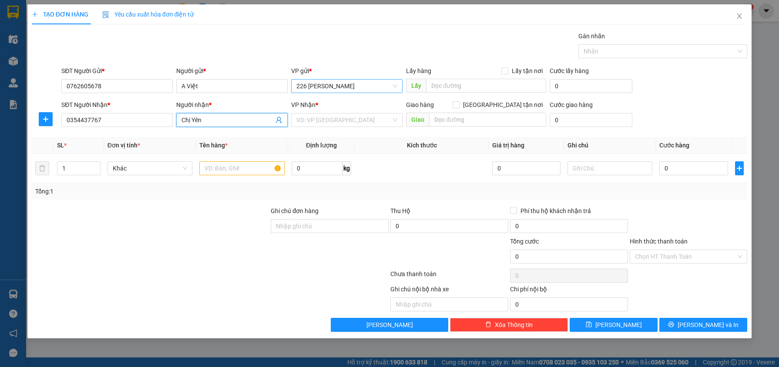
click at [347, 84] on span "226 Minh Khai" at bounding box center [346, 86] width 101 height 13
type input "Chị Yên"
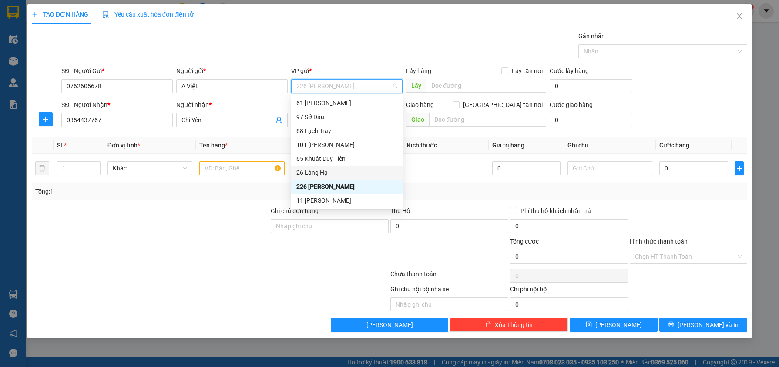
click at [355, 171] on div "26 Láng Hạ" at bounding box center [346, 173] width 101 height 10
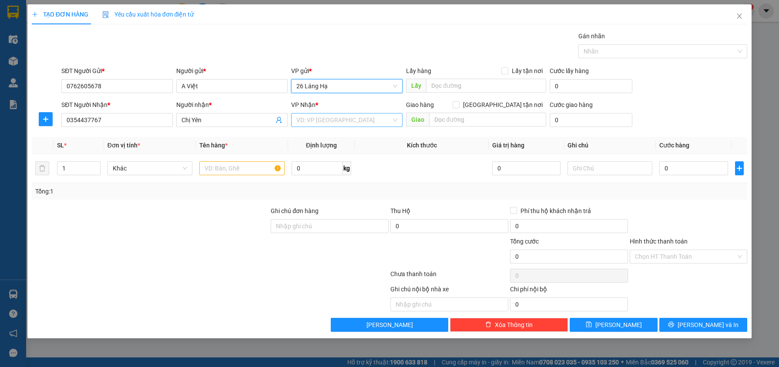
click at [329, 115] on input "search" at bounding box center [343, 120] width 95 height 13
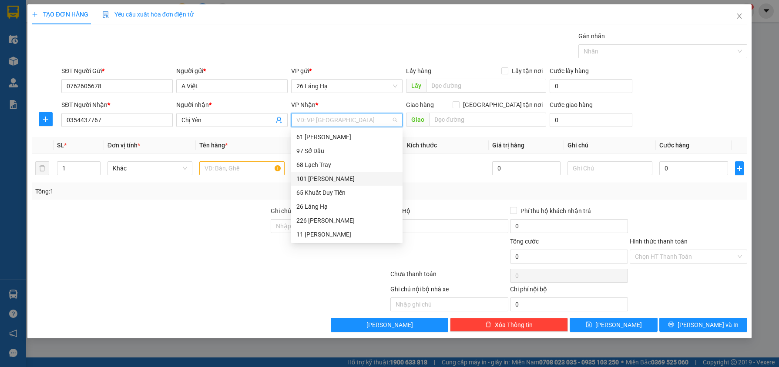
click at [349, 178] on div "101 Nguyễn Văn Cừ" at bounding box center [346, 179] width 101 height 10
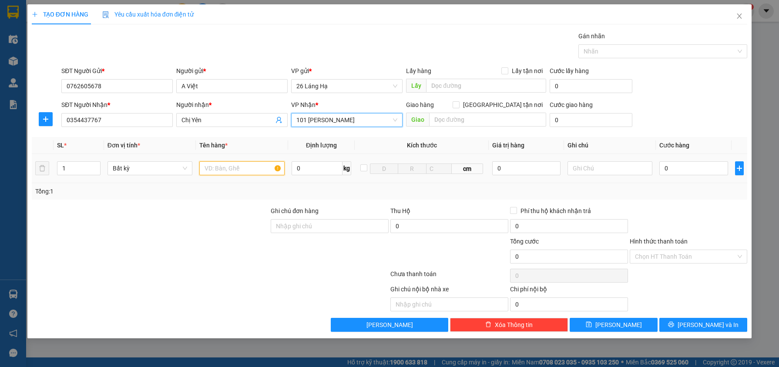
click at [230, 166] on input "text" at bounding box center [241, 169] width 85 height 14
type input "B"
type input "t"
type input "Thùng Hải Sản"
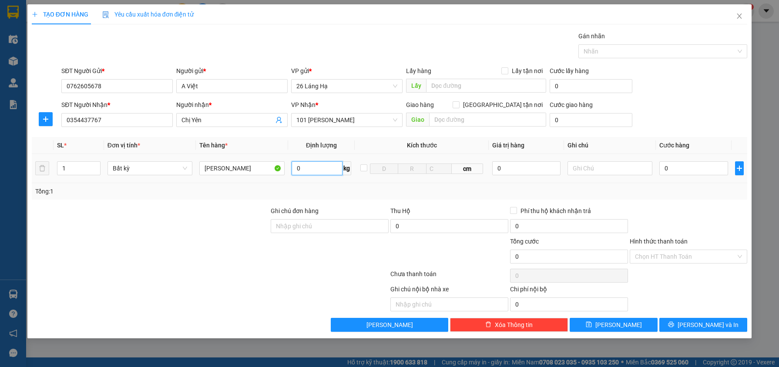
click at [321, 166] on input "0" at bounding box center [317, 169] width 51 height 14
type input "3"
click at [492, 192] on div "Tổng: 1" at bounding box center [389, 192] width 709 height 10
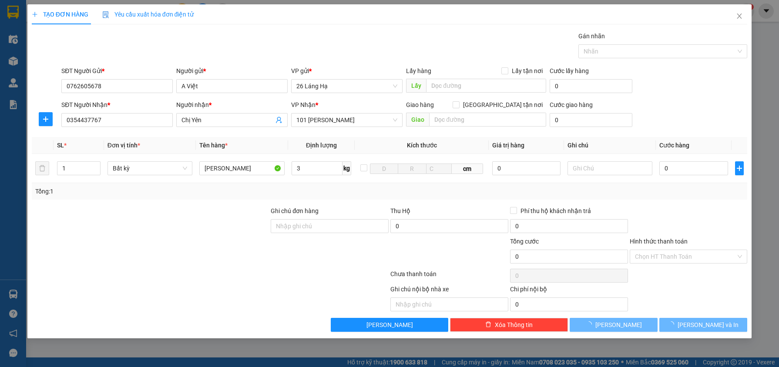
type input "40.000"
click at [703, 324] on span "Lưu và In" at bounding box center [708, 325] width 61 height 10
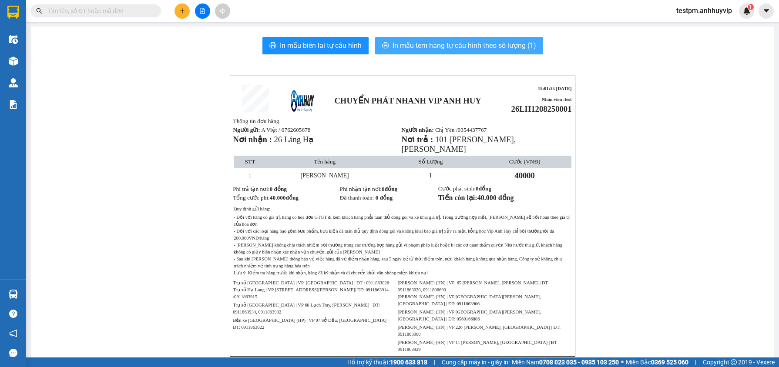
click at [473, 45] on span "In mẫu tem hàng tự cấu hình theo số lượng (1)" at bounding box center [465, 45] width 144 height 11
click at [471, 47] on span "In mẫu tem hàng tự cấu hình theo số lượng (1)" at bounding box center [465, 45] width 144 height 11
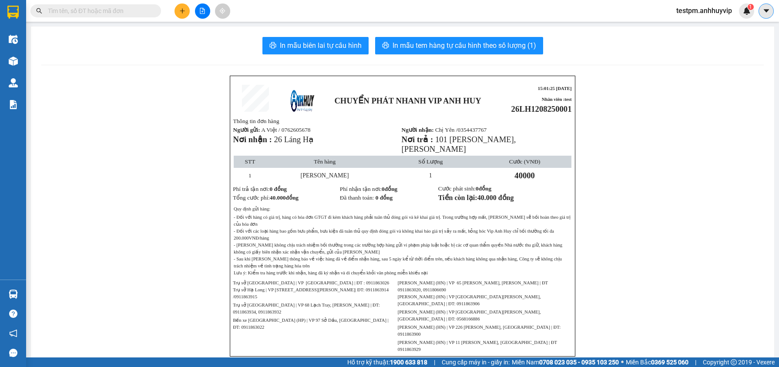
click at [767, 9] on icon "caret-down" at bounding box center [767, 11] width 8 height 8
click at [724, 33] on div "Cấu hình nhà xe" at bounding box center [743, 33] width 44 height 10
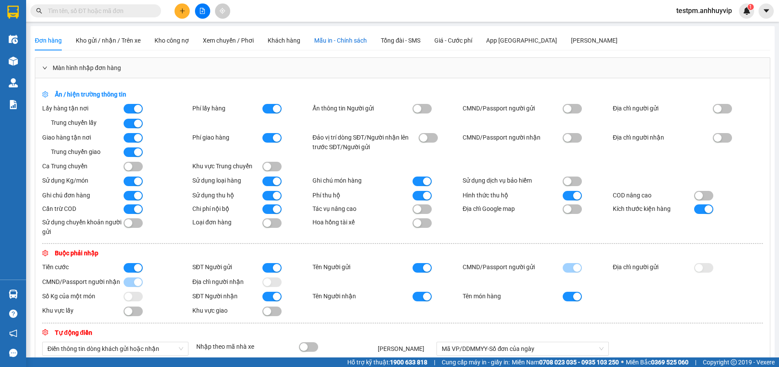
click at [353, 44] on span "Mẫu in - Chính sách" at bounding box center [340, 40] width 53 height 7
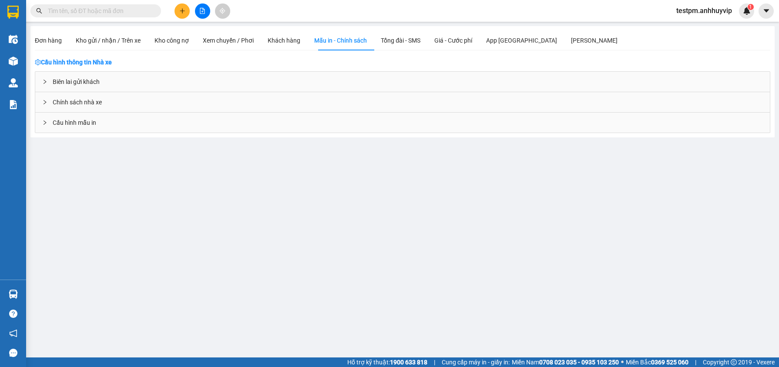
click at [128, 126] on div "Cấu hình mẫu in" at bounding box center [402, 123] width 735 height 20
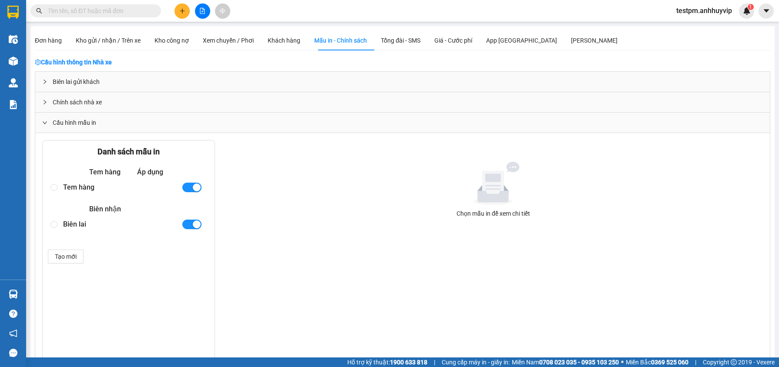
click at [75, 188] on div "Tem hàng" at bounding box center [118, 187] width 111 height 15
radio input "true"
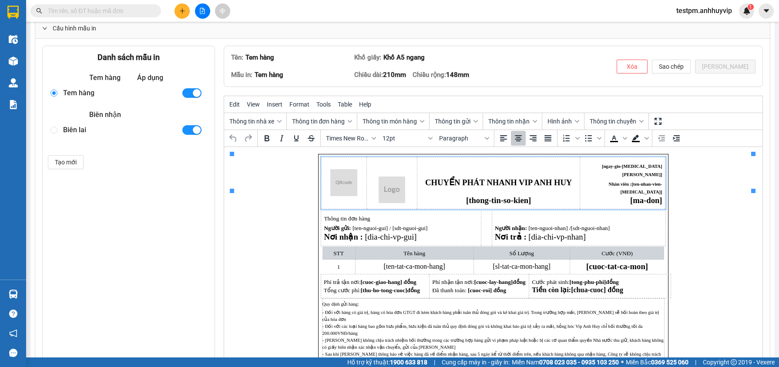
scroll to position [96, 0]
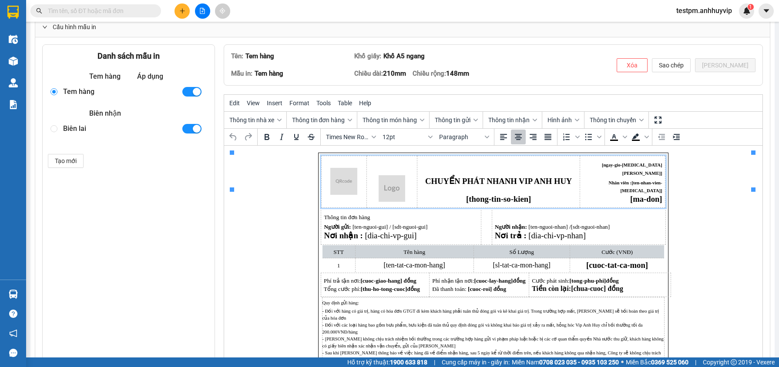
click at [394, 178] on img "Rich Text Area. Press ALT-0 for help." at bounding box center [391, 188] width 27 height 27
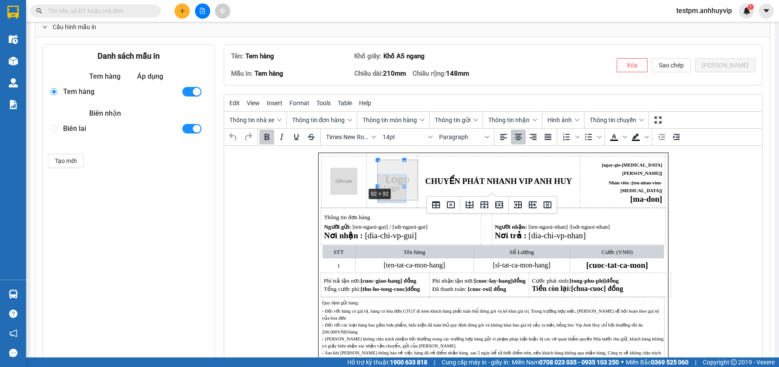
drag, startPoint x: 376, startPoint y: 187, endPoint x: 360, endPoint y: 187, distance: 16.5
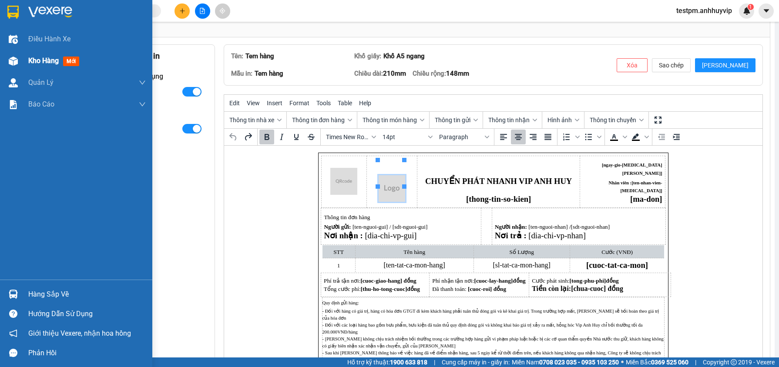
click at [27, 67] on div "Kho hàng mới" at bounding box center [76, 61] width 152 height 22
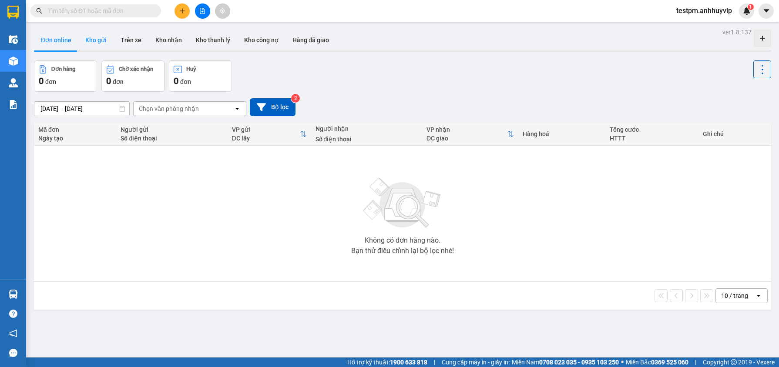
click at [94, 40] on button "Kho gửi" at bounding box center [95, 40] width 35 height 21
type input "10/08/2025 – 12/08/2025"
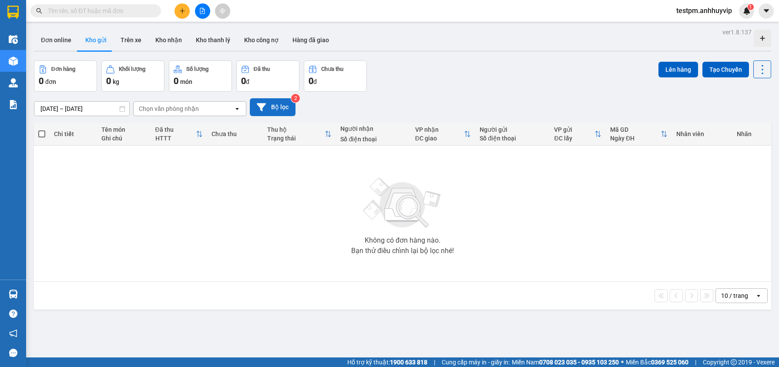
click at [261, 108] on icon at bounding box center [261, 107] width 9 height 8
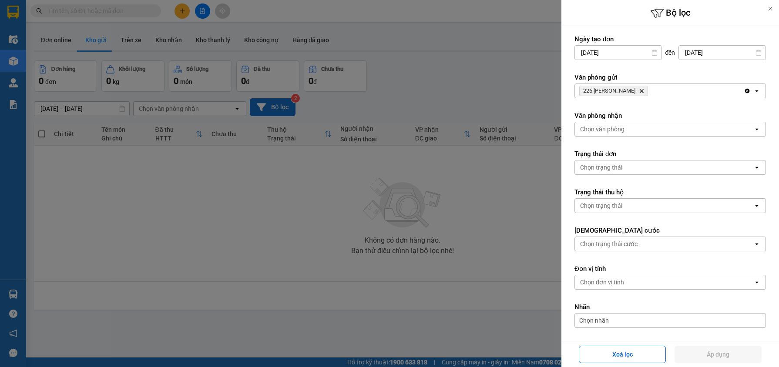
click at [628, 91] on span "226 Minh Khai Delete" at bounding box center [613, 91] width 69 height 10
click at [640, 89] on icon "226 Minh Khai, close by backspace" at bounding box center [642, 91] width 4 height 4
click at [627, 89] on div "Chọn văn phòng" at bounding box center [664, 91] width 178 height 14
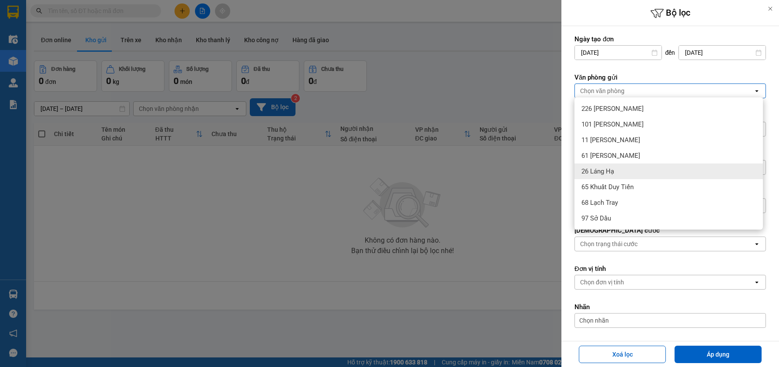
click at [610, 174] on span "26 Láng Hạ" at bounding box center [598, 171] width 33 height 9
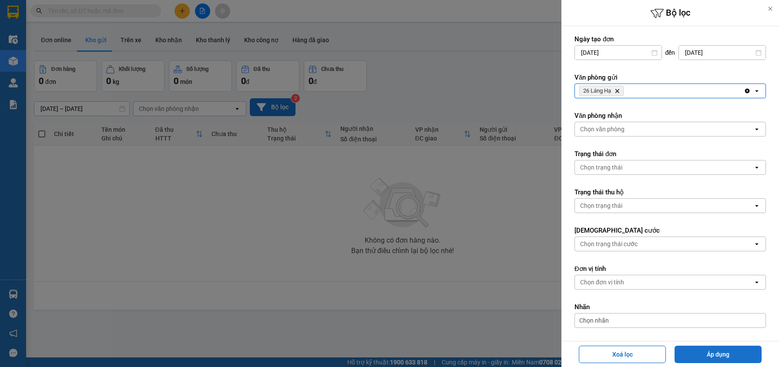
click at [709, 355] on button "Áp dụng" at bounding box center [718, 354] width 87 height 17
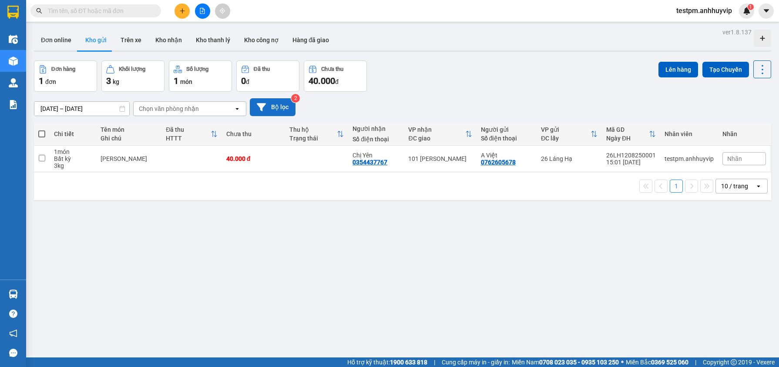
click at [738, 158] on span "Nhãn" at bounding box center [734, 158] width 15 height 7
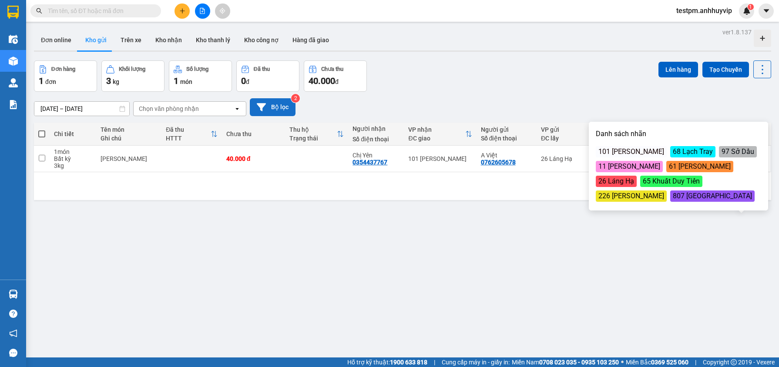
click at [596, 83] on div "Đơn hàng 1 đơn Khối lượng 3 kg Số lượng 1 món Đã thu 0 đ Chưa thu 40.000 đ Lên …" at bounding box center [402, 76] width 737 height 31
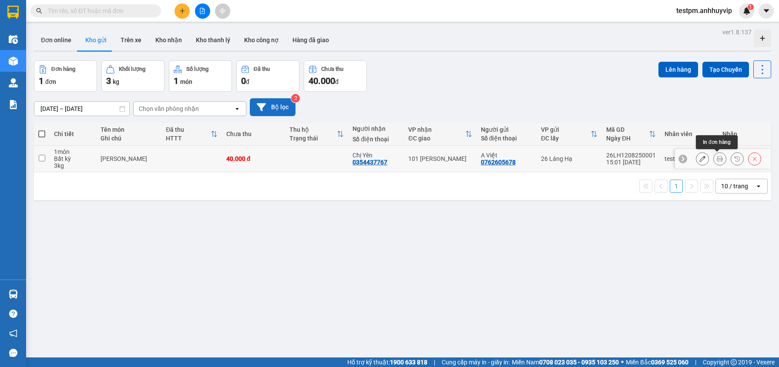
click at [718, 159] on icon at bounding box center [720, 159] width 6 height 6
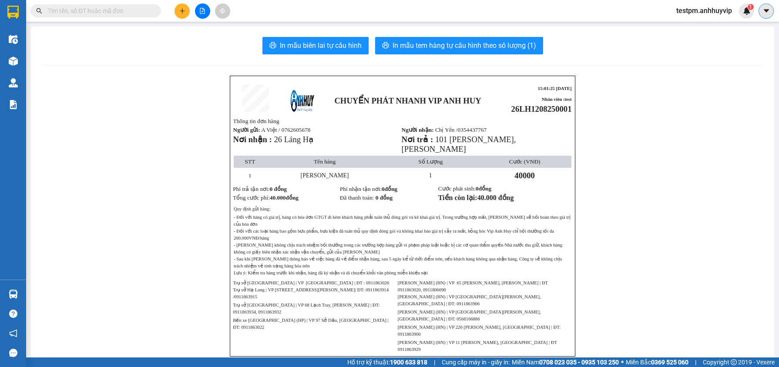
click at [767, 13] on icon "caret-down" at bounding box center [767, 11] width 8 height 8
click at [748, 25] on div "Cấu hình nhà xe" at bounding box center [735, 32] width 65 height 17
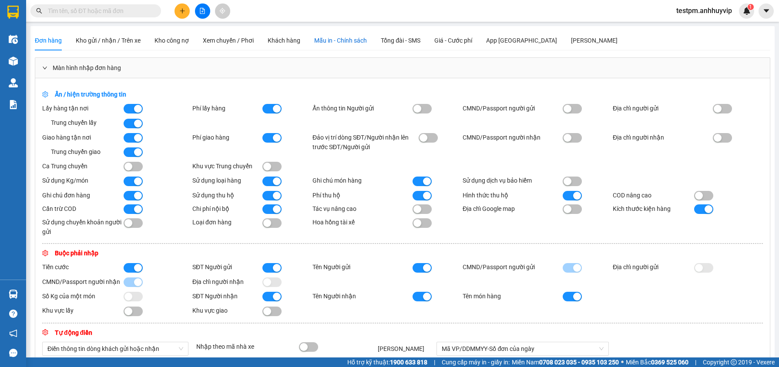
click at [347, 42] on span "Mẫu in - Chính sách" at bounding box center [340, 40] width 53 height 7
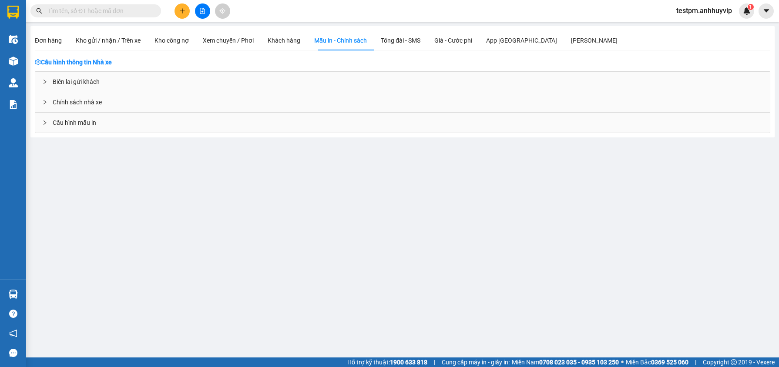
click at [125, 124] on div "Cấu hình mẫu in" at bounding box center [402, 123] width 735 height 20
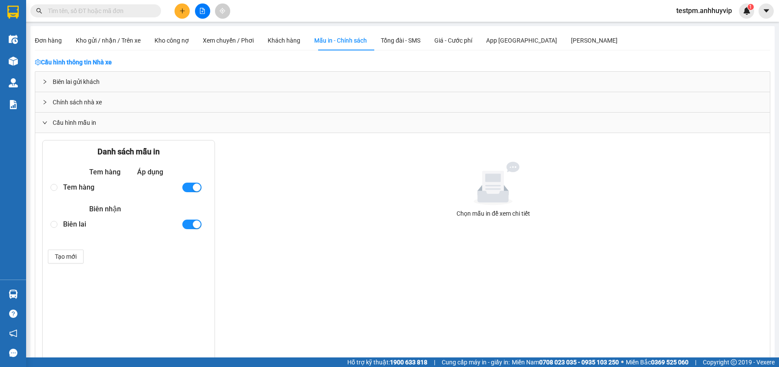
click at [77, 225] on div "Biên lai" at bounding box center [118, 224] width 111 height 15
radio input "true"
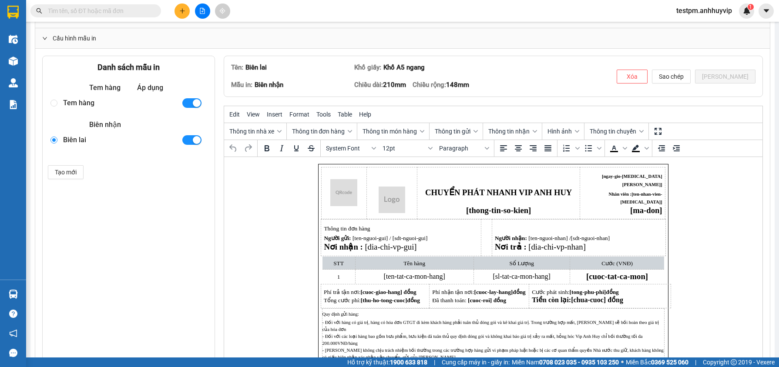
scroll to position [178, 0]
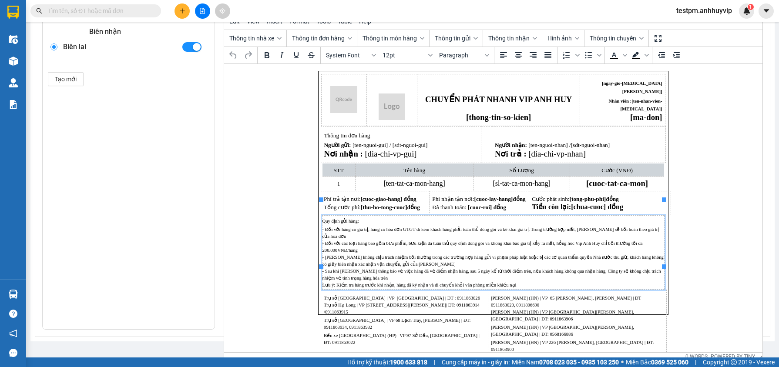
click at [419, 217] on p "Quy định gửi hàng:" at bounding box center [493, 220] width 342 height 7
drag, startPoint x: 514, startPoint y: 264, endPoint x: 322, endPoint y: 205, distance: 200.6
click at [322, 205] on html "CHUYỂN PHÁT NHANH VIP ANH HUY [thong-tin-so-kien] [ngay-gio-tao-don] Nhân viên …" at bounding box center [493, 193] width 538 height 258
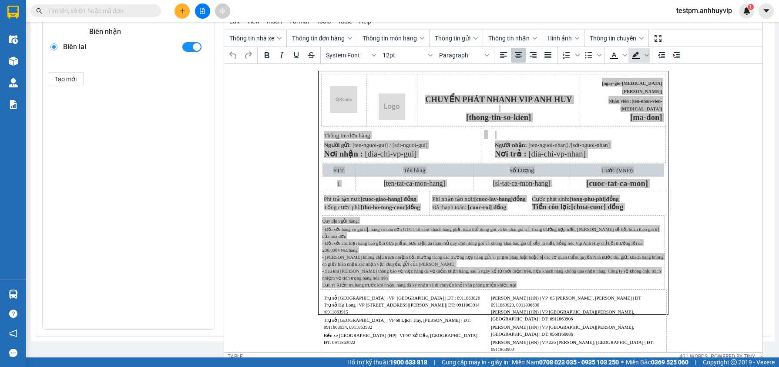
click at [634, 54] on icon "Background color" at bounding box center [636, 55] width 10 height 10
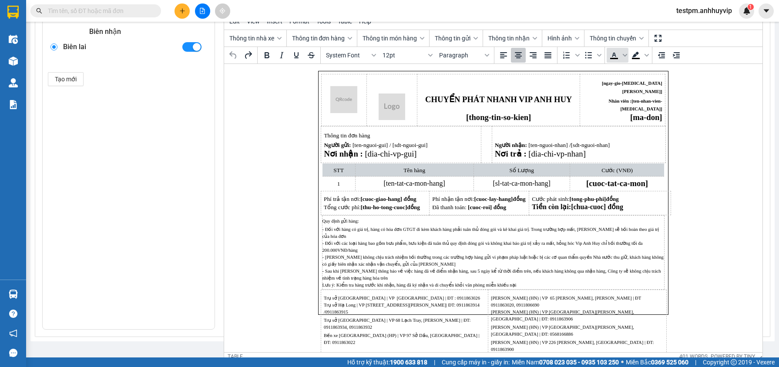
click at [616, 55] on icon "Text color" at bounding box center [614, 55] width 10 height 10
click at [622, 55] on span "Text color" at bounding box center [625, 55] width 7 height 15
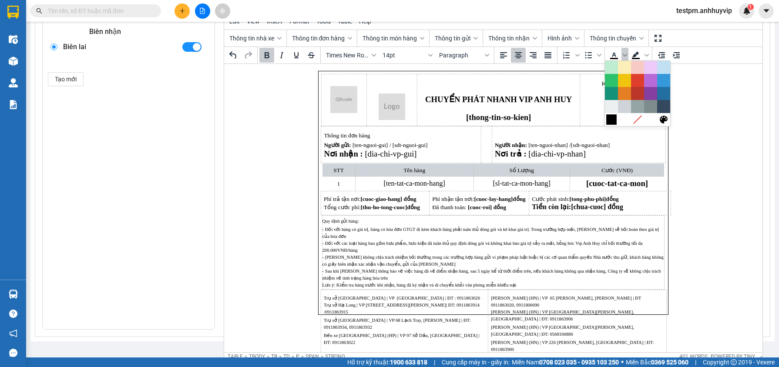
click at [611, 119] on div at bounding box center [611, 119] width 10 height 10
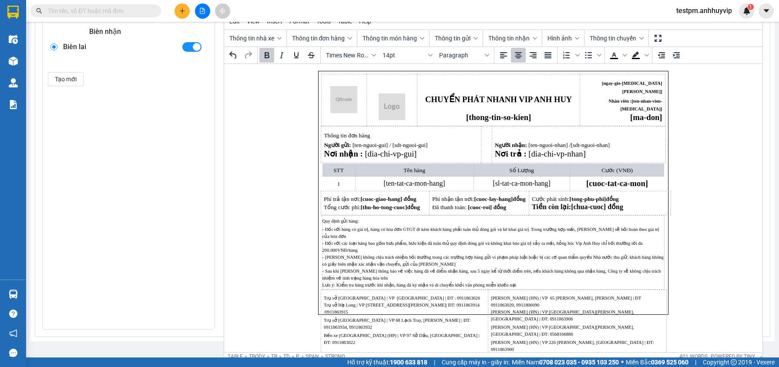
click at [631, 164] on td "Cước (VNĐ)" at bounding box center [616, 170] width 95 height 13
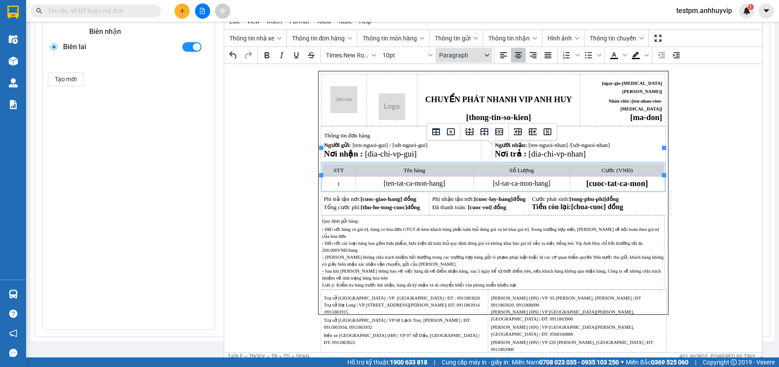
click at [459, 52] on span "Paragraph" at bounding box center [460, 55] width 43 height 7
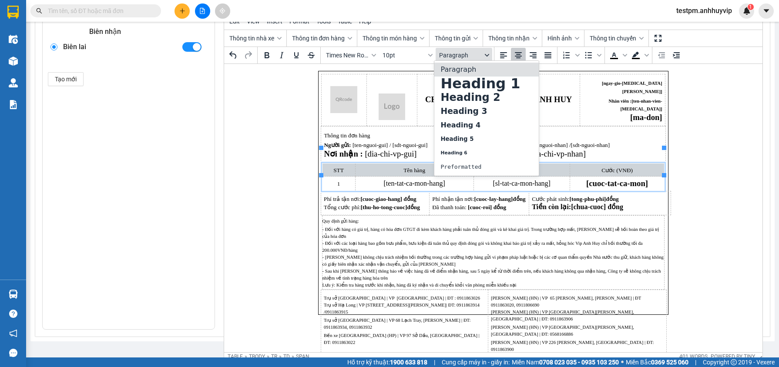
click at [459, 52] on span "Paragraph" at bounding box center [460, 55] width 43 height 7
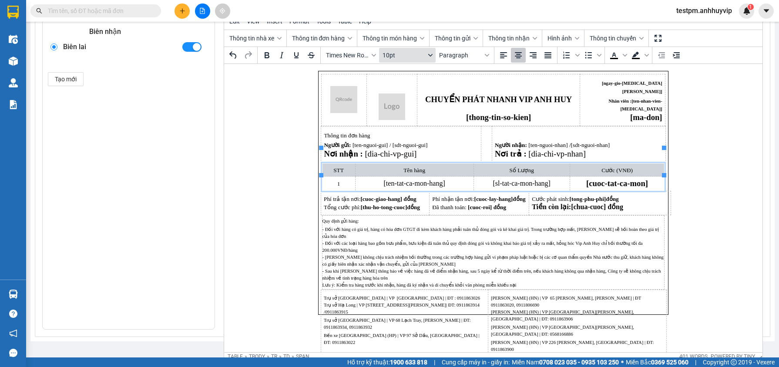
click at [425, 55] on button "10pt" at bounding box center [407, 55] width 57 height 15
click at [356, 102] on img "Rich Text Area. Press ALT-0 for help." at bounding box center [343, 99] width 27 height 27
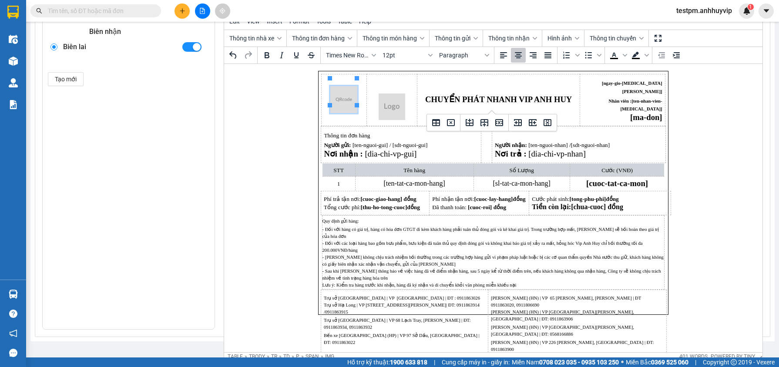
click at [372, 131] on p "Thông tin đơn hàng" at bounding box center [400, 135] width 154 height 8
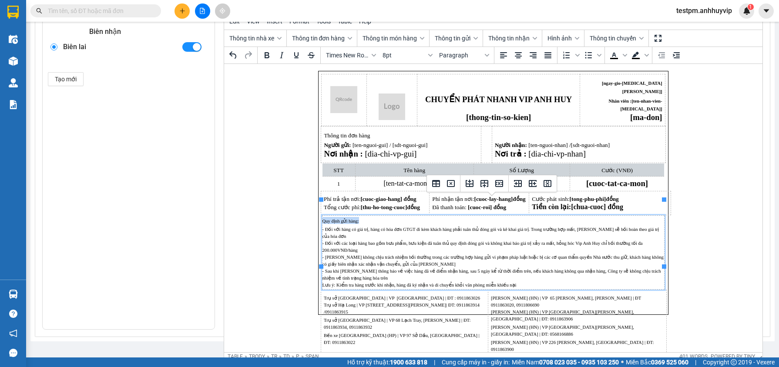
drag, startPoint x: 359, startPoint y: 206, endPoint x: 322, endPoint y: 206, distance: 37.4
click at [322, 206] on html "CHUYỂN PHÁT NHANH VIP ANH HUY [thong-tin-so-kien] [ngay-gio-tao-don] Nhân viên …" at bounding box center [493, 193] width 538 height 258
click at [340, 219] on span "Quy định gửi hàng:" at bounding box center [340, 221] width 37 height 5
drag, startPoint x: 359, startPoint y: 206, endPoint x: 329, endPoint y: 205, distance: 30.1
click at [323, 217] on p "Quy định gửi hàng:" at bounding box center [493, 220] width 342 height 7
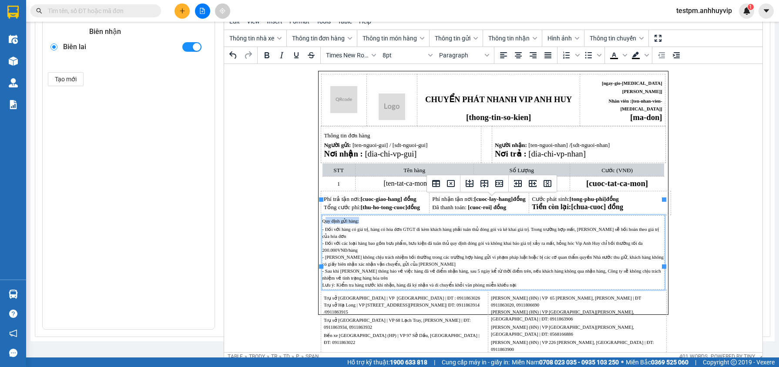
click at [380, 217] on p "Quy định gửi hàng:" at bounding box center [493, 220] width 342 height 7
drag, startPoint x: 380, startPoint y: 205, endPoint x: 322, endPoint y: 204, distance: 57.9
click at [322, 217] on p "Quy định gửi hàng:" at bounding box center [493, 220] width 342 height 7
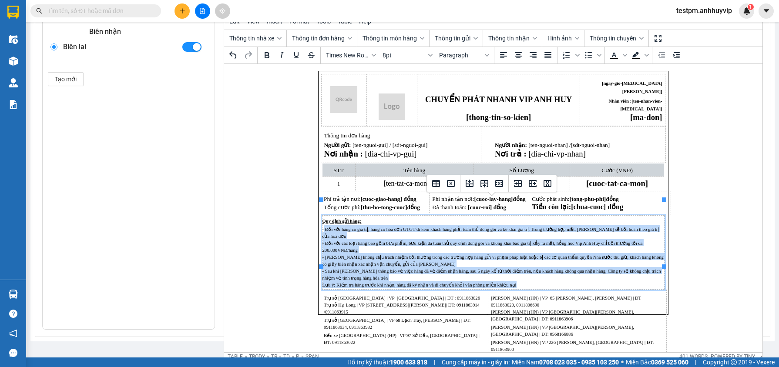
drag, startPoint x: 509, startPoint y: 259, endPoint x: 322, endPoint y: 215, distance: 192.0
click at [322, 225] on p "- Đối với hàng có giá trị, hàng có hóa đơn GTGT đi kèm khách hàng phải tuân thủ…" at bounding box center [493, 256] width 342 height 63
click at [326, 225] on p "- Đối với hàng có giá trị, hàng có hóa đơn GTGT đi kèm khách hàng phải tuân thủ…" at bounding box center [493, 256] width 342 height 63
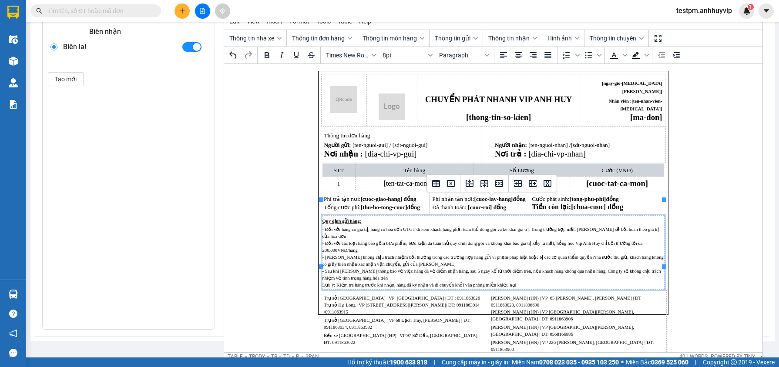
drag, startPoint x: 323, startPoint y: 213, endPoint x: 392, endPoint y: 225, distance: 69.8
click at [392, 225] on p "- Đối với hàng có giá trị, hàng có hóa đơn GTGT đi kèm khách hàng phải tuân thủ…" at bounding box center [493, 256] width 342 height 63
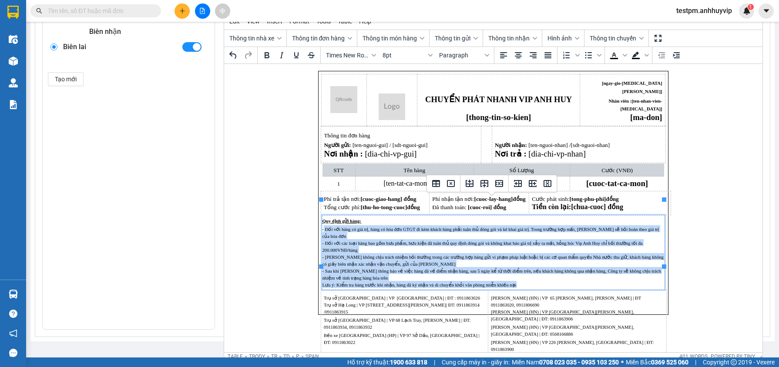
drag, startPoint x: 512, startPoint y: 261, endPoint x: 323, endPoint y: 213, distance: 195.7
click at [323, 225] on p "- Đối với hàng có giá trị, hàng có hóa đơn GTGT đi kèm khách hàng phải tuân thủ…" at bounding box center [493, 256] width 342 height 63
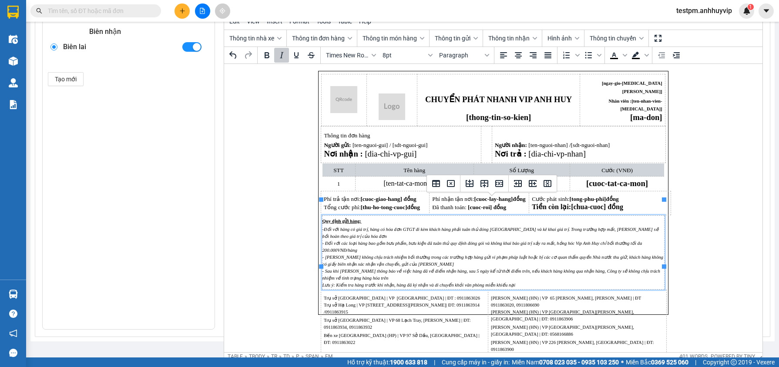
click at [525, 251] on p "- Đối với hàng có giá trị, hàng có hóa đơn GTGT đi kèm khách hàng phải tuân thủ…" at bounding box center [493, 256] width 342 height 63
click at [603, 325] on span "[PERSON_NAME] (HN) | VP [GEOGRAPHIC_DATA][PERSON_NAME], [GEOGRAPHIC_DATA] | ĐT:…" at bounding box center [562, 331] width 143 height 12
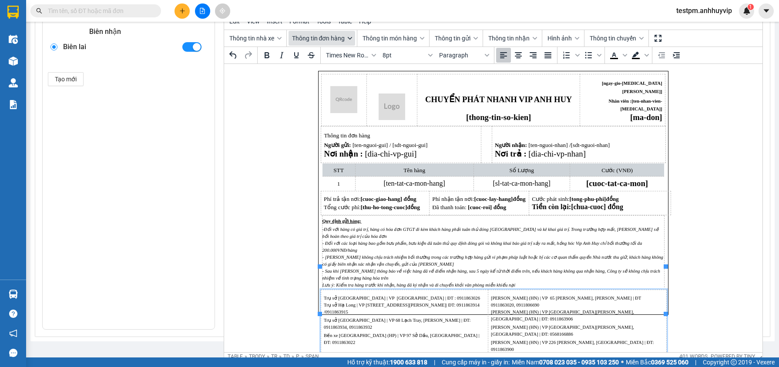
click at [319, 37] on span "Thông tin đơn hàng" at bounding box center [318, 38] width 53 height 7
click at [218, 99] on div "Danh sách mẫu in Tem hàng Áp dụng Tem hàng Biên nhận Biên lai Tạo mới Tên: Biên…" at bounding box center [402, 146] width 721 height 367
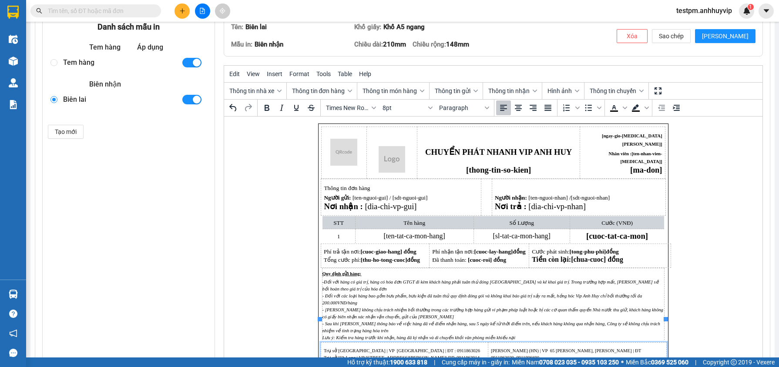
scroll to position [0, 0]
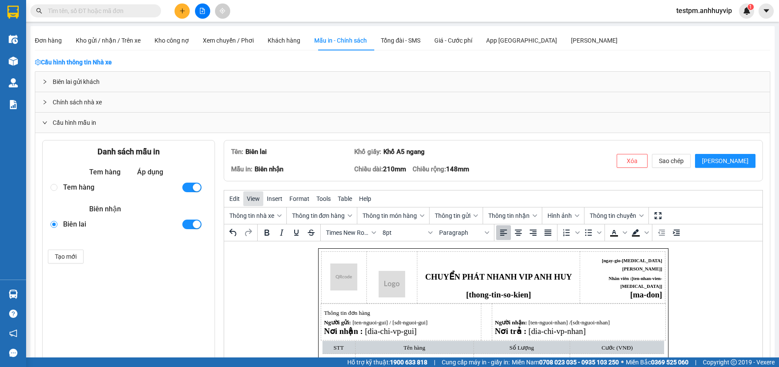
click at [248, 199] on span "View" at bounding box center [253, 198] width 13 height 7
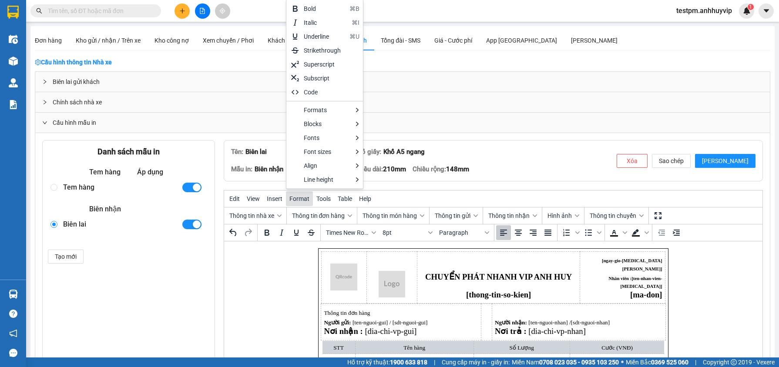
click at [303, 199] on span "Format" at bounding box center [299, 198] width 20 height 7
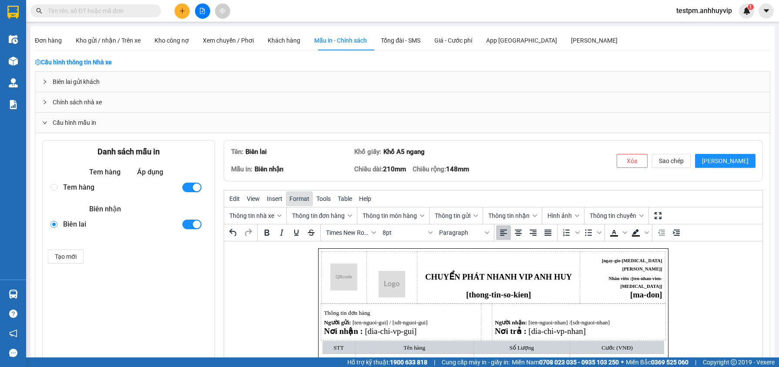
click at [303, 199] on span "Format" at bounding box center [299, 198] width 20 height 7
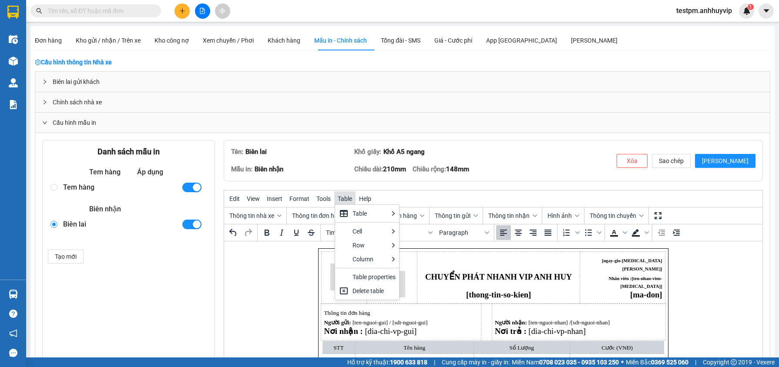
click at [347, 198] on span "Table" at bounding box center [345, 198] width 14 height 7
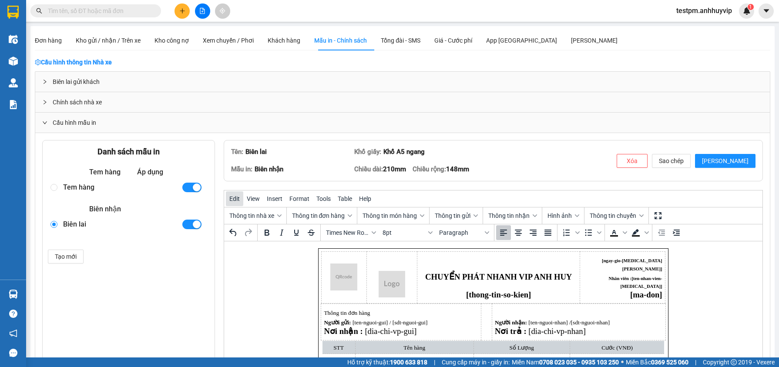
click at [234, 195] on span "Edit" at bounding box center [234, 198] width 10 height 7
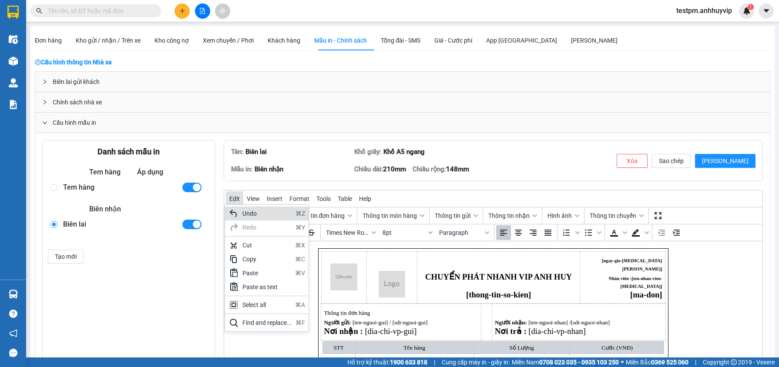
click at [234, 195] on span "Edit" at bounding box center [234, 198] width 10 height 7
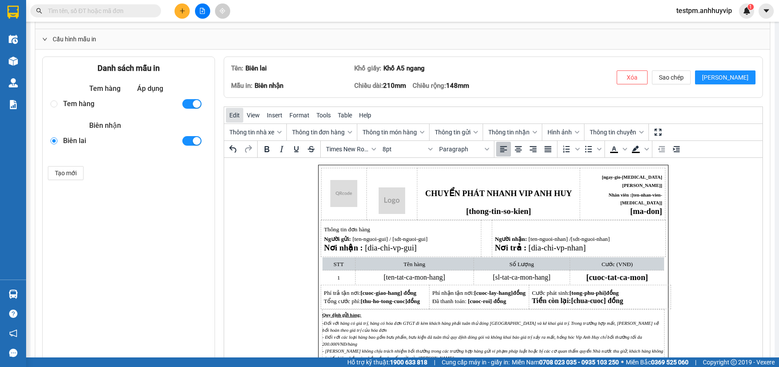
scroll to position [179, 0]
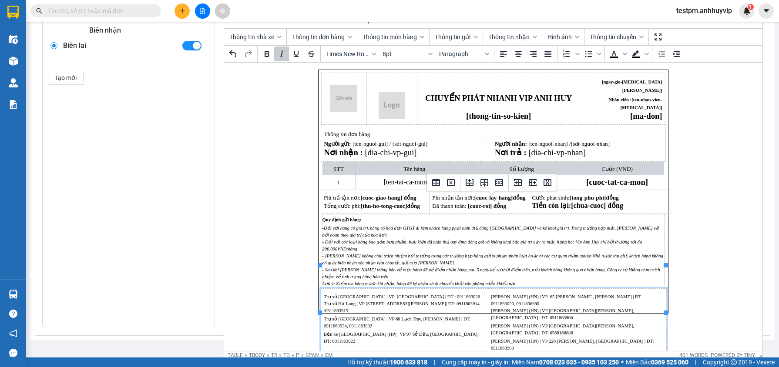
click at [418, 239] on p "- Đối với hàng có giá trị, hàng có hóa đơn GTGT đi kèm khách hàng phải tuân thủ…" at bounding box center [493, 255] width 342 height 63
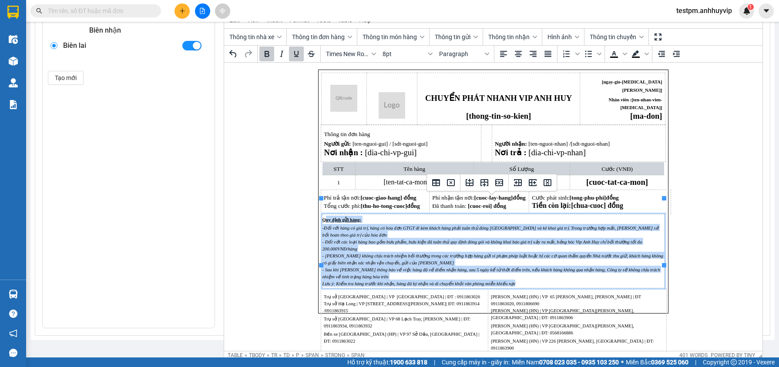
drag, startPoint x: 525, startPoint y: 260, endPoint x: 323, endPoint y: 201, distance: 210.4
click at [323, 214] on td "Quy định gửi hàng: - Đối với hàng có giá trị, hàng có hóa đơn GTGT đi kèm khách…" at bounding box center [493, 251] width 343 height 74
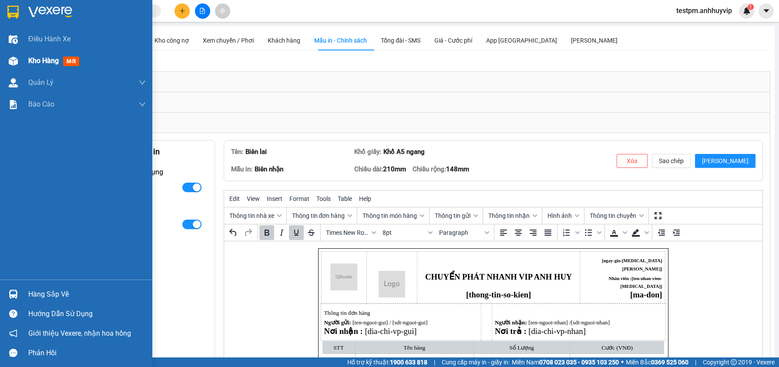
click at [13, 54] on div at bounding box center [13, 61] width 15 height 15
